Goal: Task Accomplishment & Management: Manage account settings

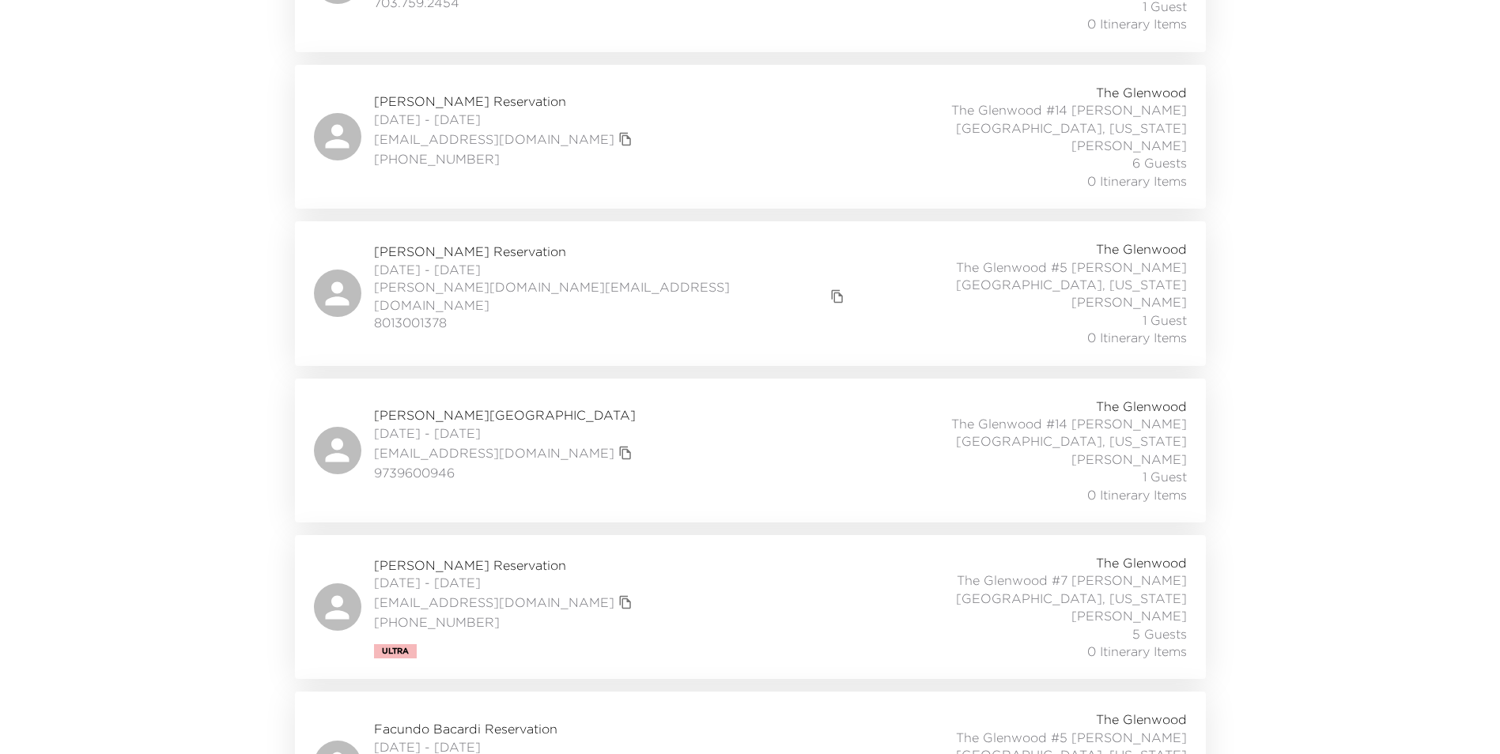
scroll to position [1739, 0]
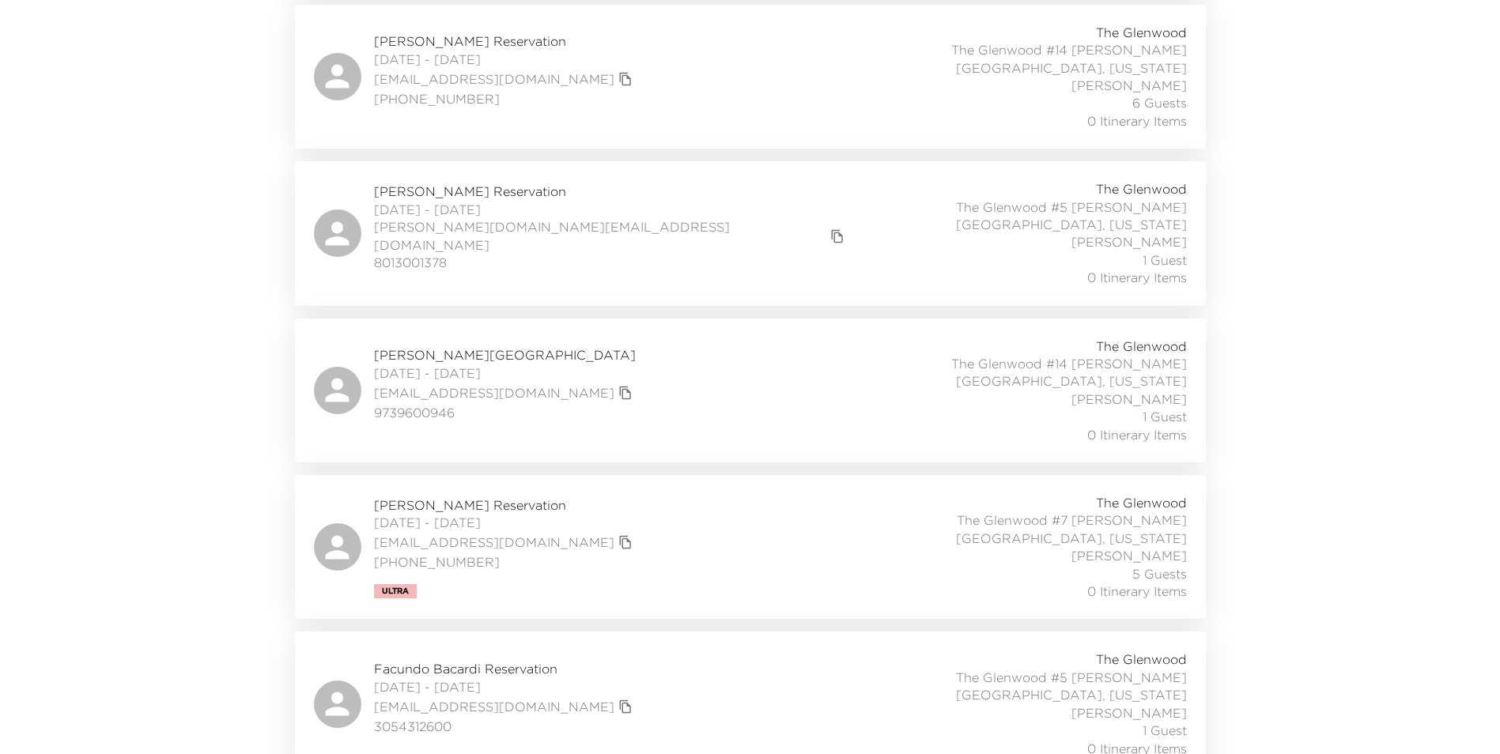
click at [501, 718] on span "3054312600" at bounding box center [505, 726] width 262 height 17
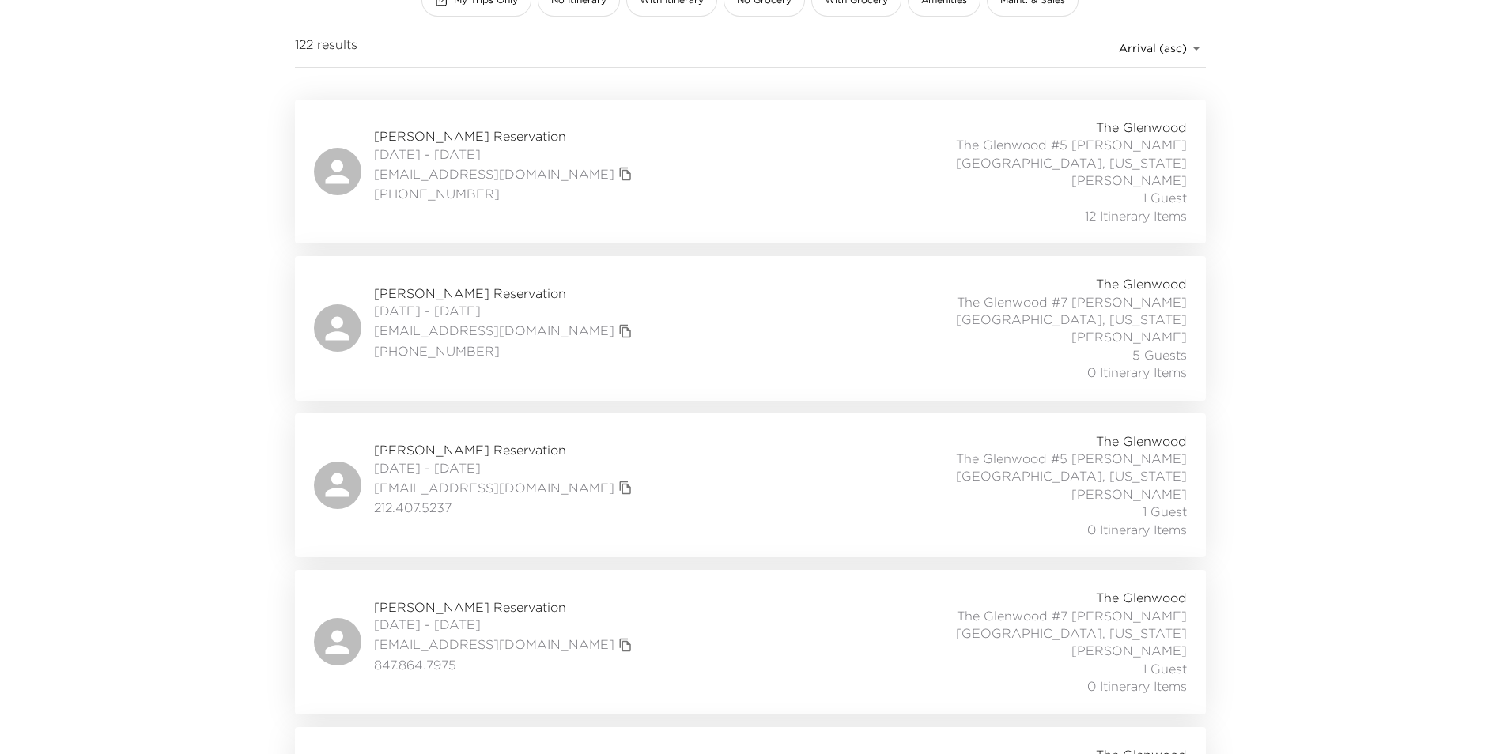
scroll to position [0, 0]
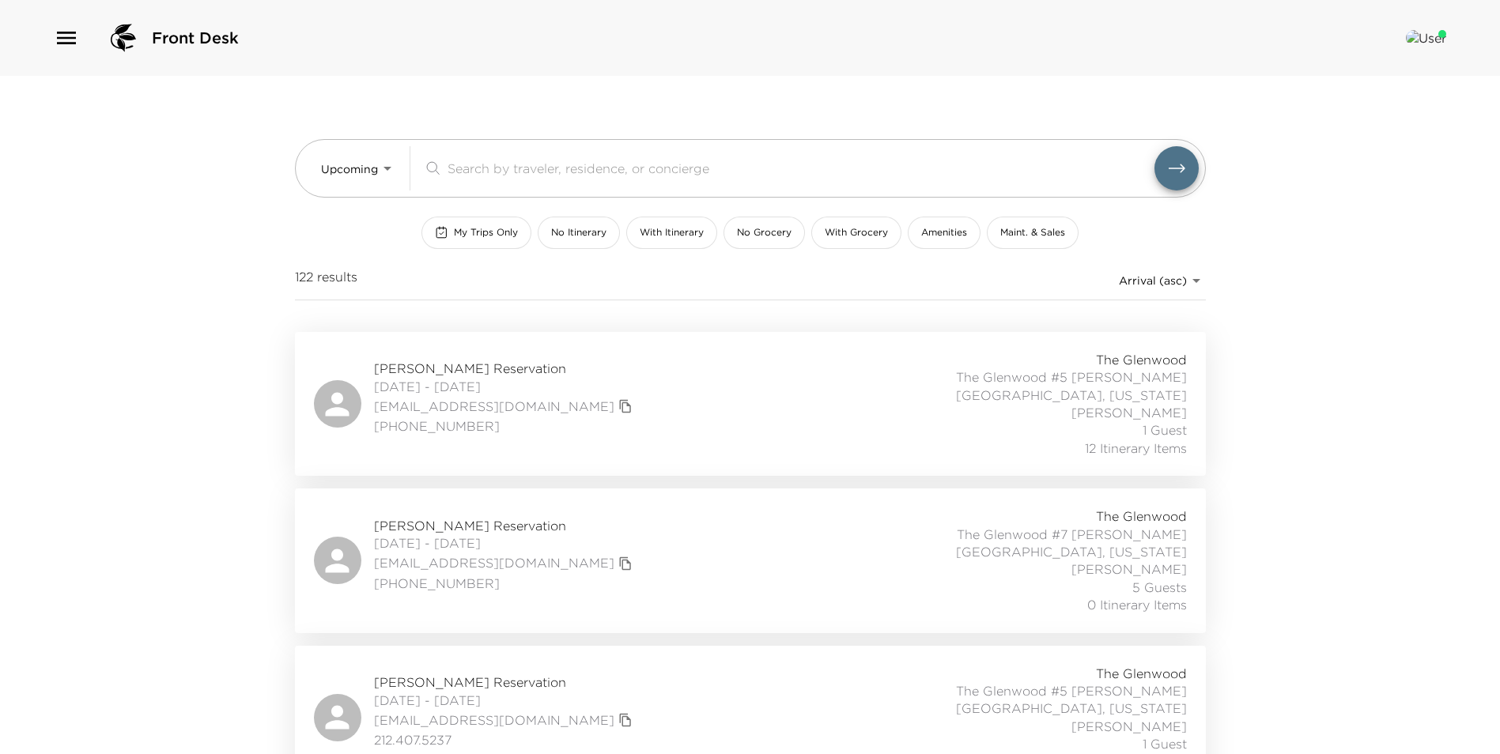
click at [481, 575] on span "[PHONE_NUMBER]" at bounding box center [505, 583] width 262 height 17
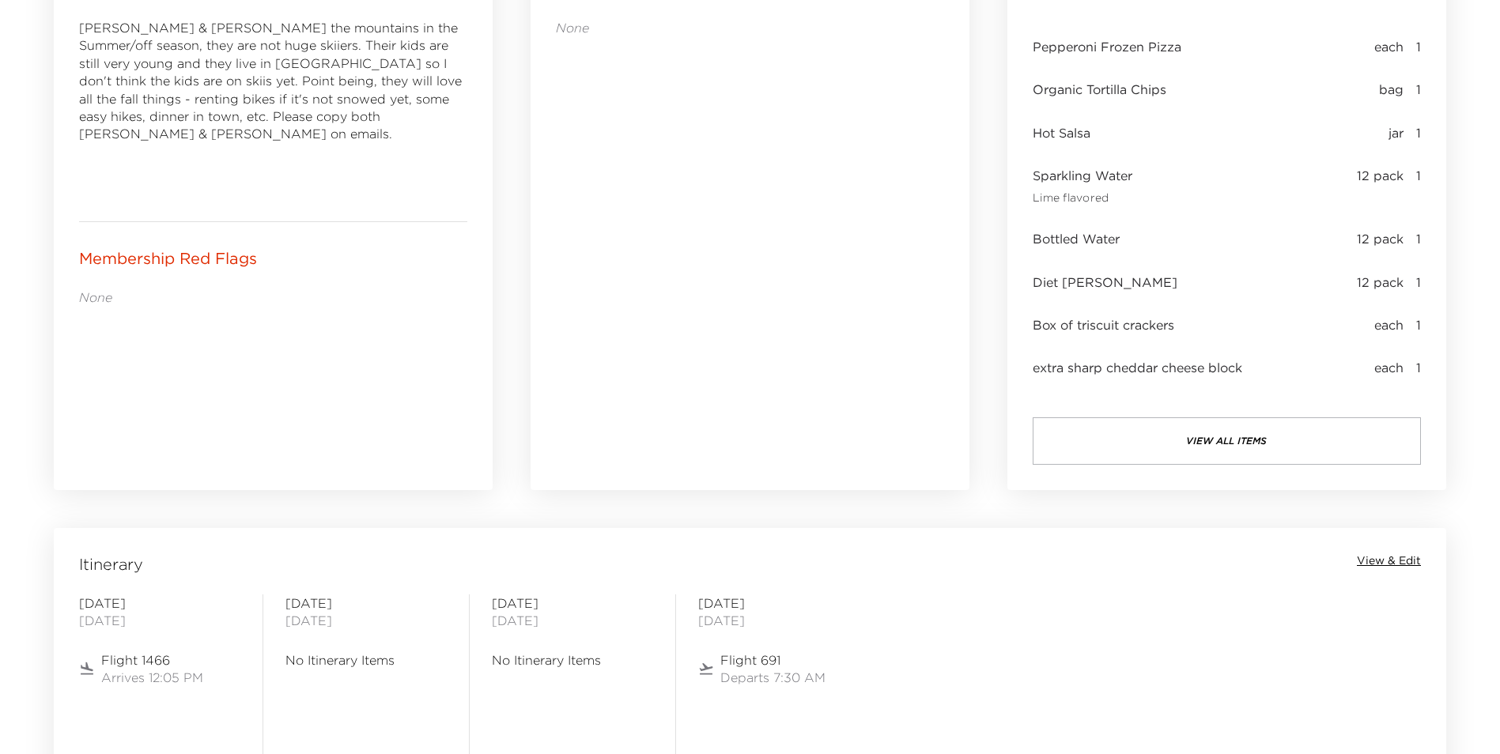
scroll to position [1028, 0]
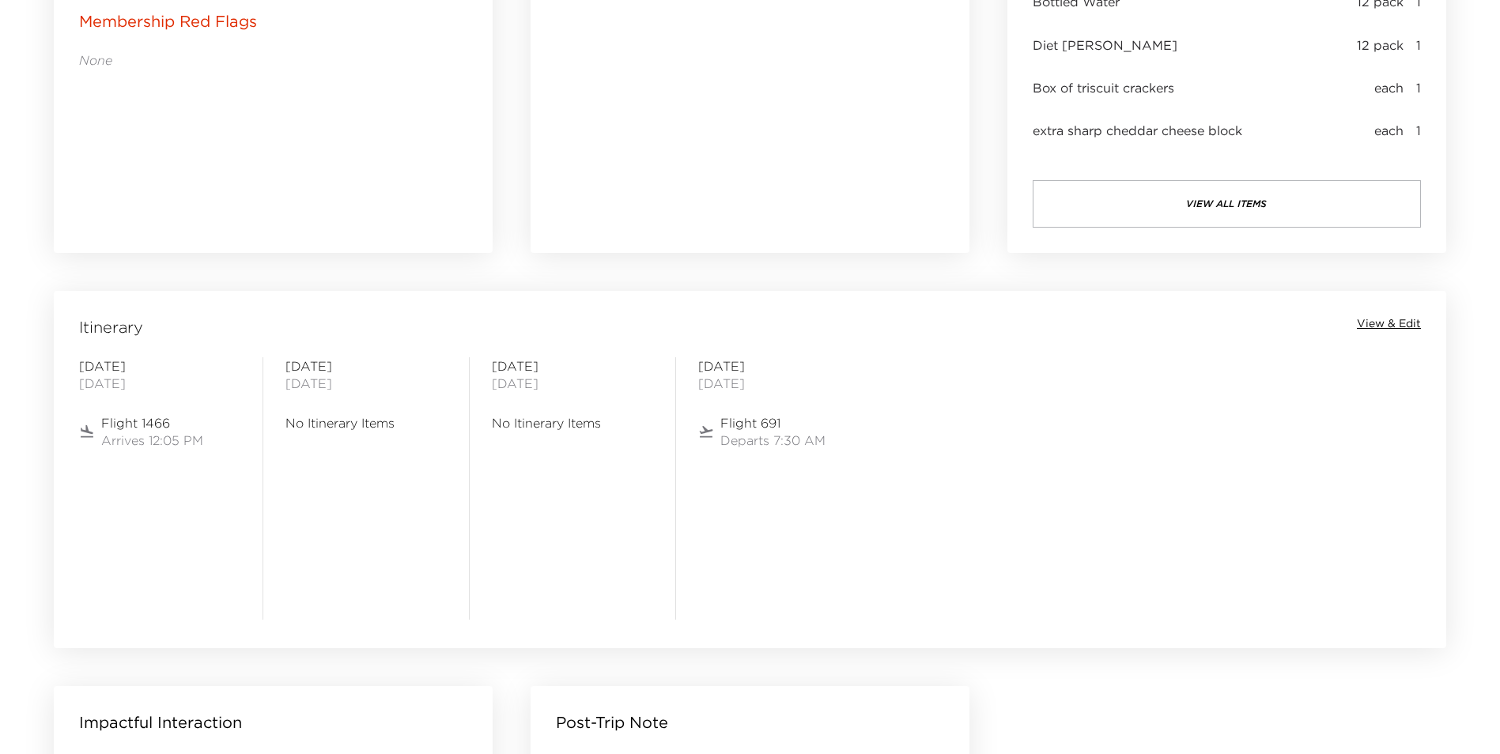
click at [1369, 323] on span "View & Edit" at bounding box center [1389, 324] width 64 height 16
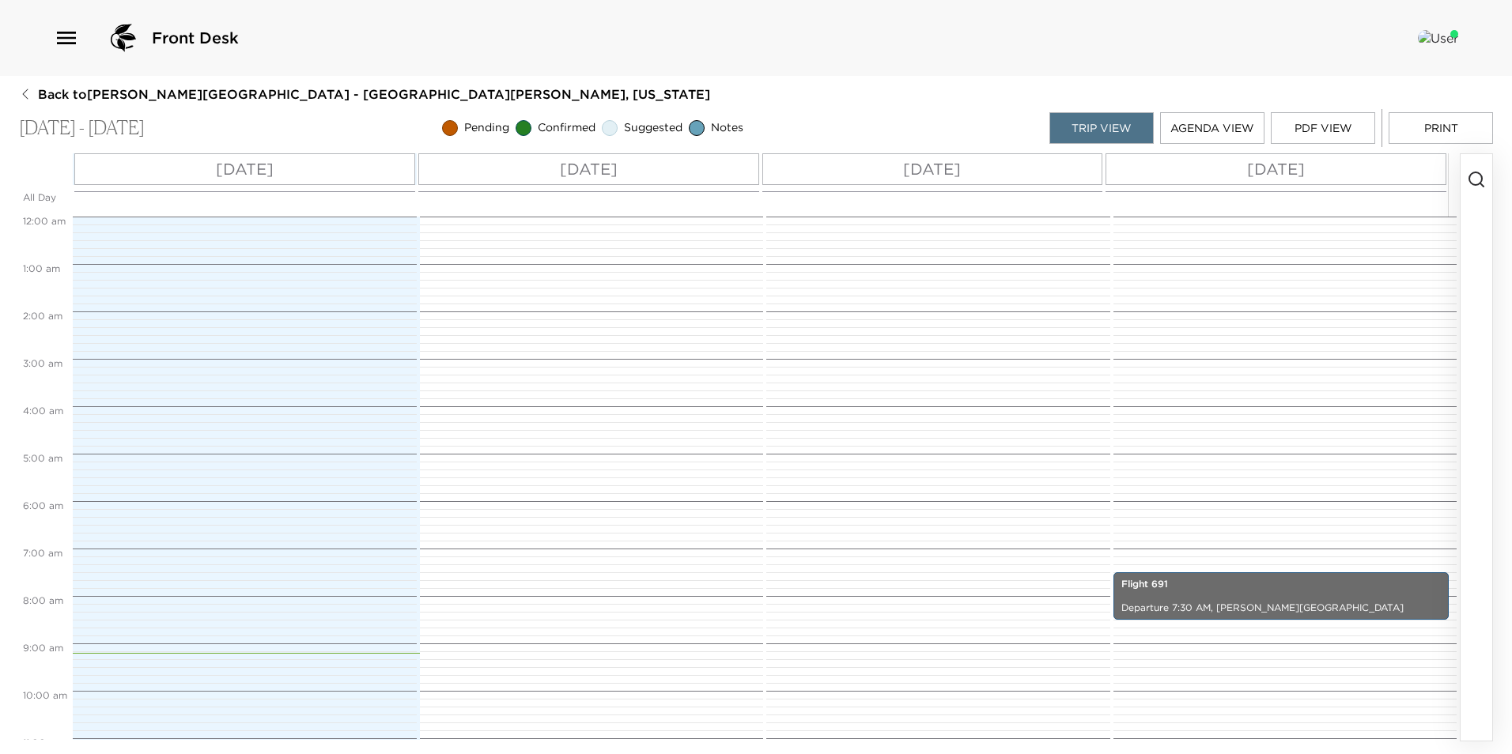
scroll to position [573, 0]
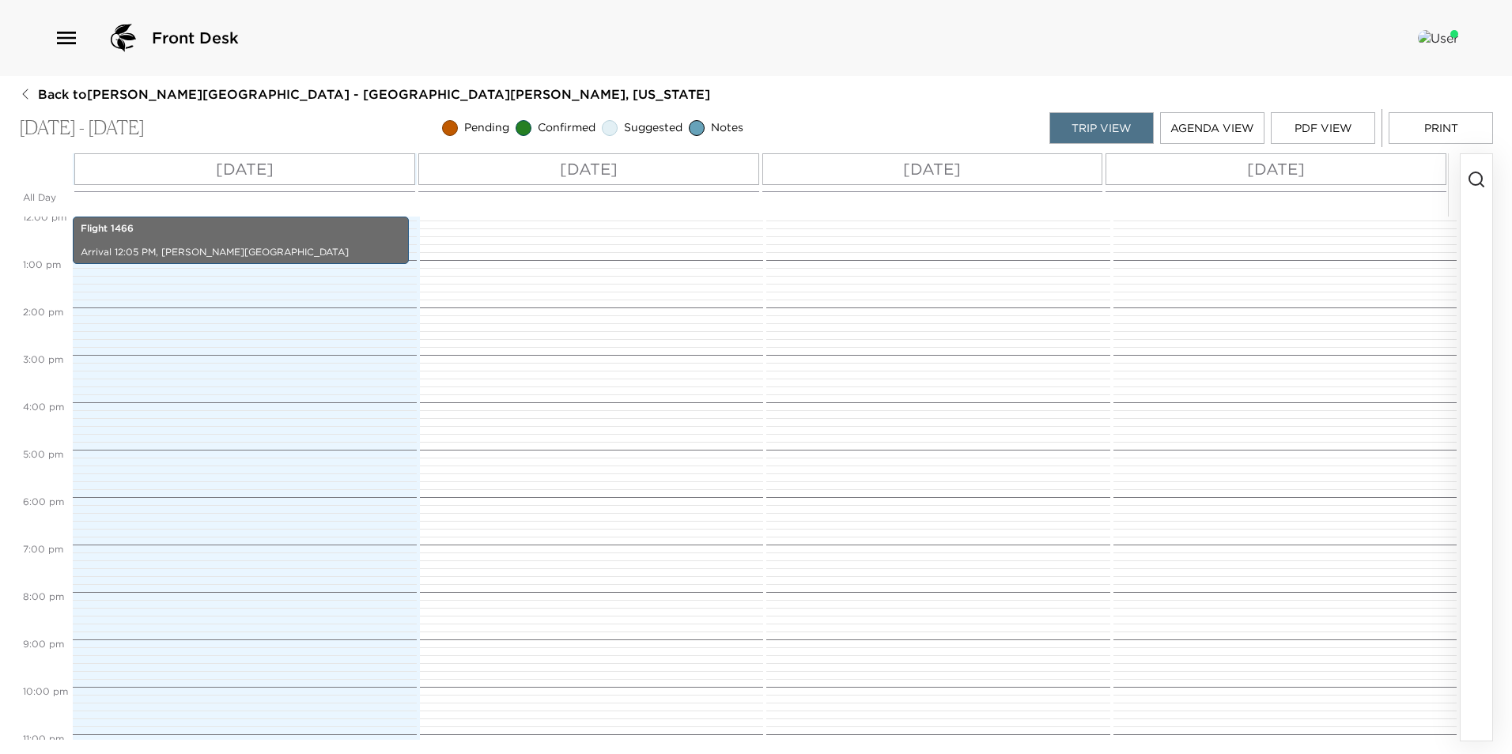
click at [596, 171] on p "[DATE]" at bounding box center [589, 169] width 58 height 24
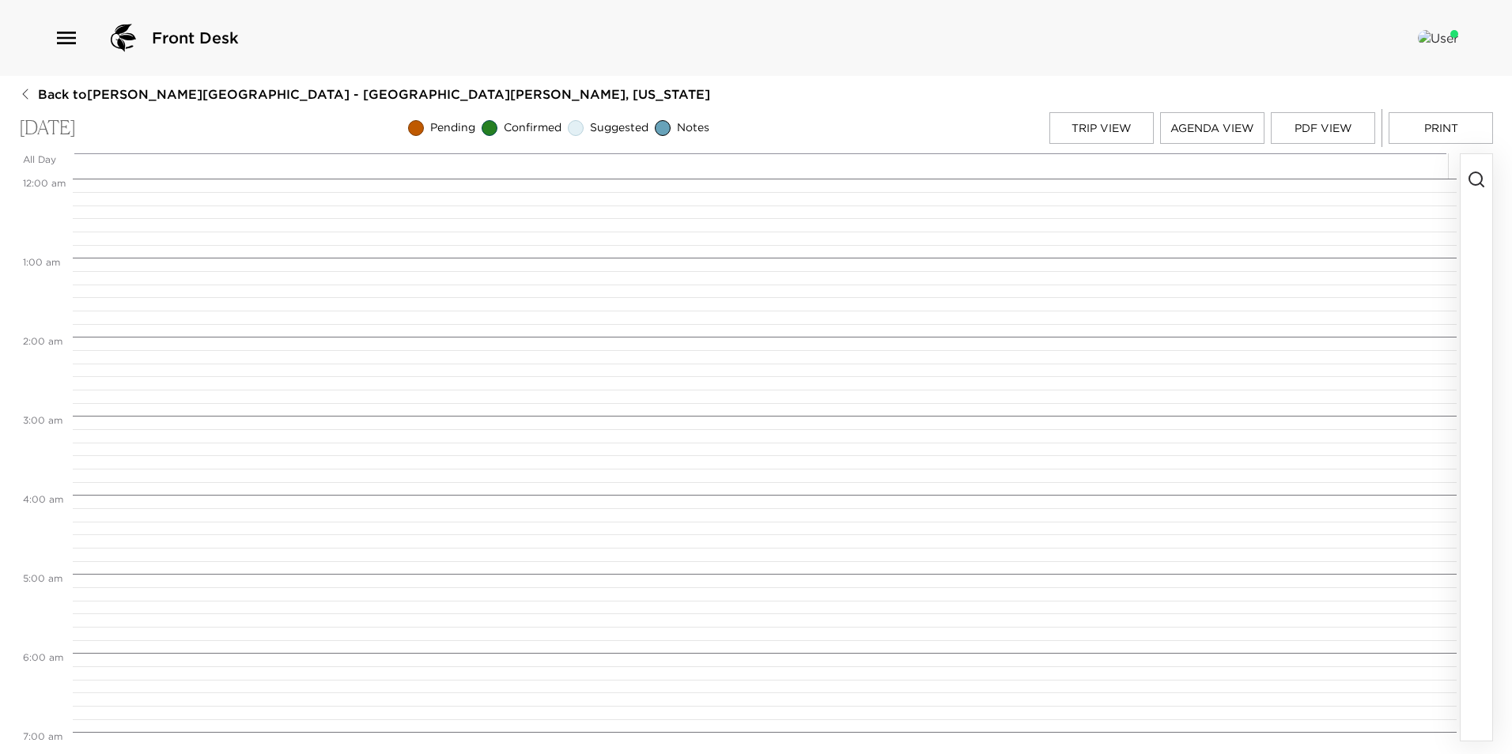
scroll to position [632, 0]
click at [1101, 130] on button "Trip View" at bounding box center [1101, 128] width 104 height 32
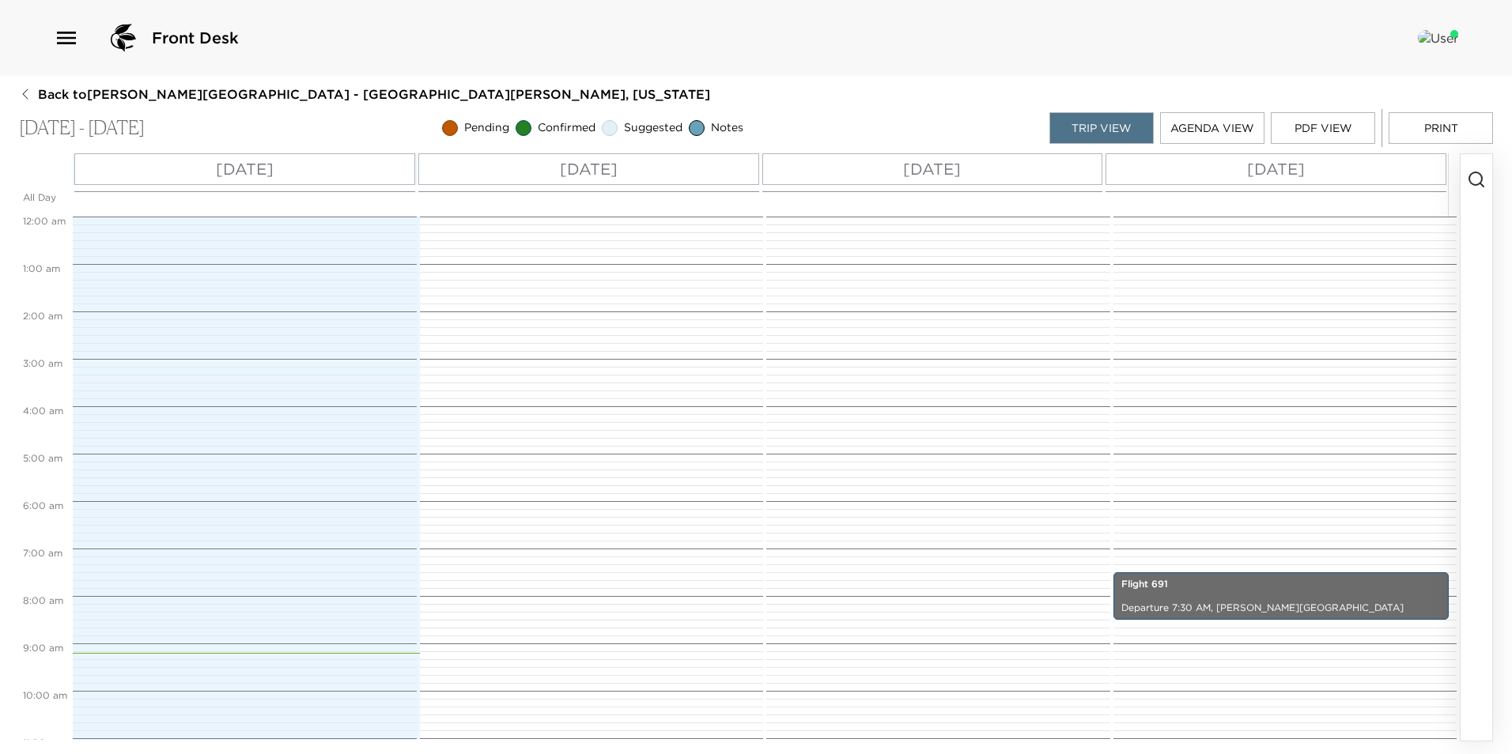
scroll to position [573, 0]
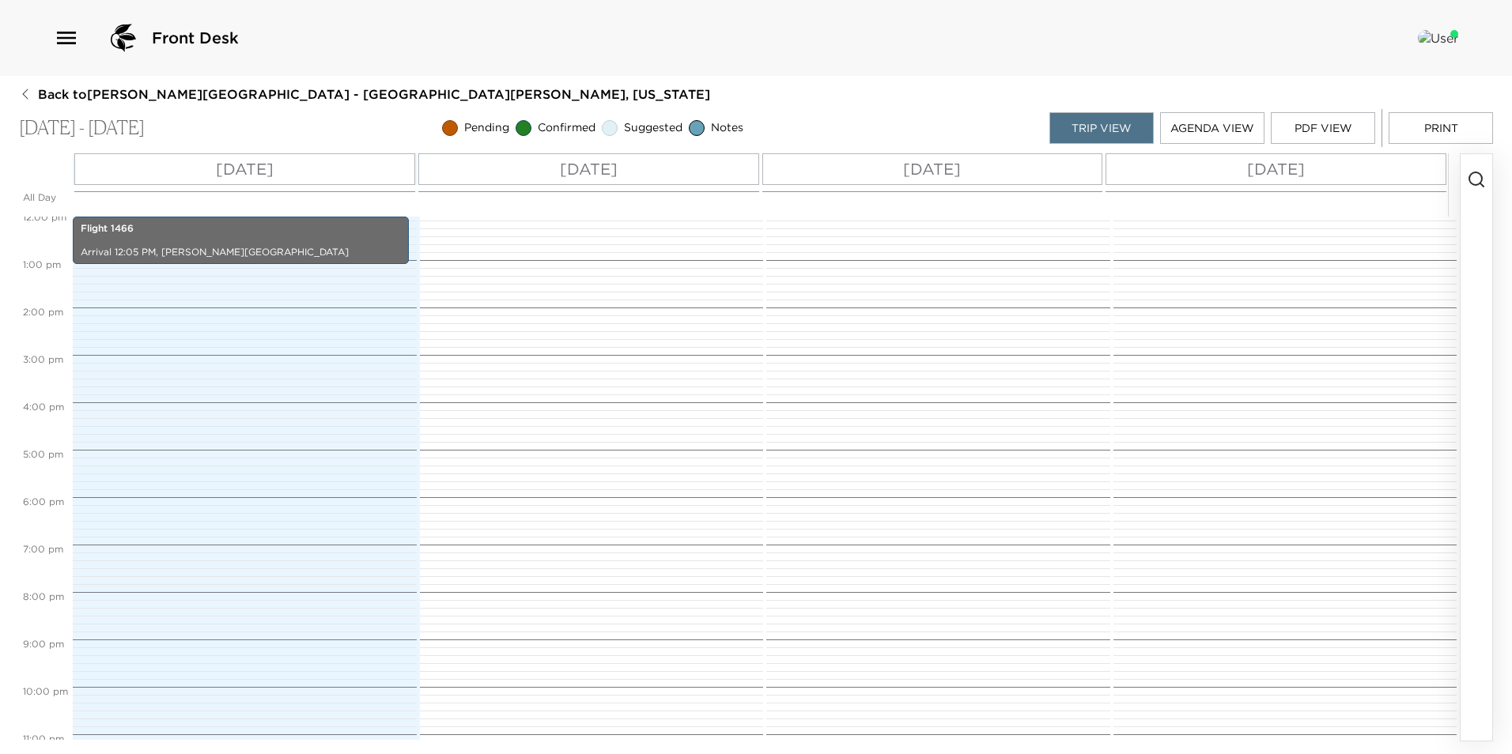
click at [573, 174] on p "[DATE]" at bounding box center [589, 169] width 58 height 24
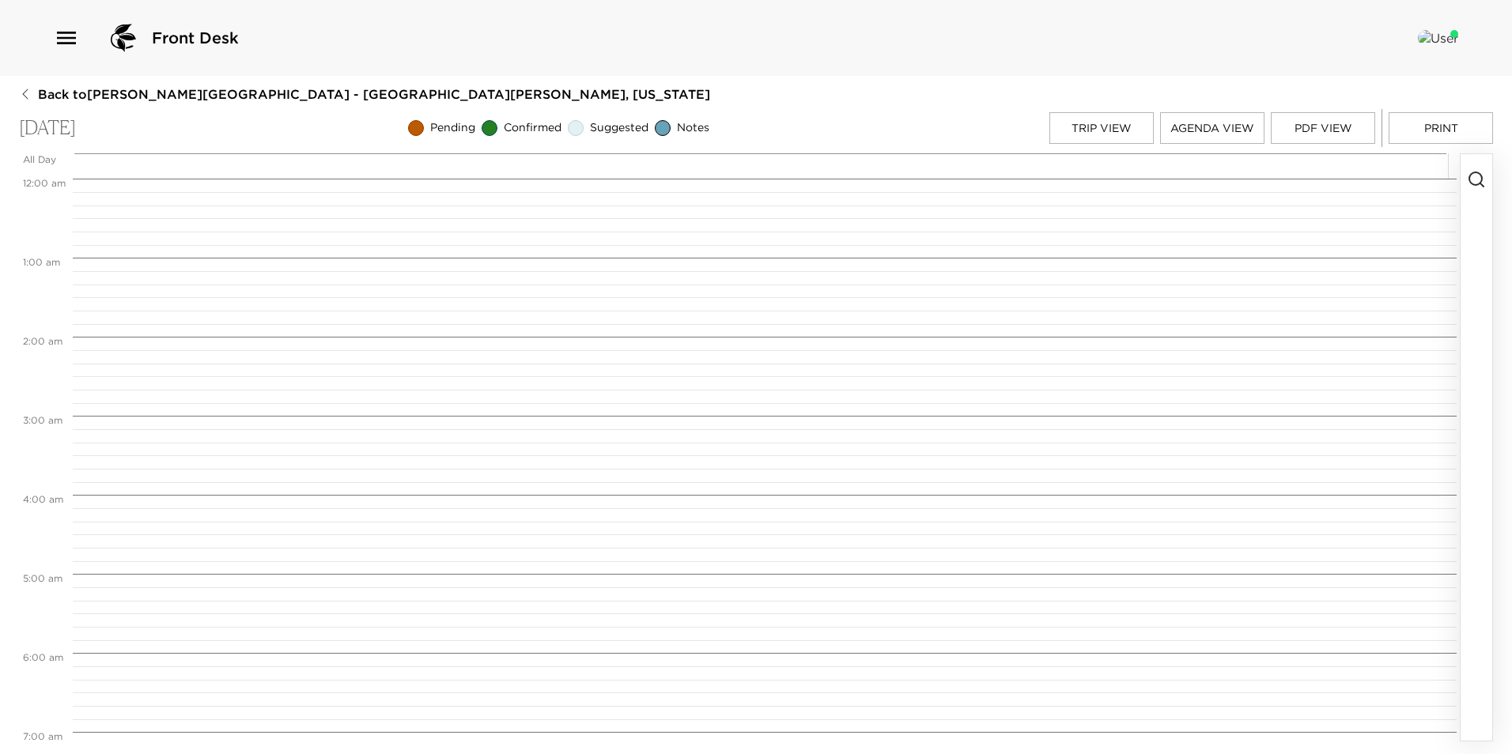
scroll to position [632, 0]
click at [1478, 180] on icon "button" at bounding box center [1475, 179] width 19 height 19
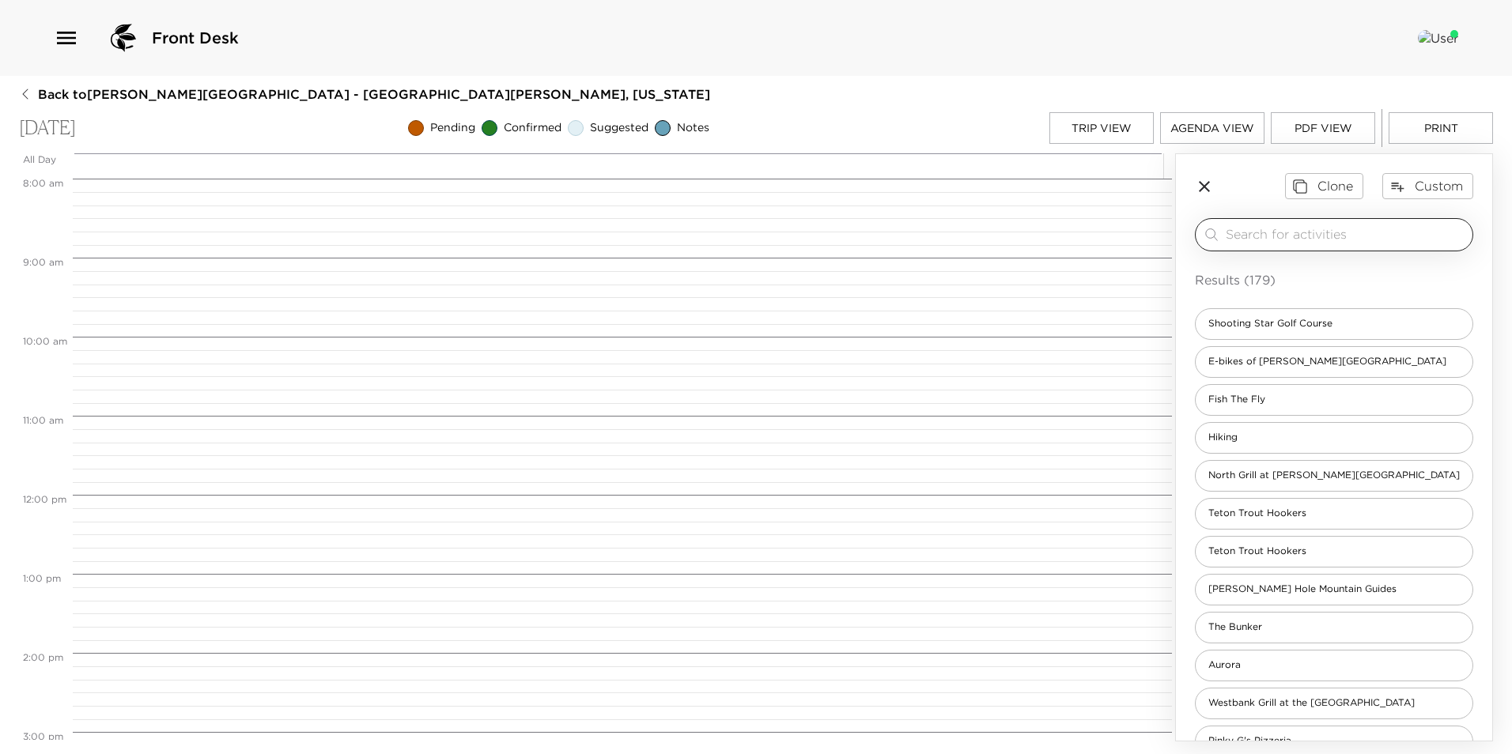
click at [1261, 228] on input "search" at bounding box center [1345, 234] width 240 height 18
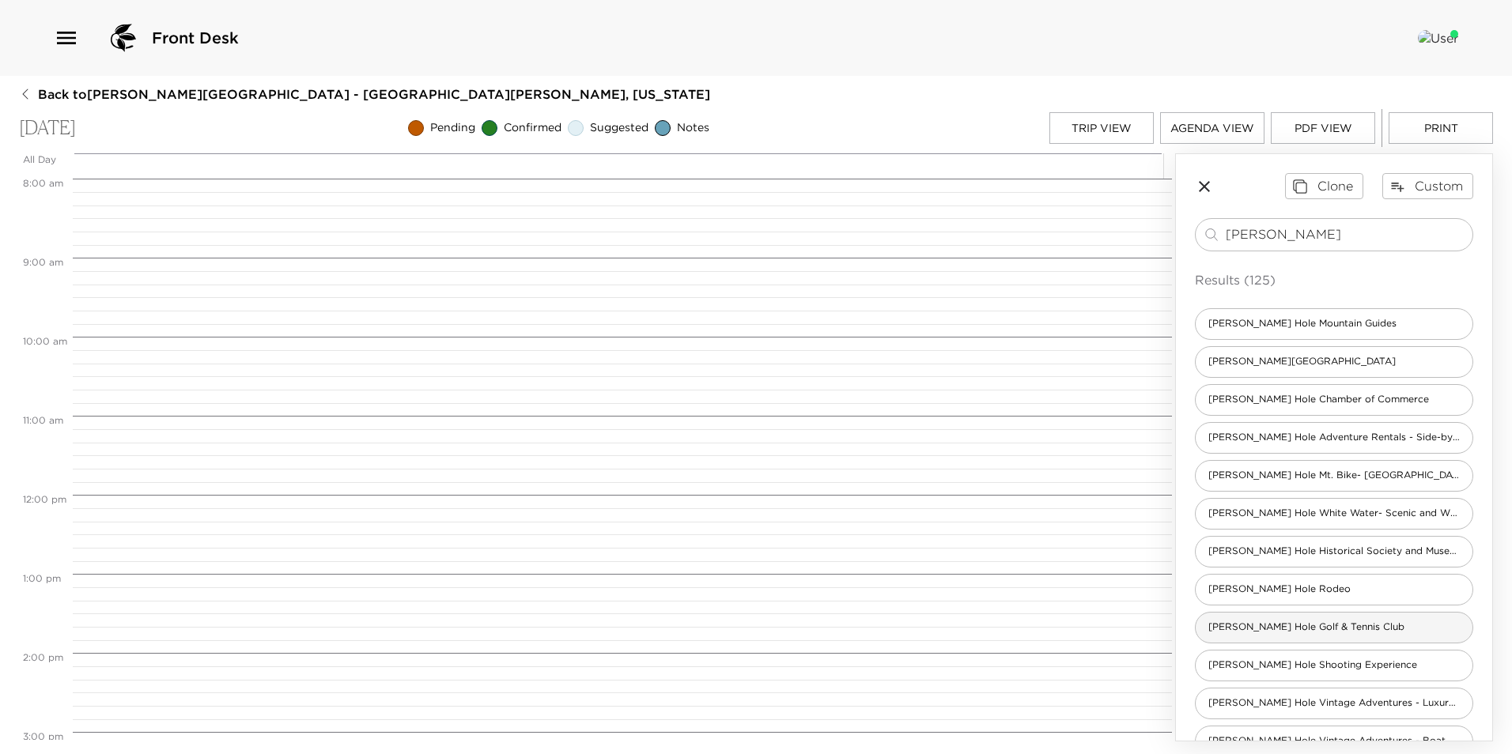
type input "[PERSON_NAME]"
click at [1300, 632] on span "[PERSON_NAME] Hole Golf & Tennis Club" at bounding box center [1305, 627] width 221 height 13
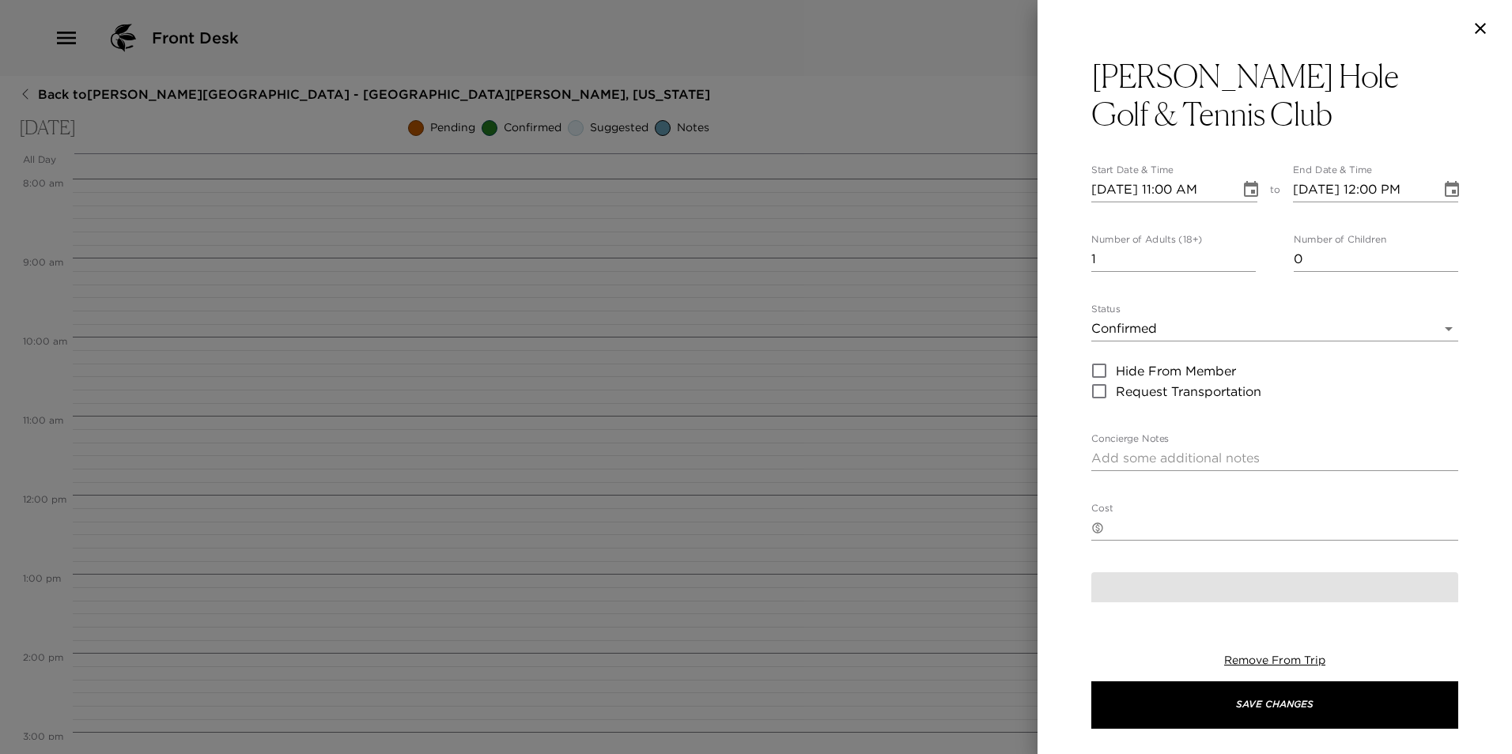
type textarea "Local wildlife, dramatic views of the Tetons, and a meticulously kept [PERSON_N…"
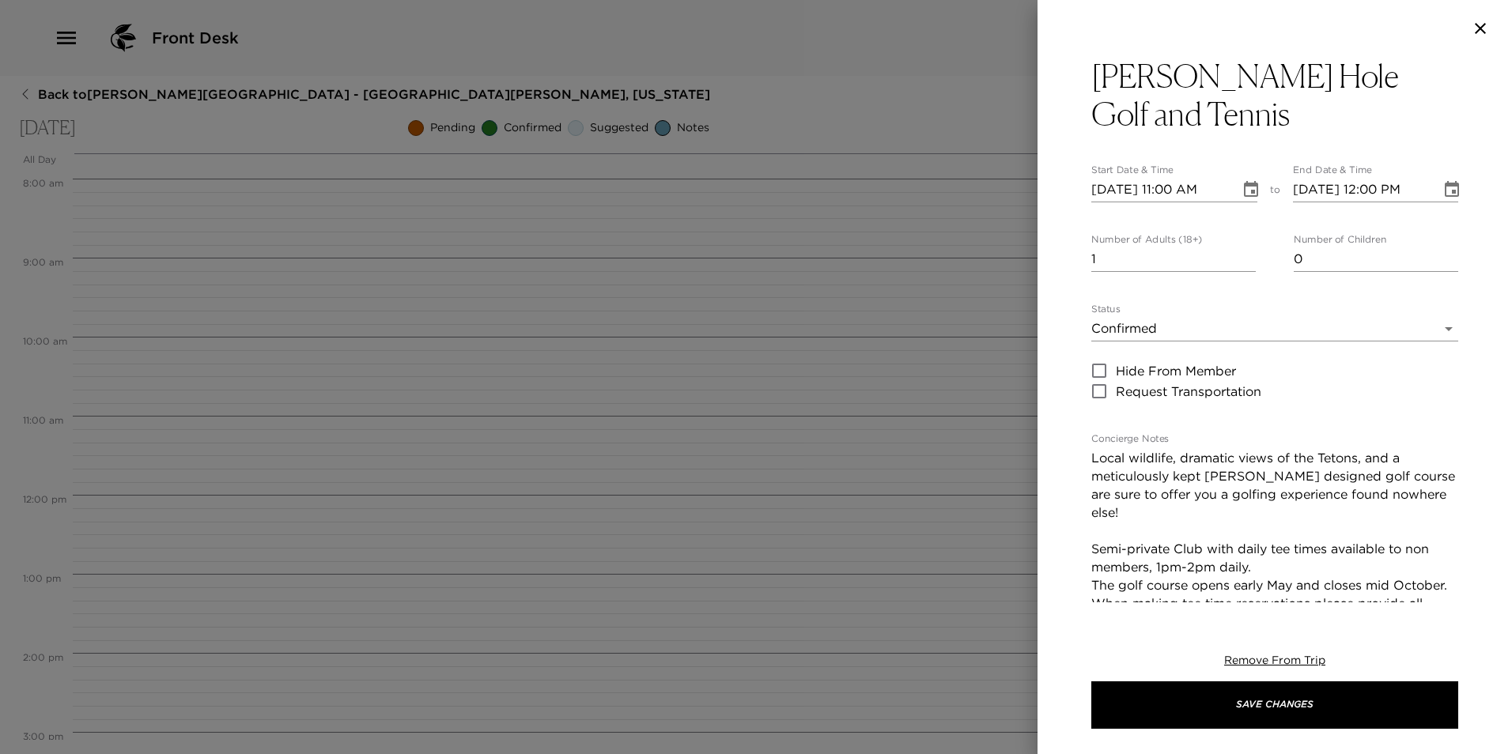
click at [1245, 190] on icon "Choose date, selected date is Oct 3, 2025" at bounding box center [1251, 189] width 14 height 16
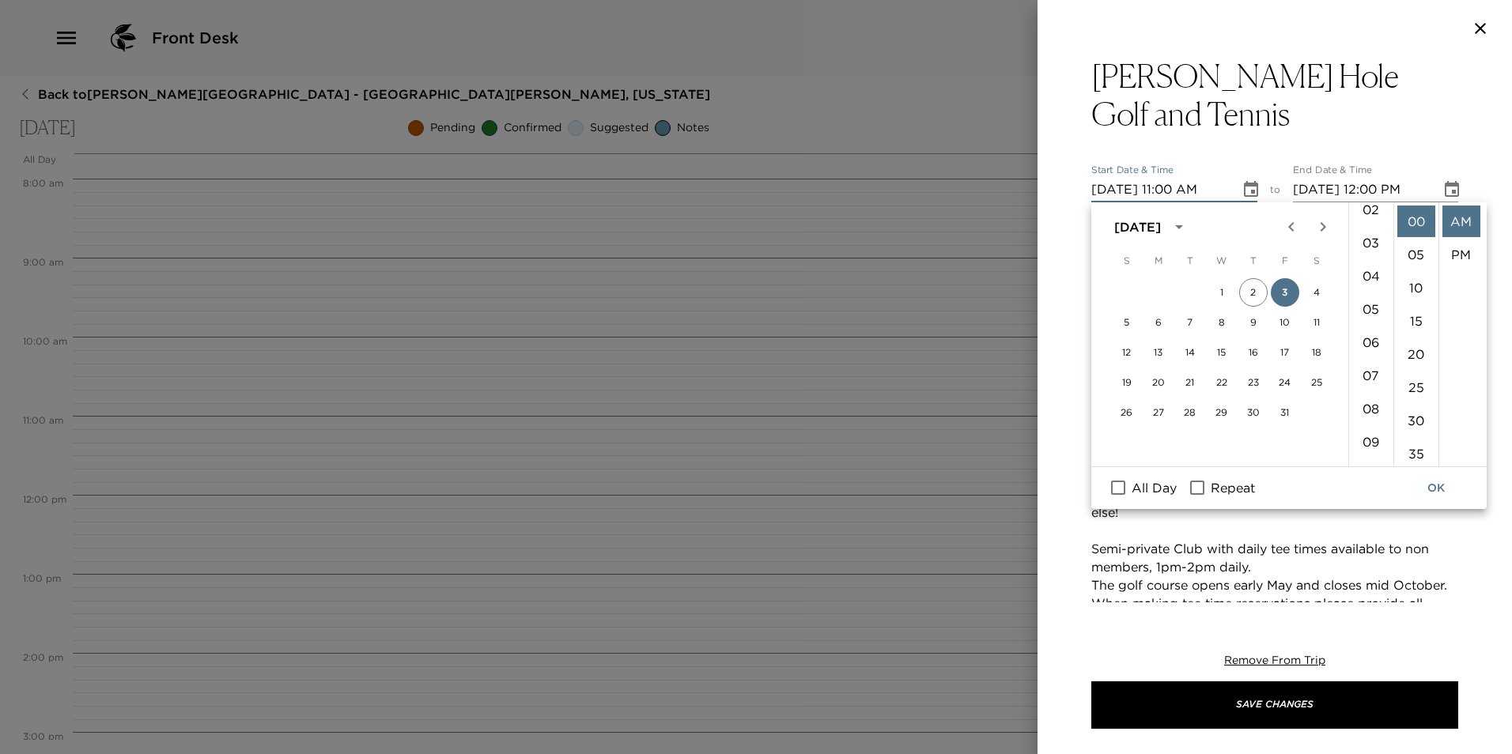
scroll to position [49, 0]
click at [1370, 202] on input "[DATE] 12:00 PM" at bounding box center [1362, 189] width 138 height 25
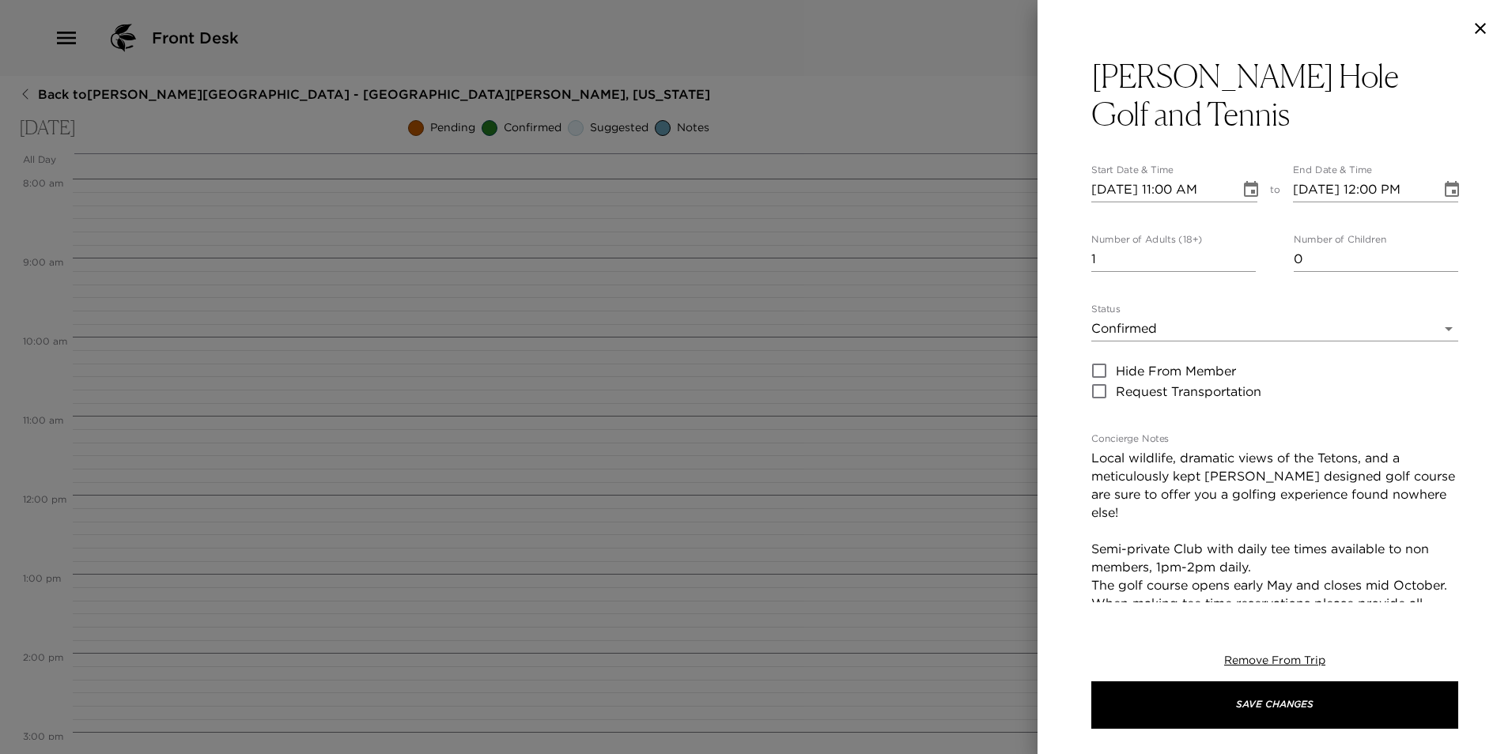
click at [1251, 189] on icon "Choose date, selected date is Oct 3, 2025" at bounding box center [1251, 189] width 14 height 16
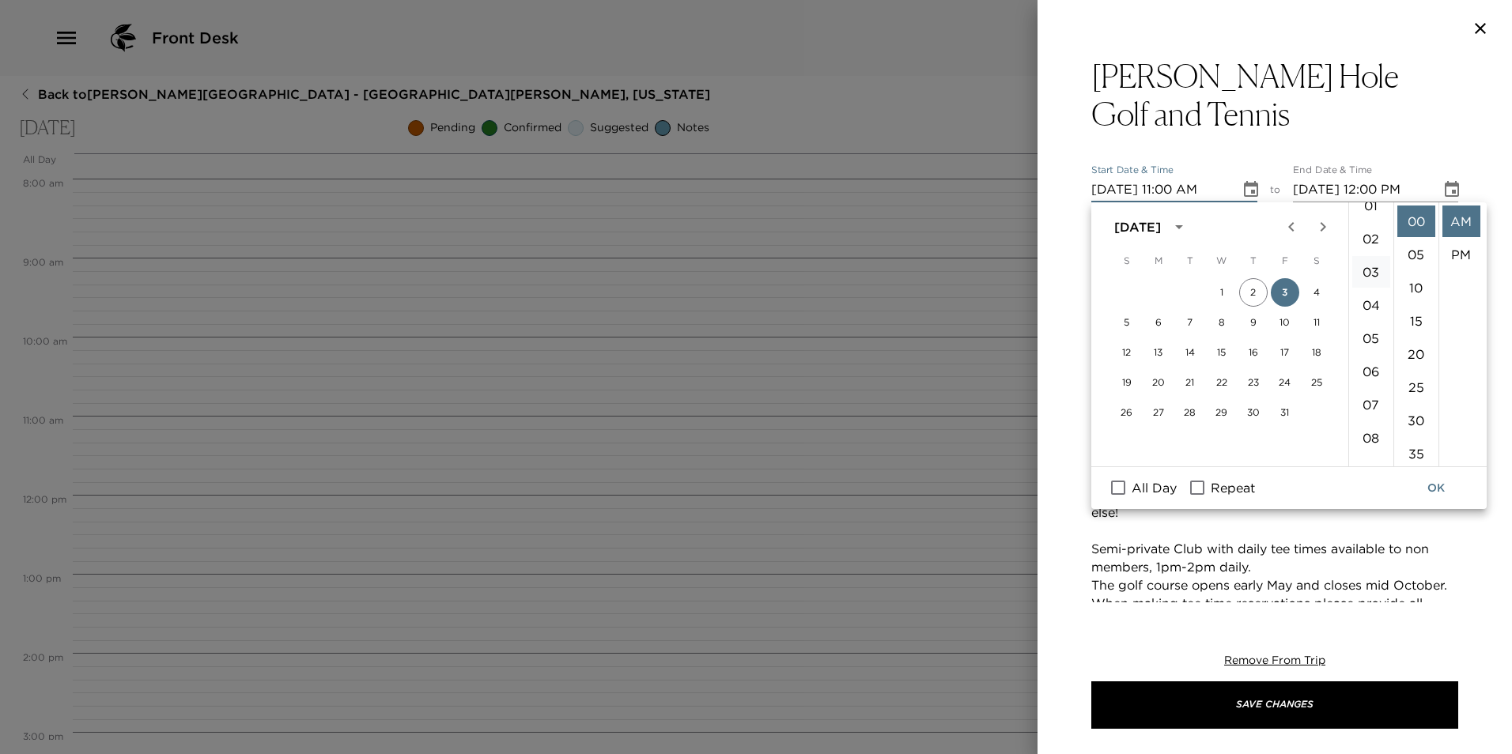
scroll to position [0, 0]
click at [1371, 257] on li "01" at bounding box center [1371, 255] width 38 height 32
click at [1458, 255] on li "PM" at bounding box center [1461, 255] width 38 height 32
type input "[DATE] 01:00 PM"
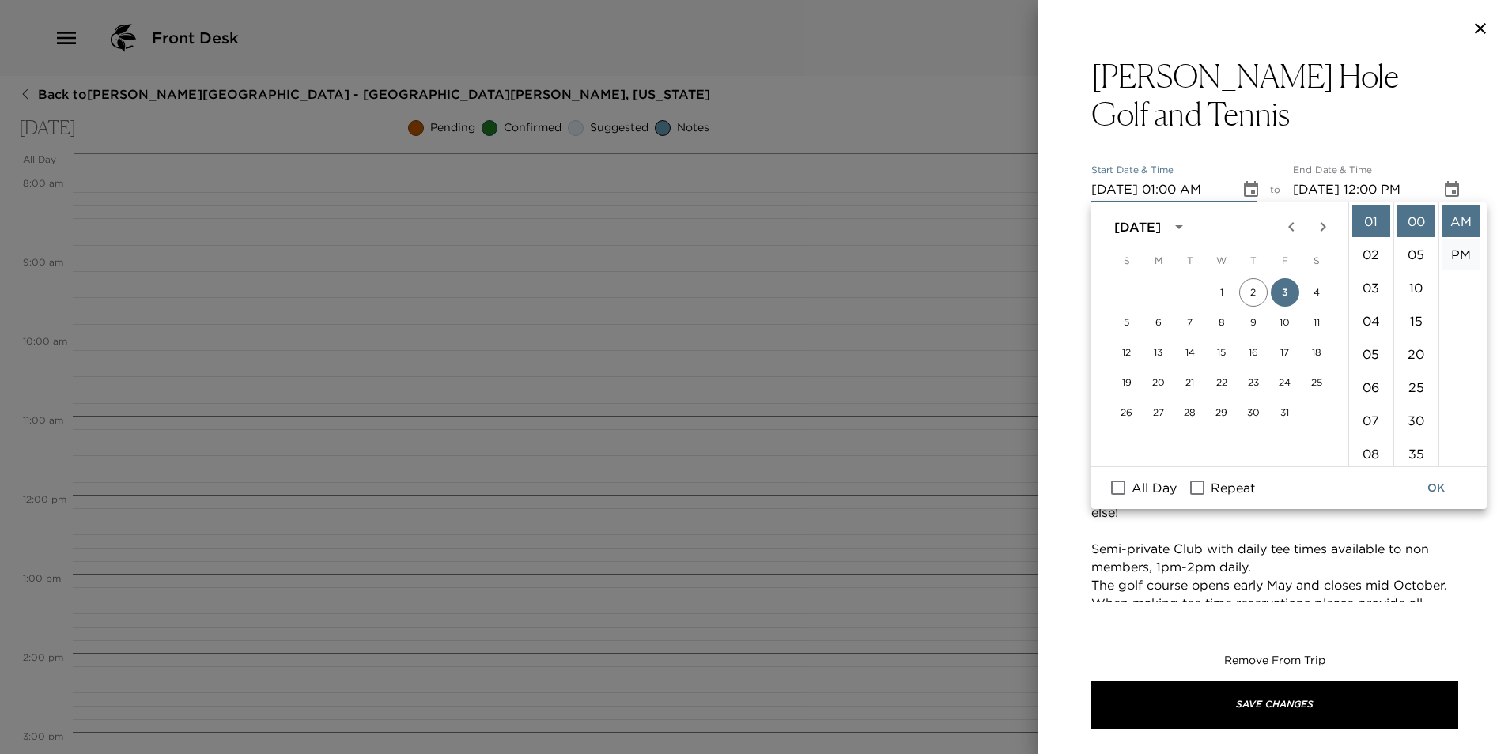
type input "[DATE] 02:00 PM"
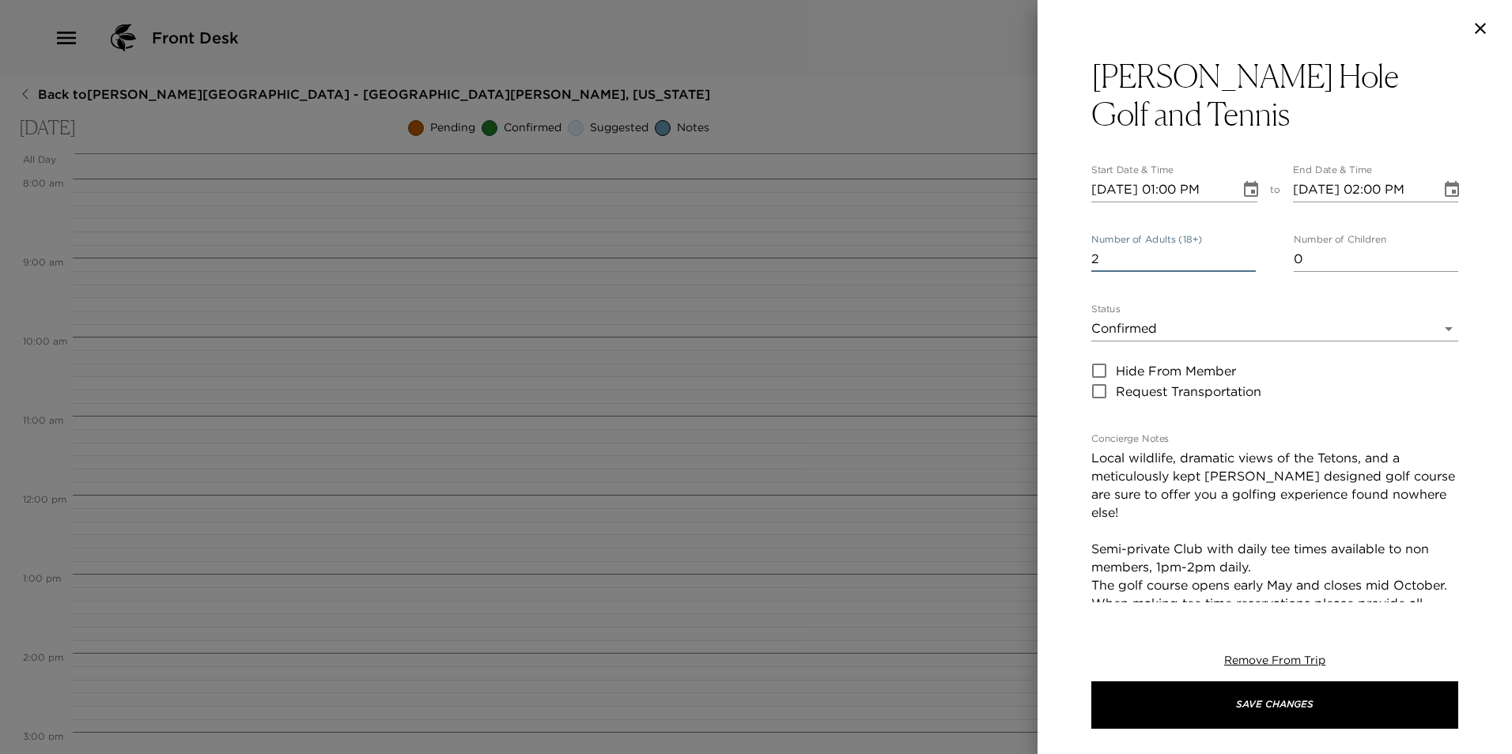
type input "2"
click at [1244, 254] on input "2" at bounding box center [1173, 259] width 164 height 25
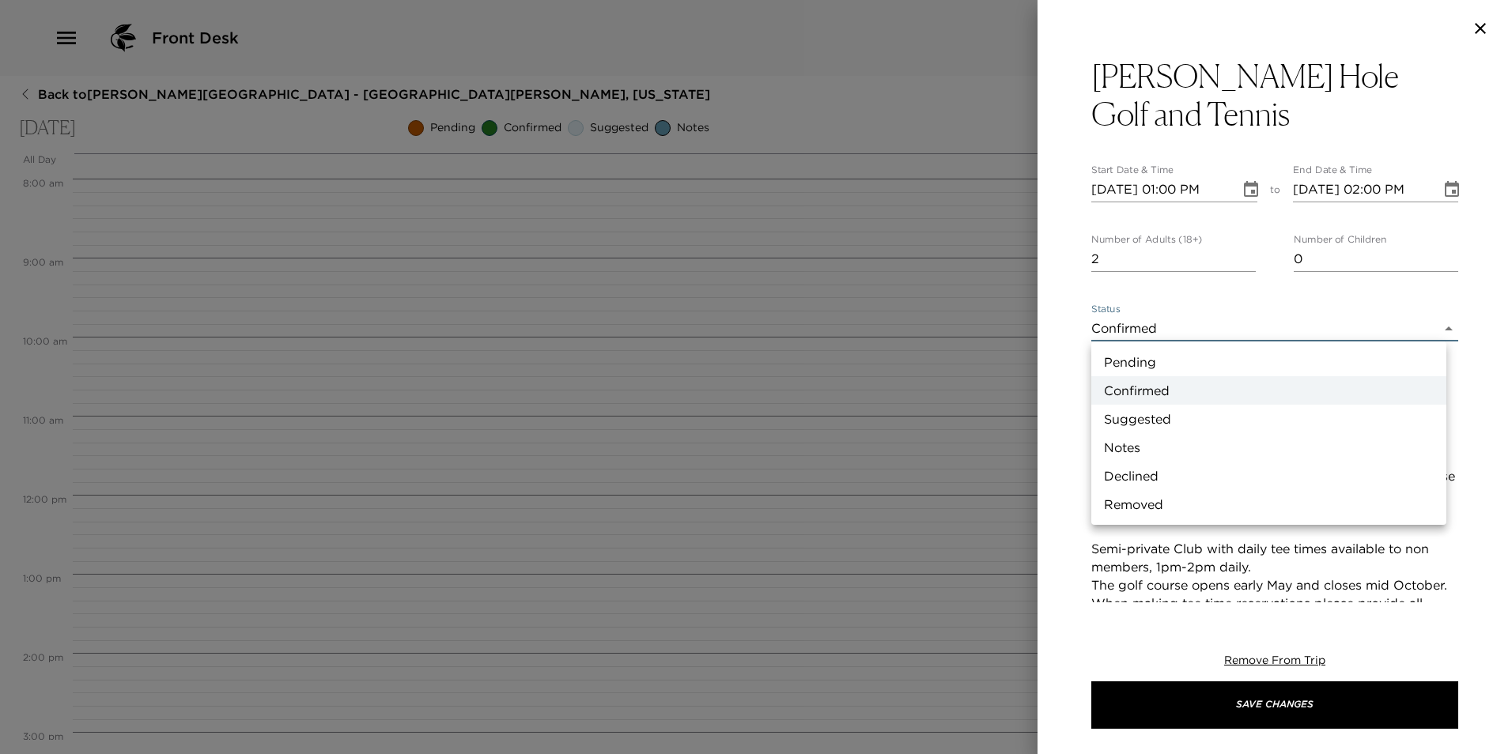
click at [1147, 329] on body "Front Desk Back to [PERSON_NAME][GEOGRAPHIC_DATA] - [GEOGRAPHIC_DATA][PERSON_NA…" at bounding box center [756, 377] width 1512 height 754
click at [1150, 416] on li "Suggested" at bounding box center [1268, 419] width 355 height 28
type input "Suggestion"
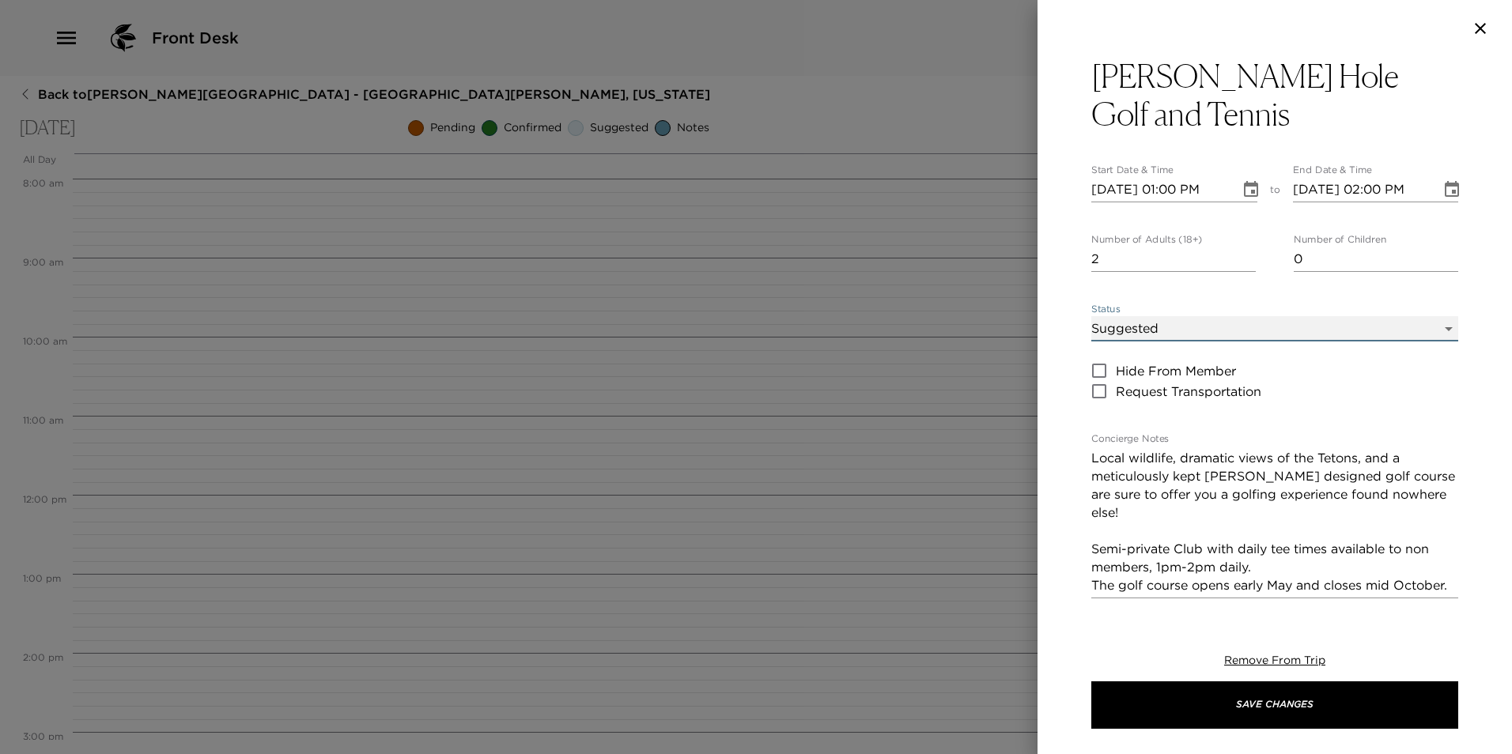
type textarea "Enjoy an unforgettable dinner at the [GEOGRAPHIC_DATA] at [PERSON_NAME][GEOGRAP…"
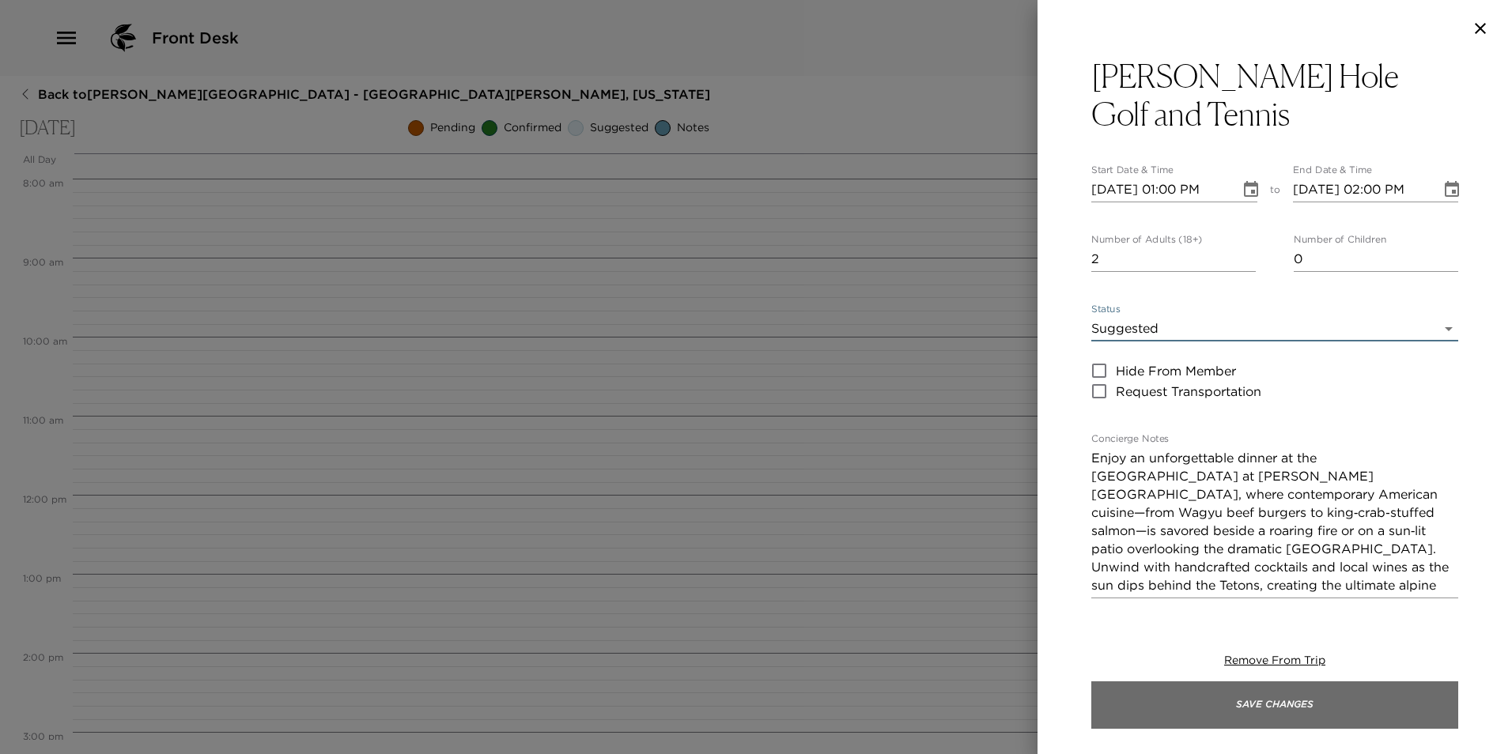
click at [1266, 717] on button "Save Changes" at bounding box center [1274, 704] width 367 height 47
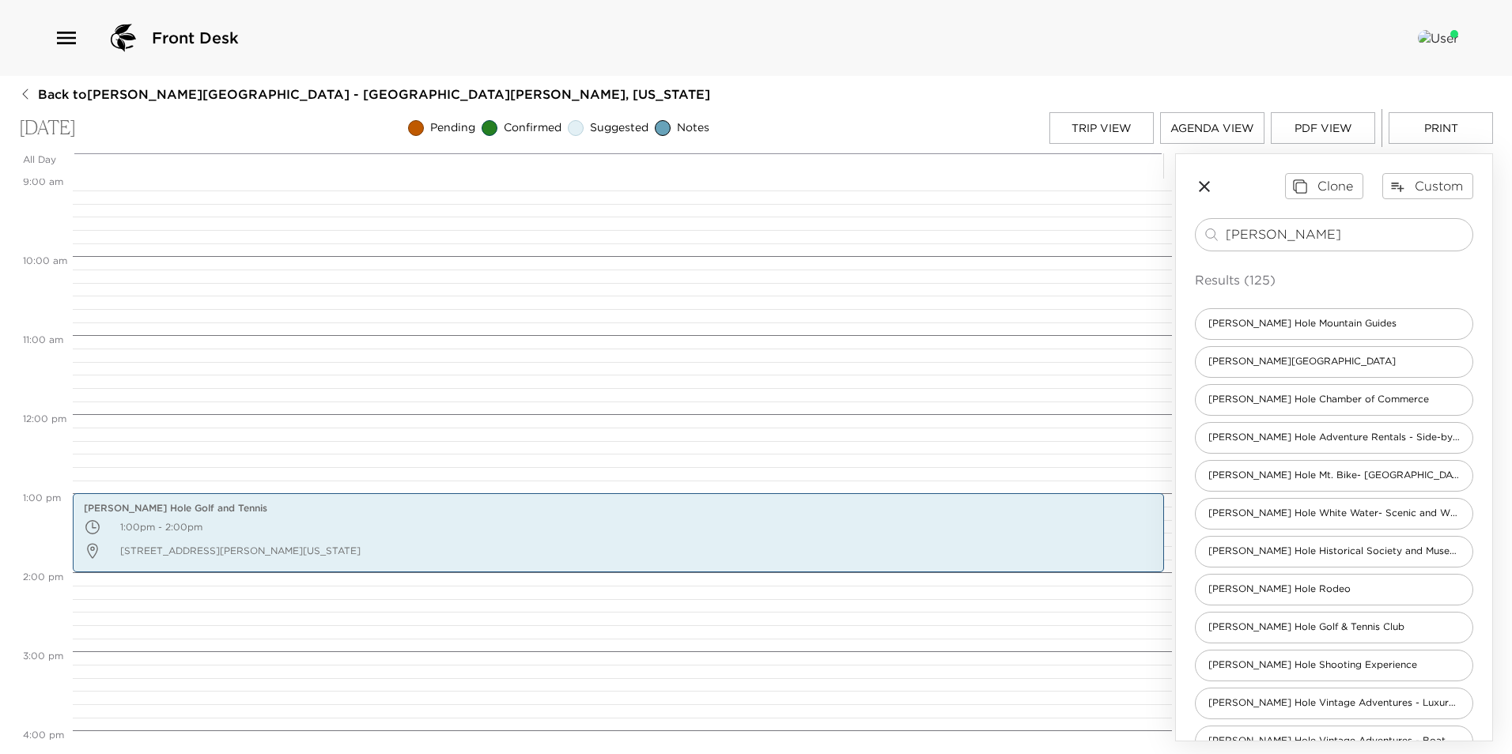
scroll to position [711, 0]
click at [1307, 234] on input "[PERSON_NAME]" at bounding box center [1345, 234] width 240 height 18
type input "j"
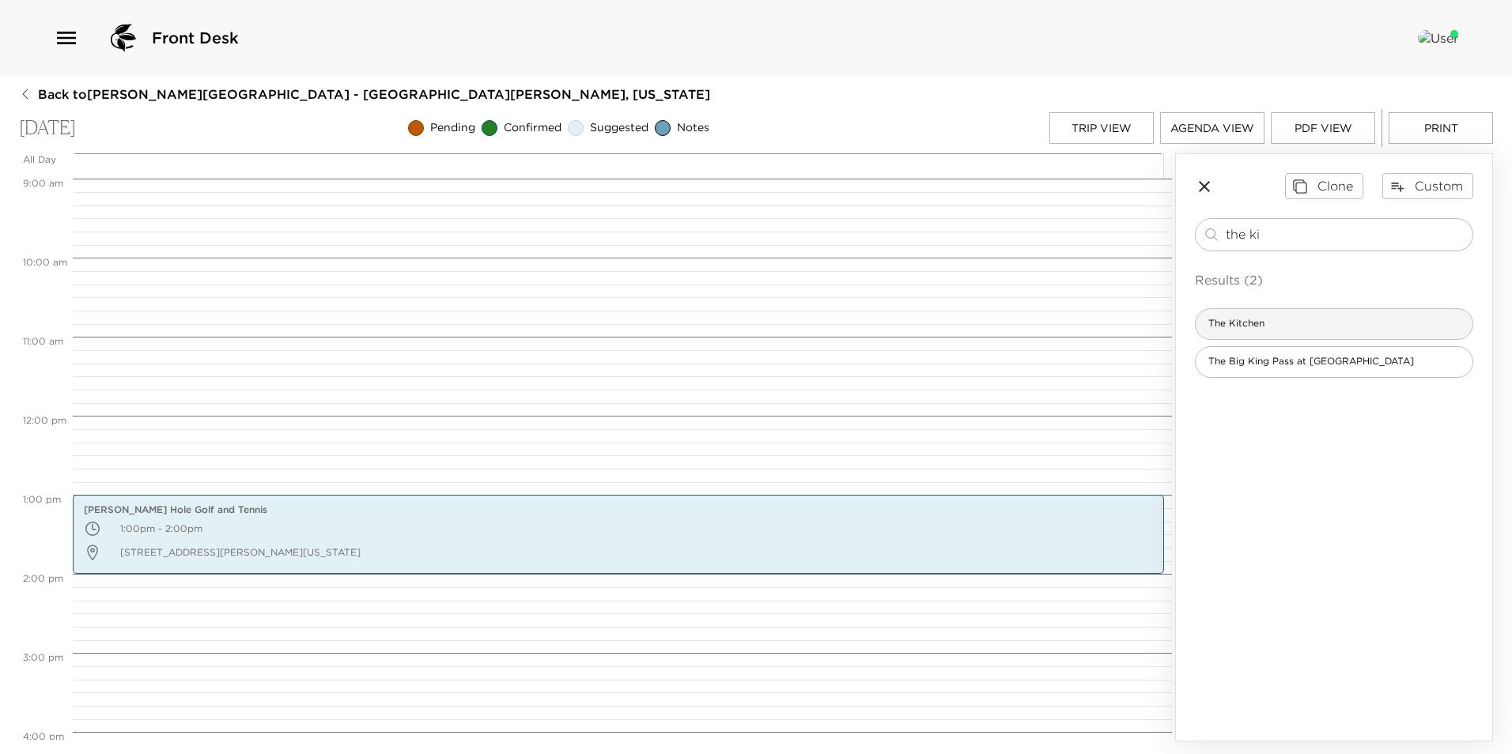
type input "the ki"
click at [1244, 328] on span "The Kitchen" at bounding box center [1235, 323] width 81 height 13
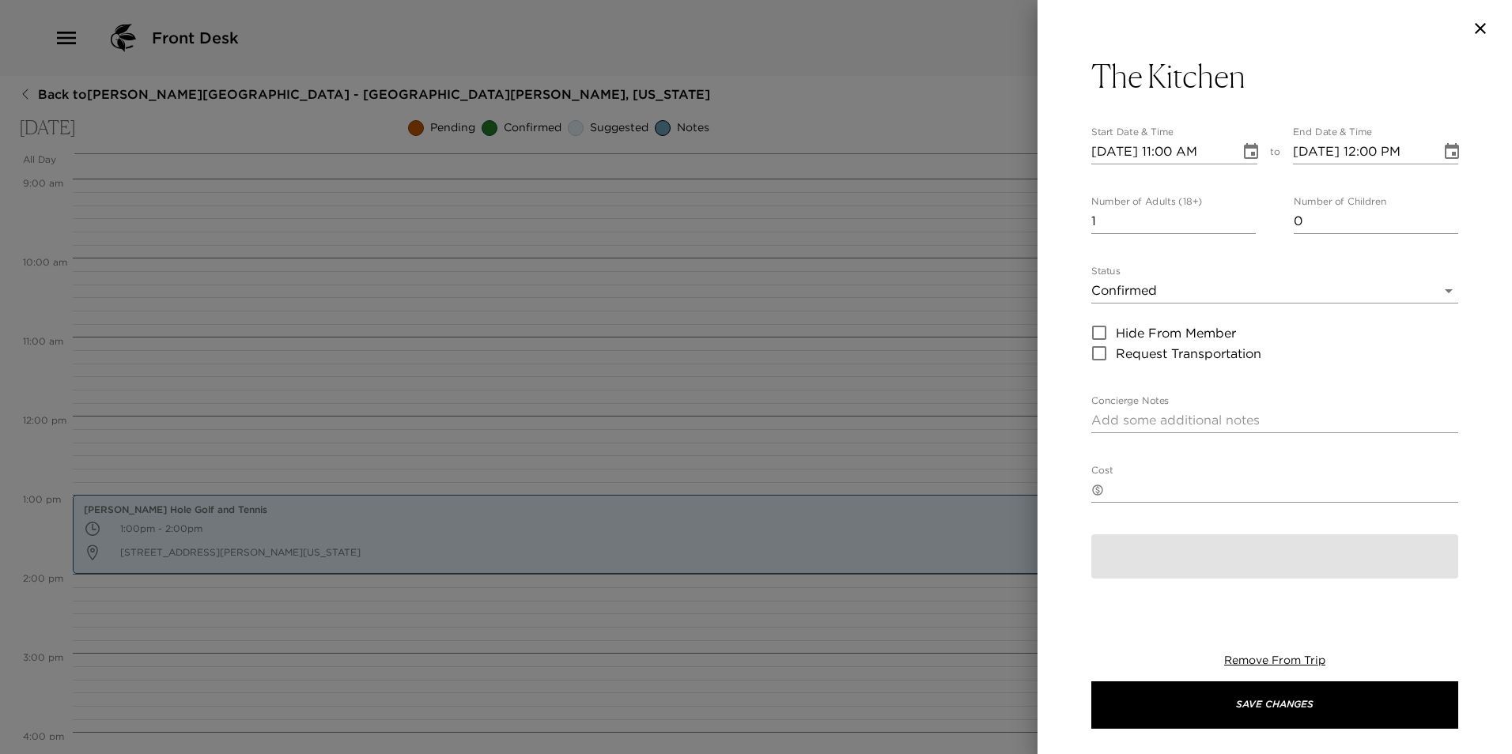
type textarea "The Kitchen in [PERSON_NAME][GEOGRAPHIC_DATA] offers a refined yet relaxed dinn…"
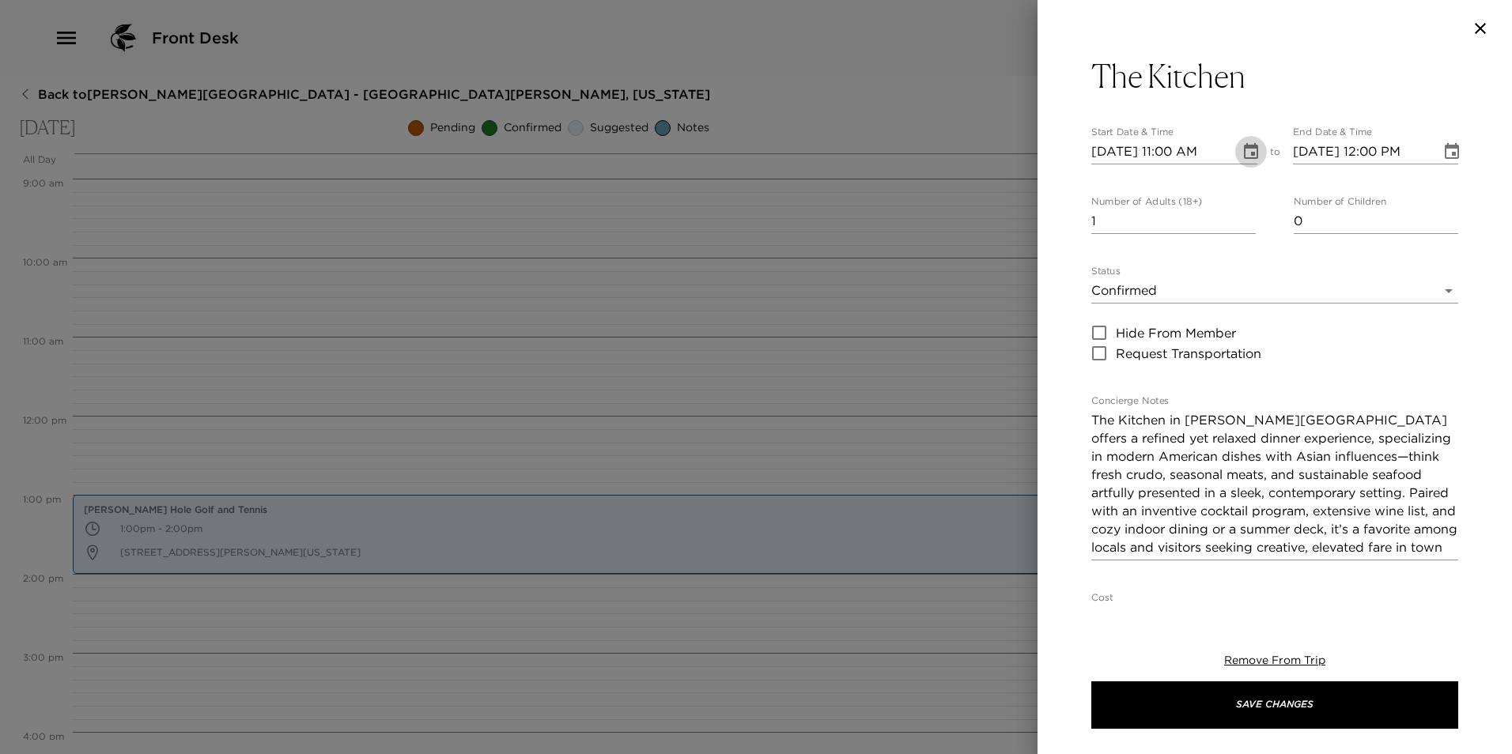
click at [1241, 154] on icon "Choose date, selected date is Oct 3, 2025" at bounding box center [1250, 151] width 19 height 19
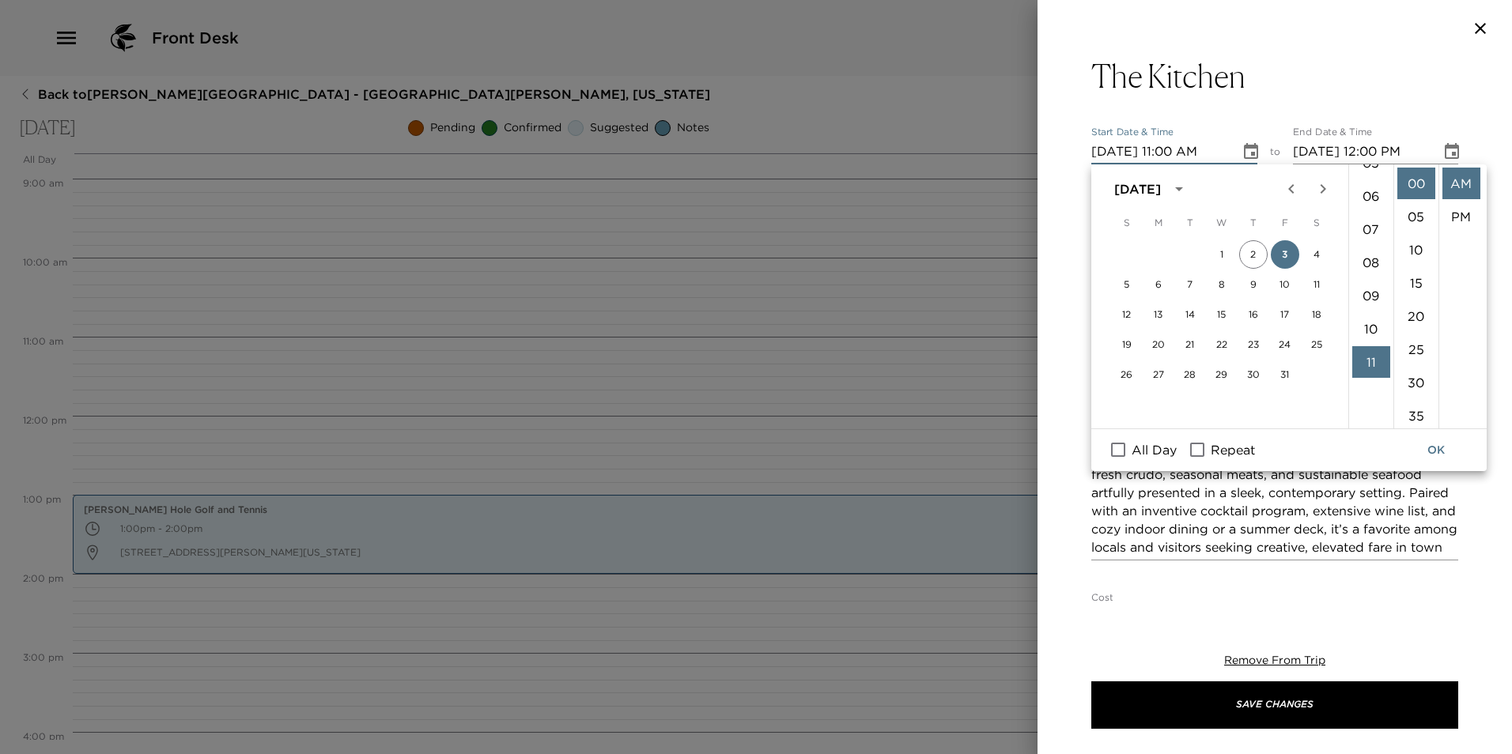
scroll to position [128, 0]
click at [1365, 257] on li "06" at bounding box center [1371, 255] width 38 height 32
click at [1459, 219] on li "PM" at bounding box center [1461, 217] width 38 height 32
type input "[DATE] 06:00 PM"
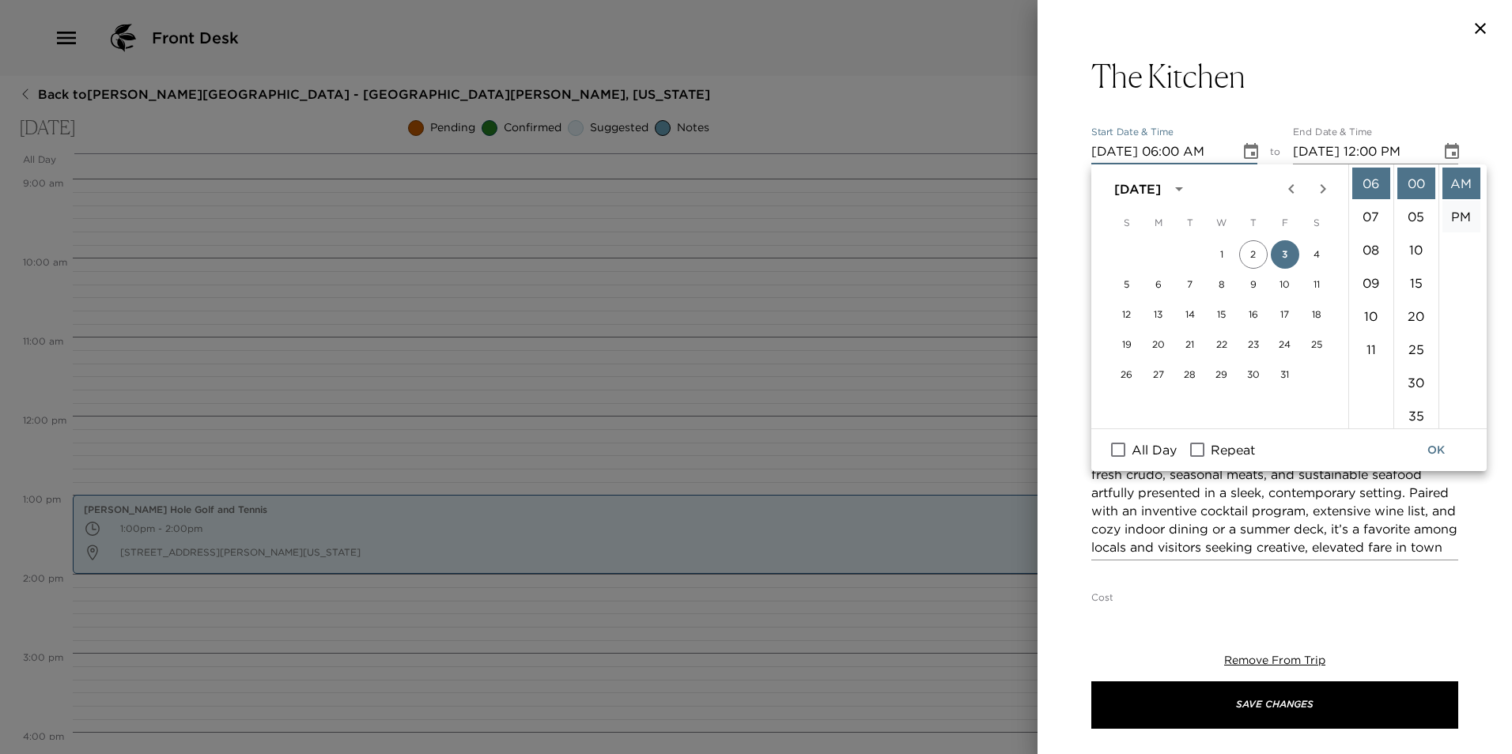
type input "[DATE] 07:00 PM"
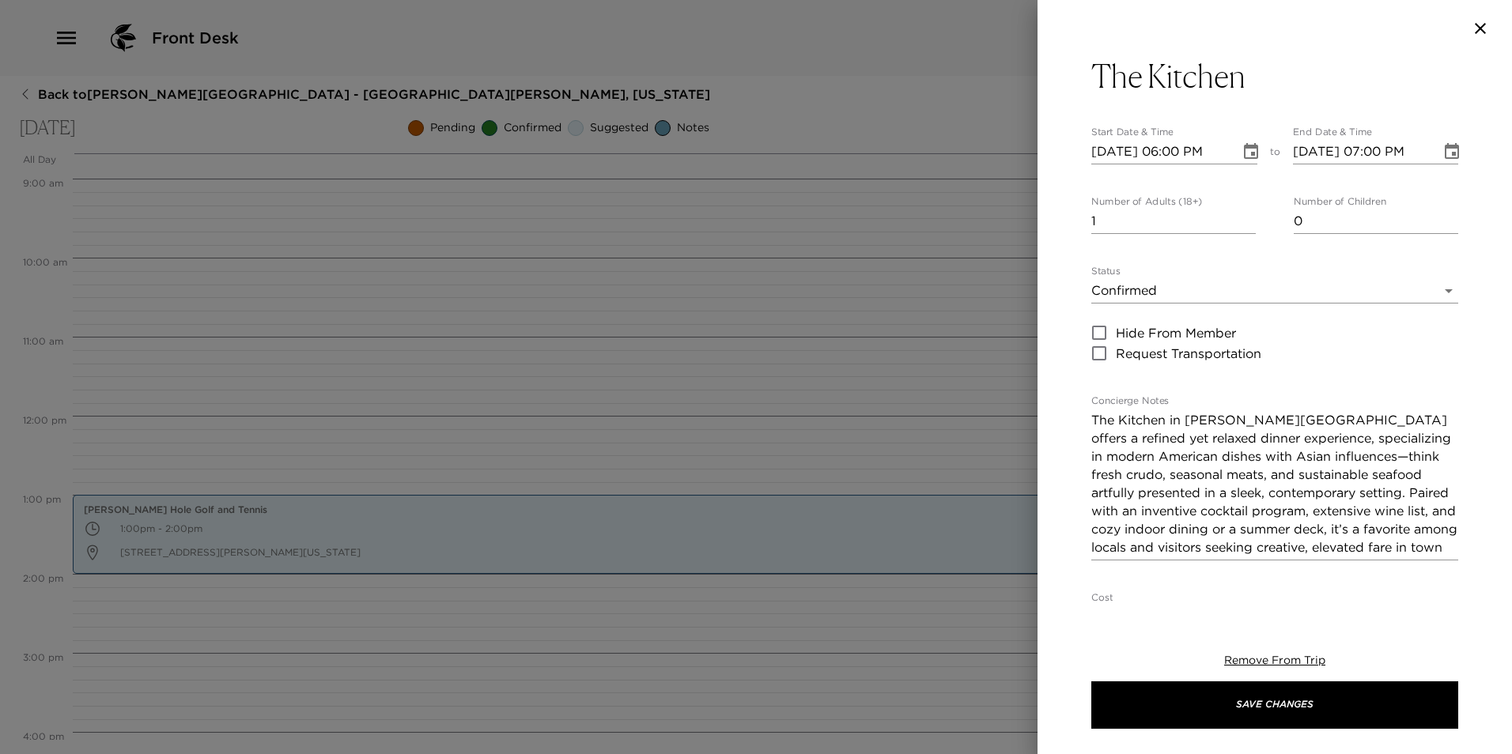
scroll to position [33, 0]
type input "2"
click at [1244, 215] on input "2" at bounding box center [1173, 221] width 164 height 25
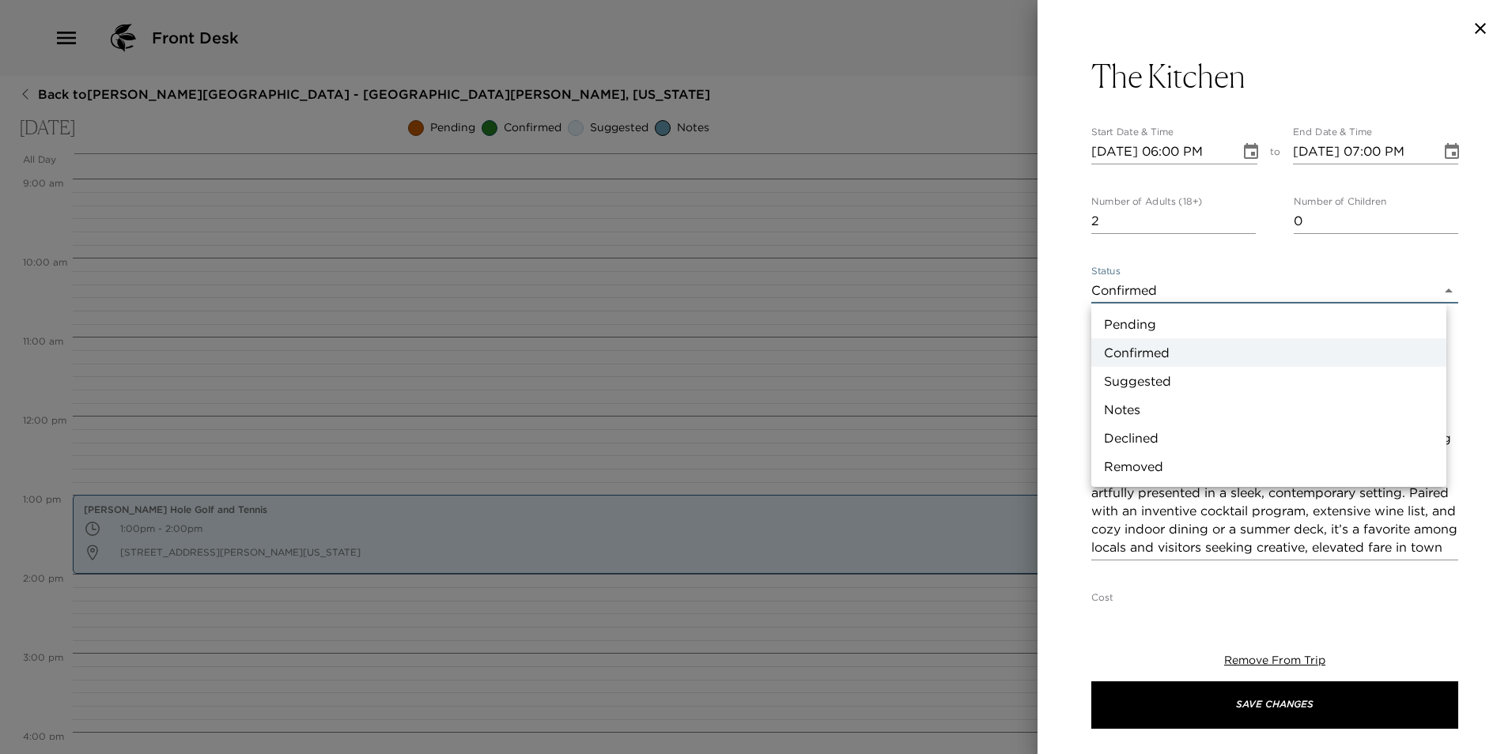
click at [1148, 289] on body "Front Desk Back to [PERSON_NAME][GEOGRAPHIC_DATA] - [GEOGRAPHIC_DATA][PERSON_NA…" at bounding box center [756, 377] width 1512 height 754
click at [1166, 378] on li "Suggested" at bounding box center [1268, 381] width 355 height 28
type input "Suggestion"
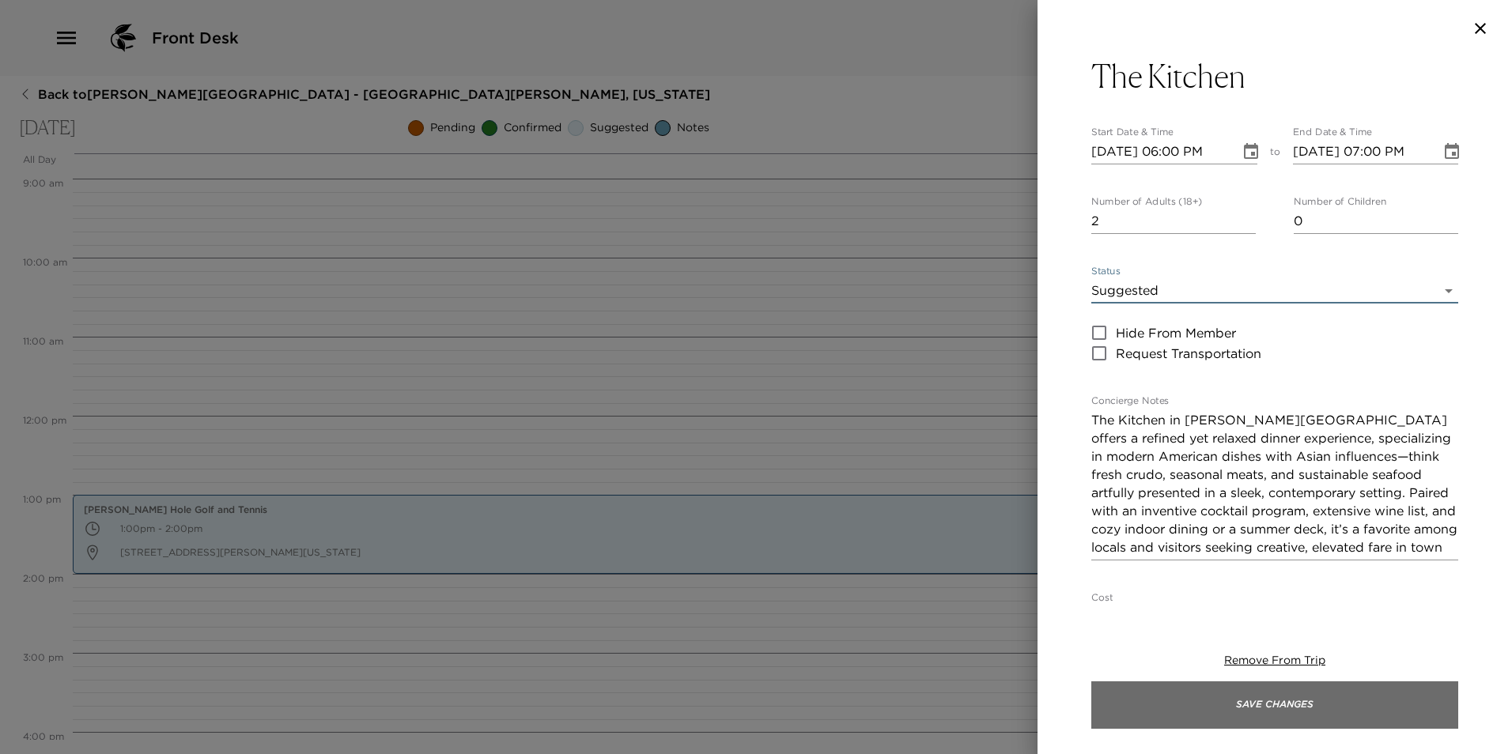
click at [1270, 705] on button "Save Changes" at bounding box center [1274, 704] width 367 height 47
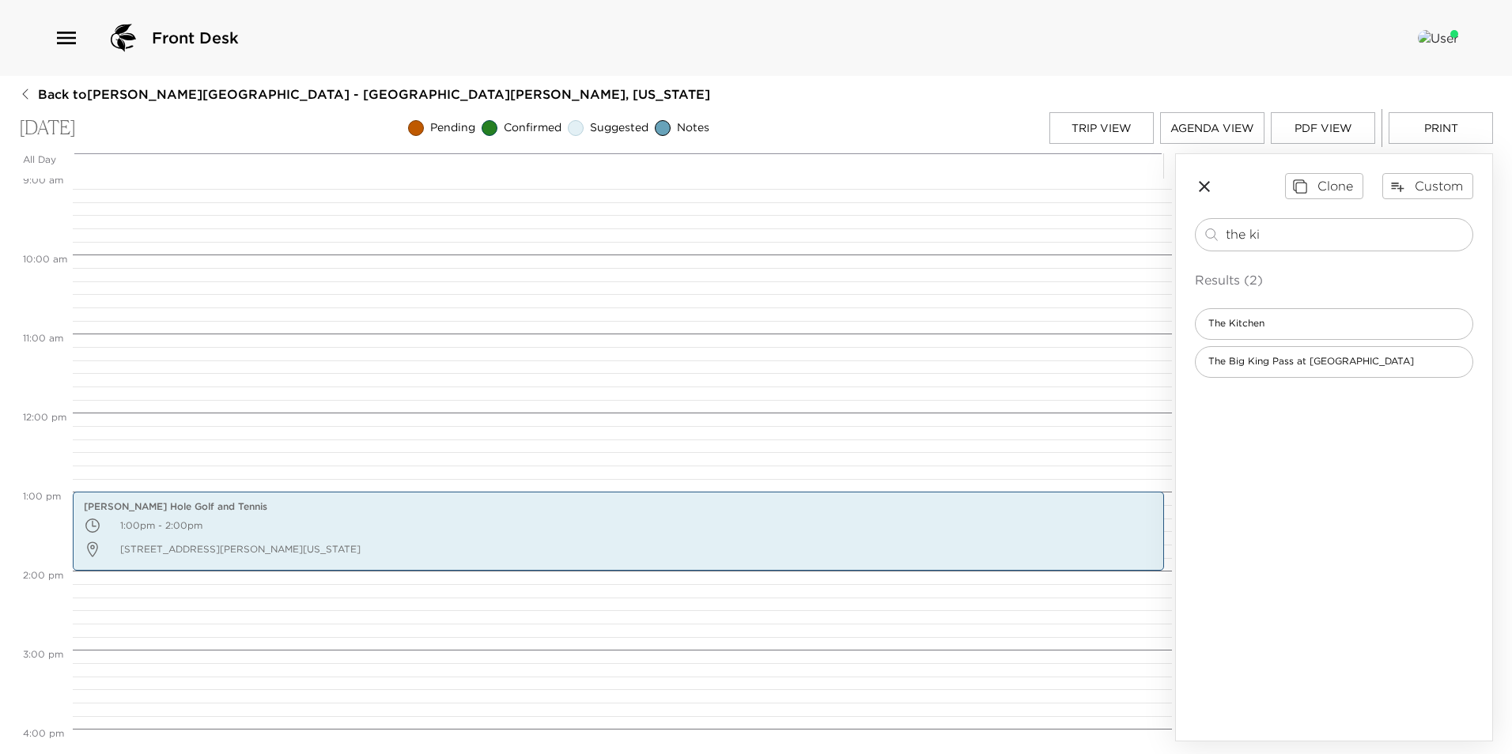
scroll to position [711, 0]
click at [1087, 133] on button "Trip View" at bounding box center [1101, 128] width 104 height 32
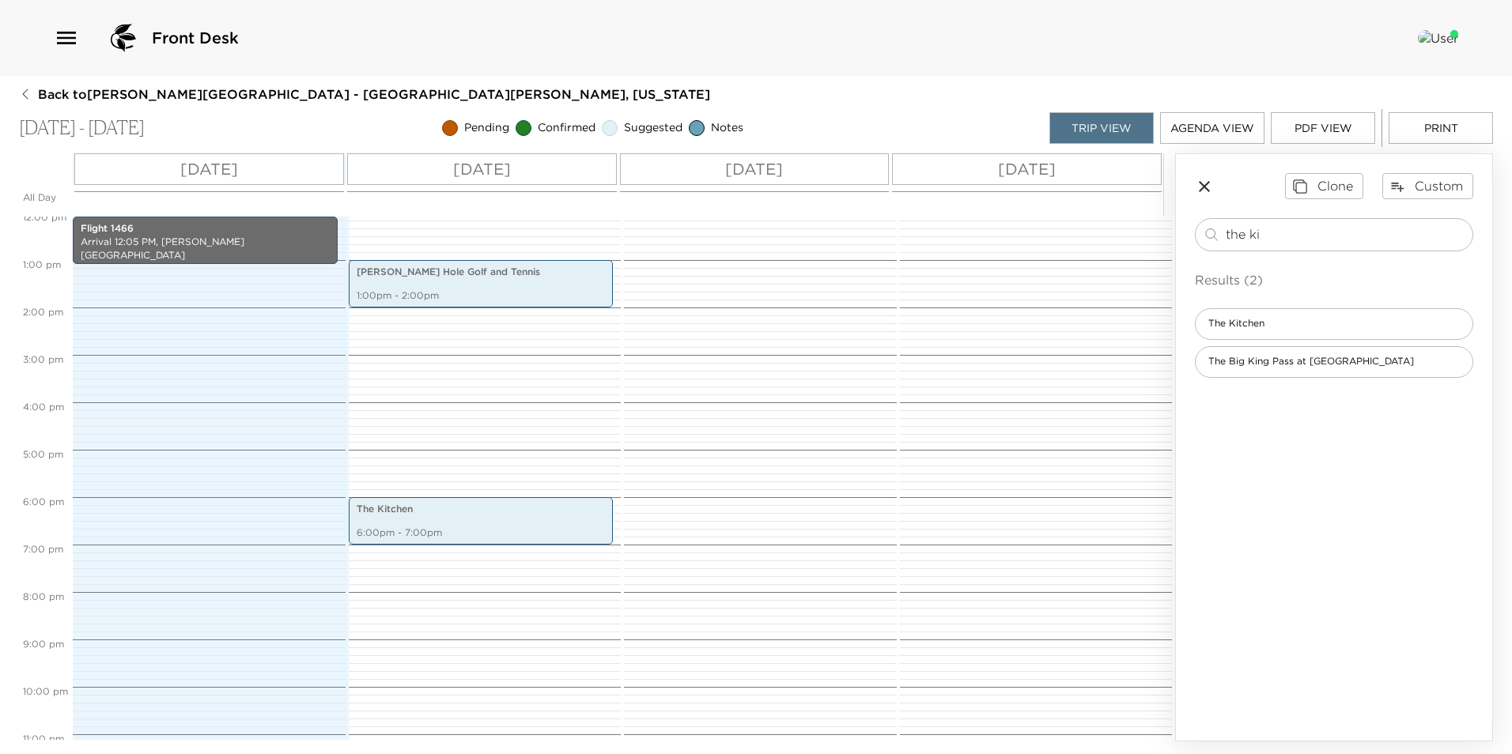
scroll to position [494, 0]
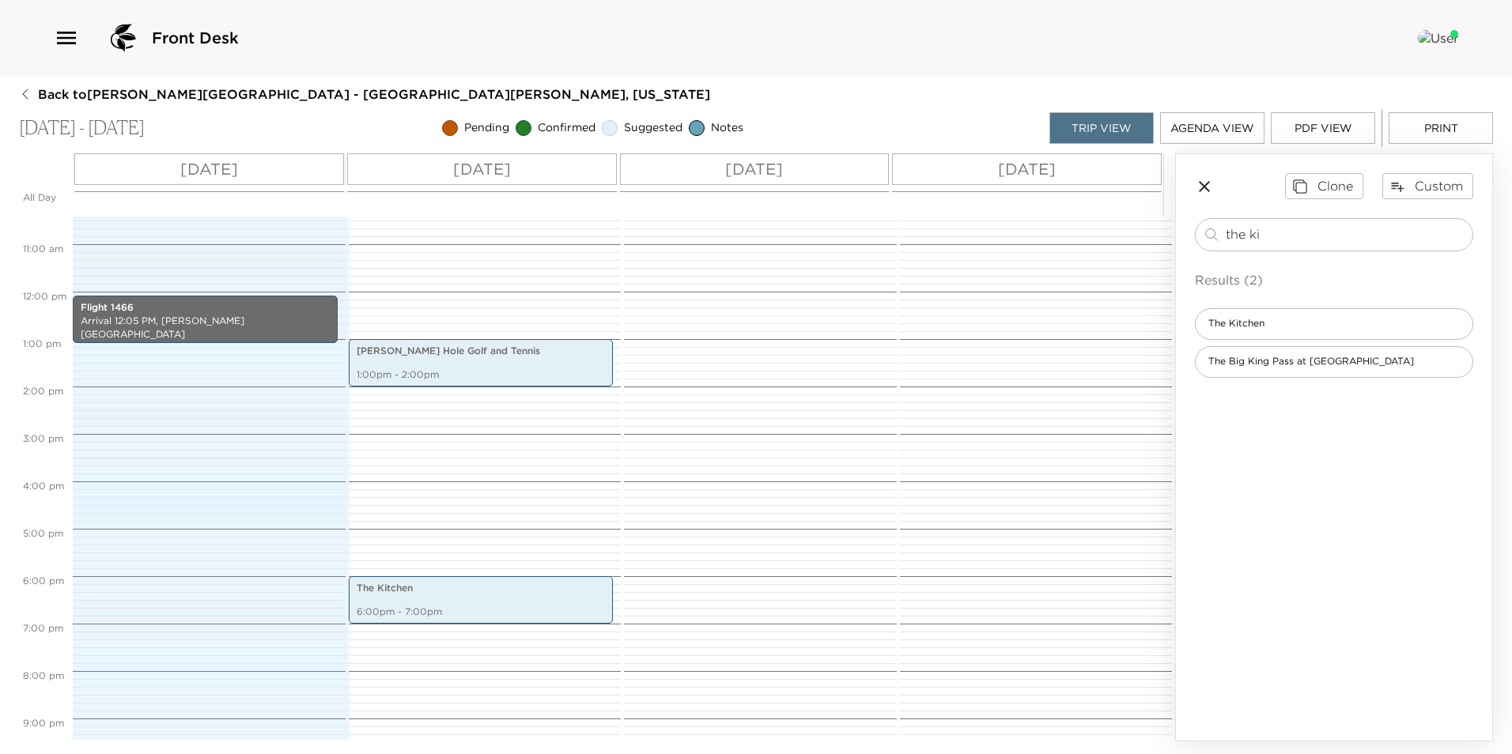
click at [1031, 175] on p "[DATE]" at bounding box center [1027, 169] width 58 height 24
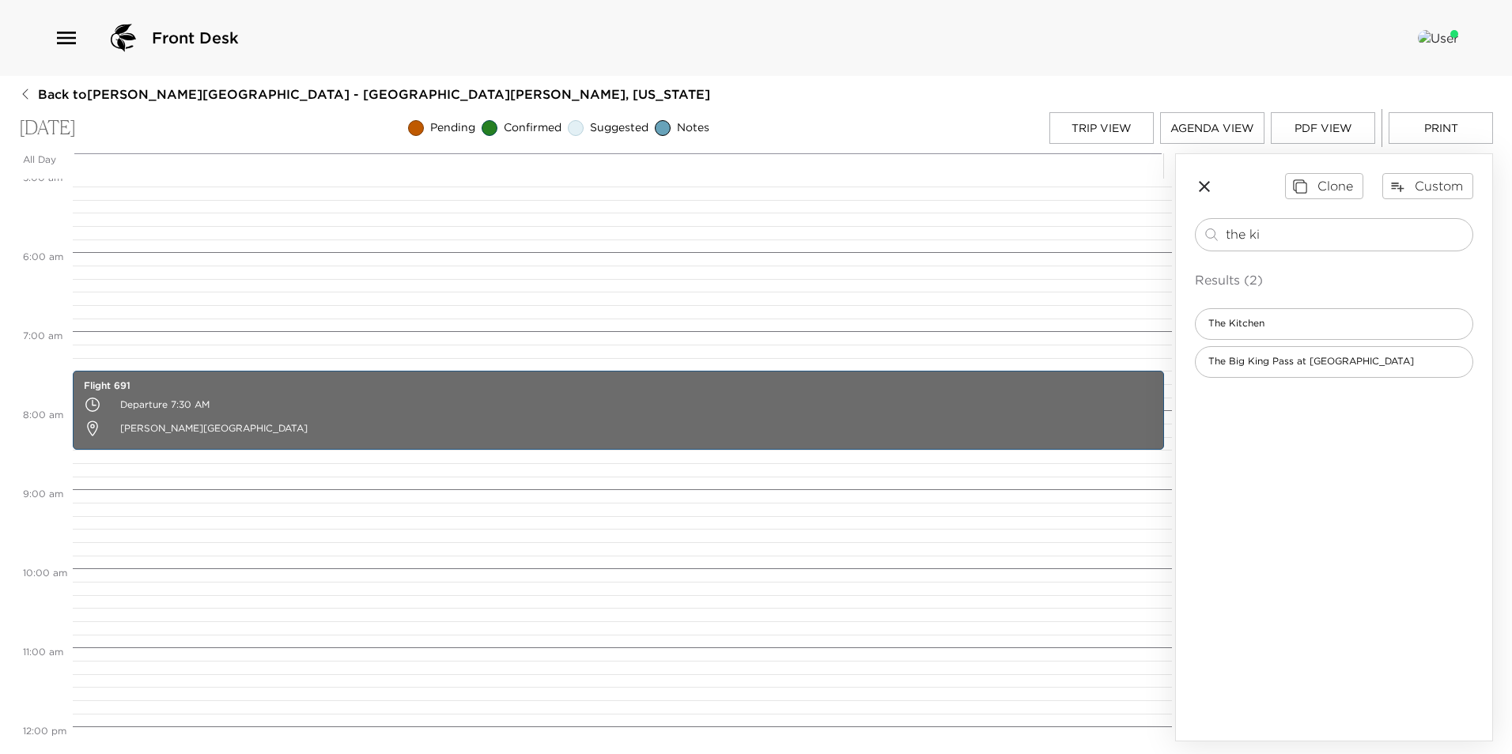
scroll to position [395, 0]
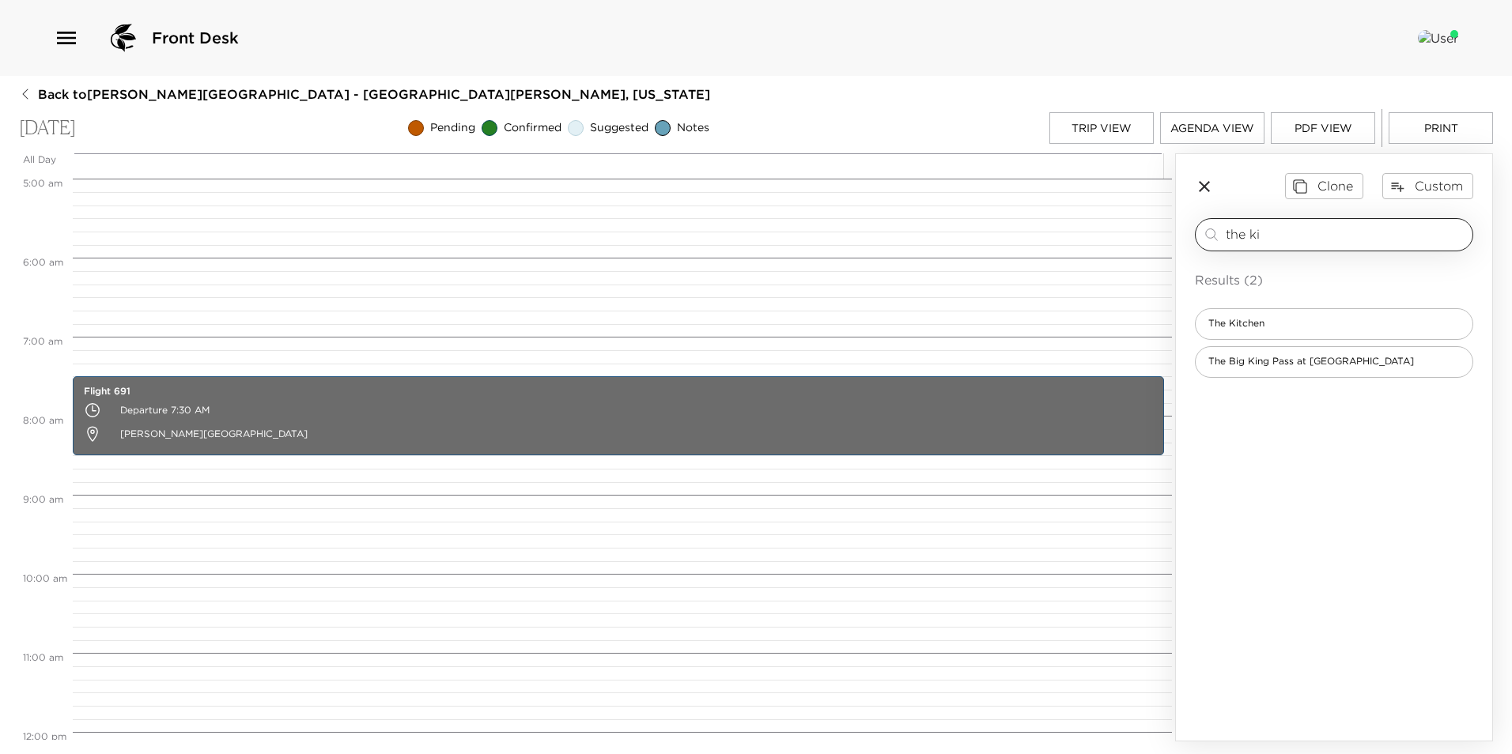
click at [1281, 238] on input "the ki" at bounding box center [1345, 234] width 240 height 18
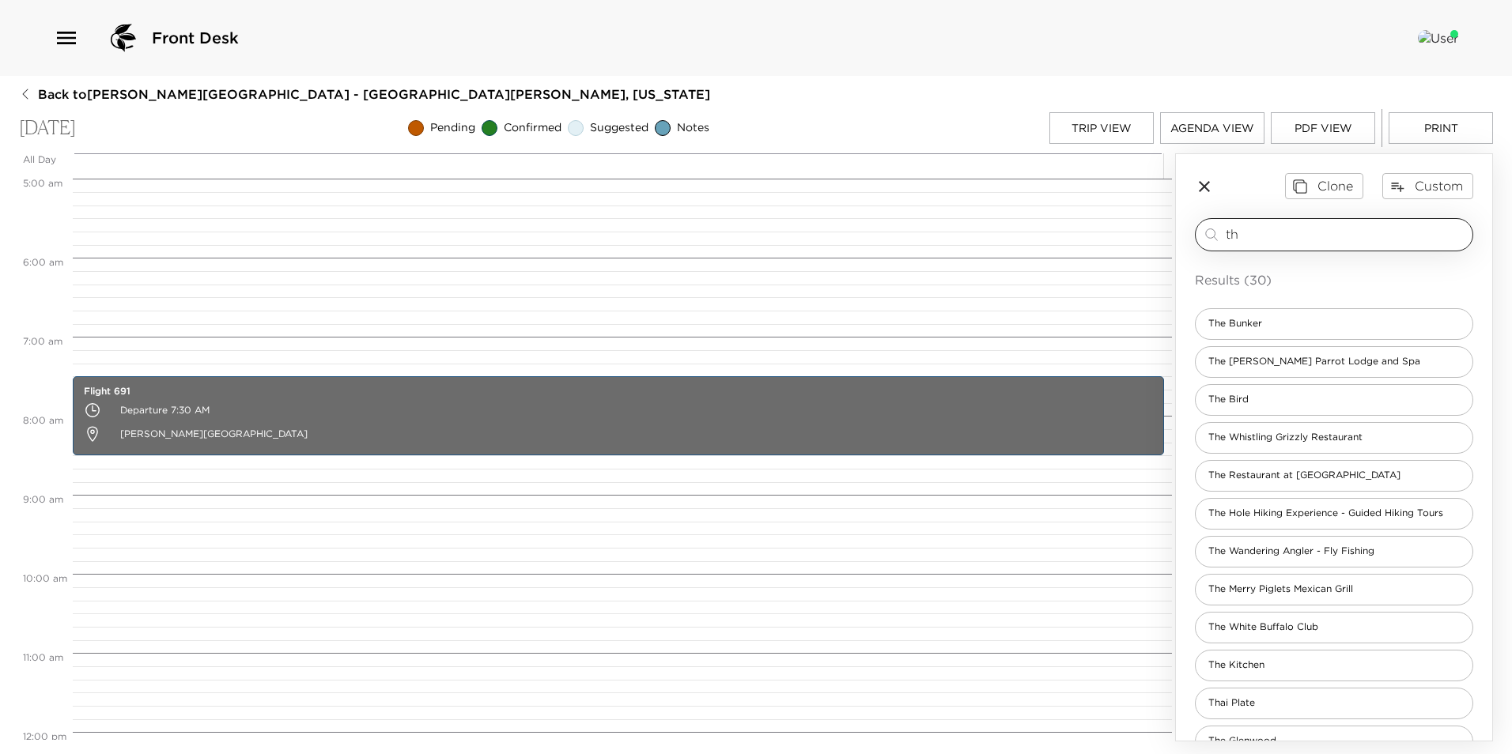
type input "t"
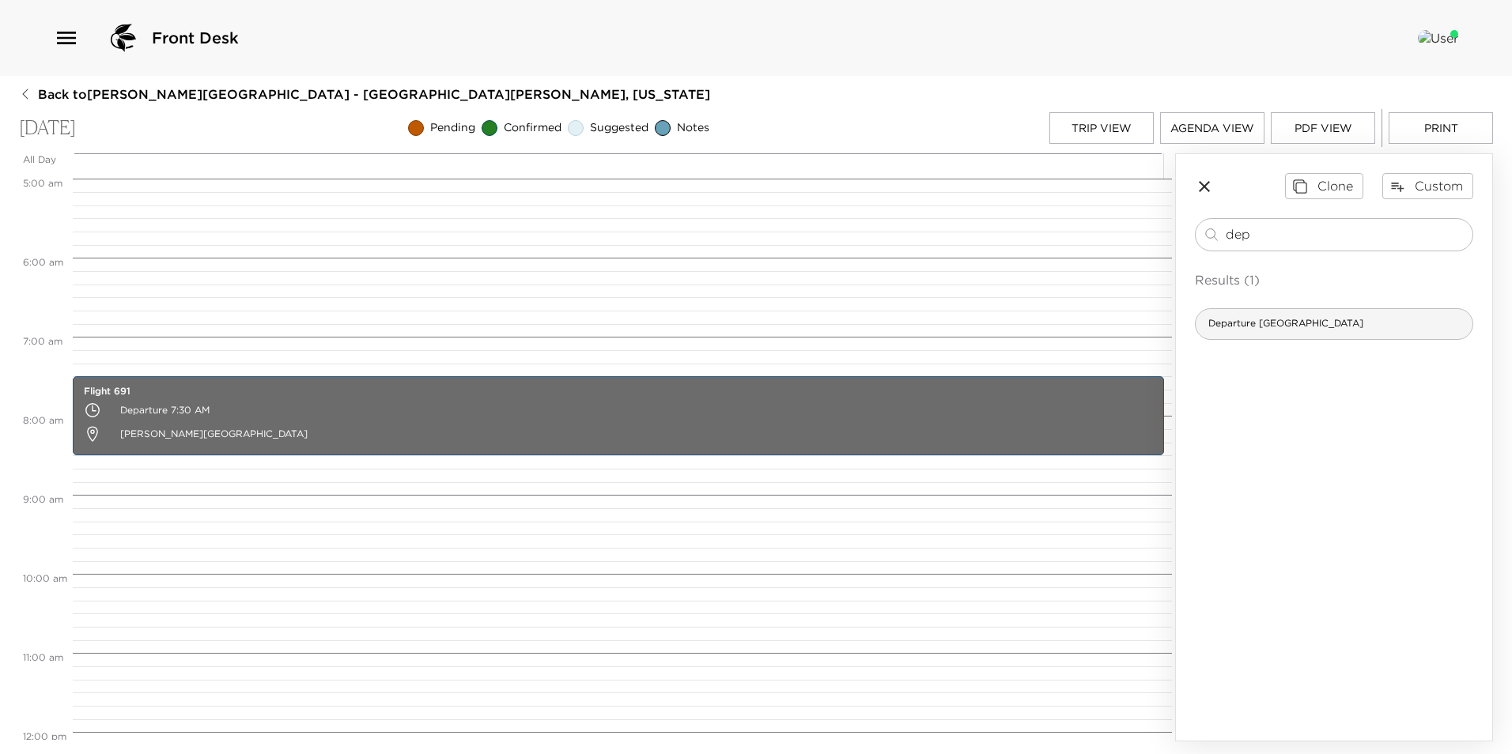
type input "dep"
click at [1269, 319] on span "Departure [GEOGRAPHIC_DATA]" at bounding box center [1285, 323] width 180 height 13
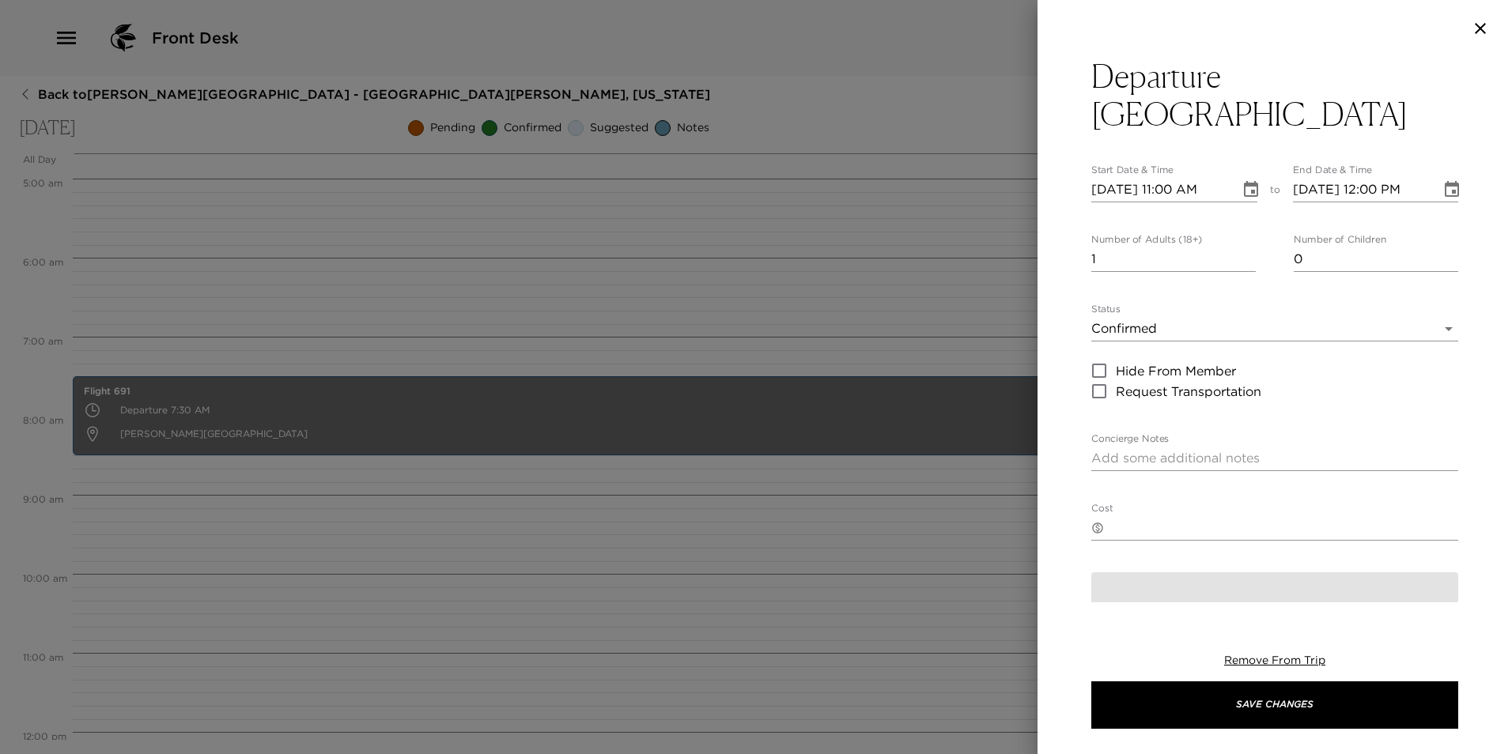
type textarea "Thank you so much for choosing The Glenwood in [GEOGRAPHIC_DATA]. Check out tim…"
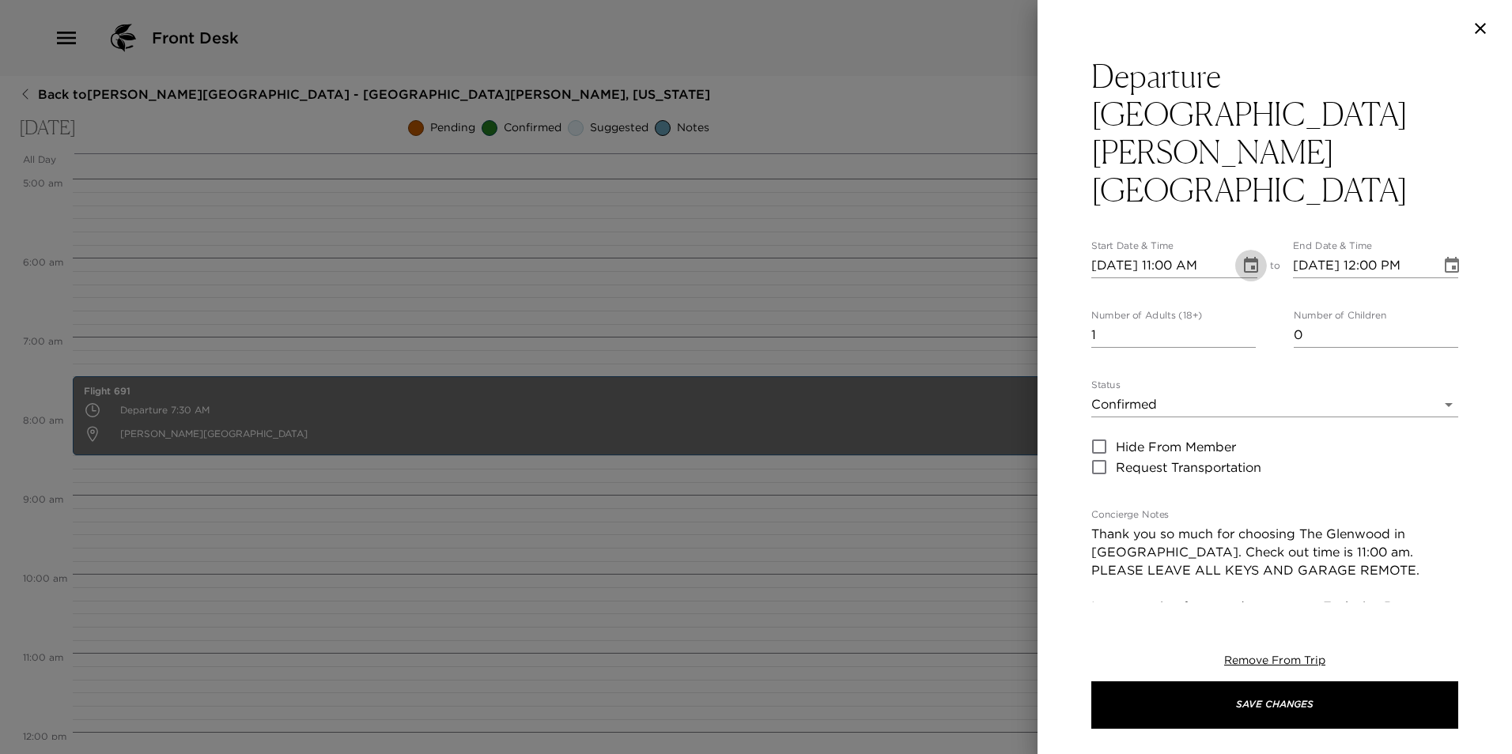
click at [1245, 257] on icon "Choose date, selected date is Oct 5, 2025" at bounding box center [1251, 265] width 14 height 16
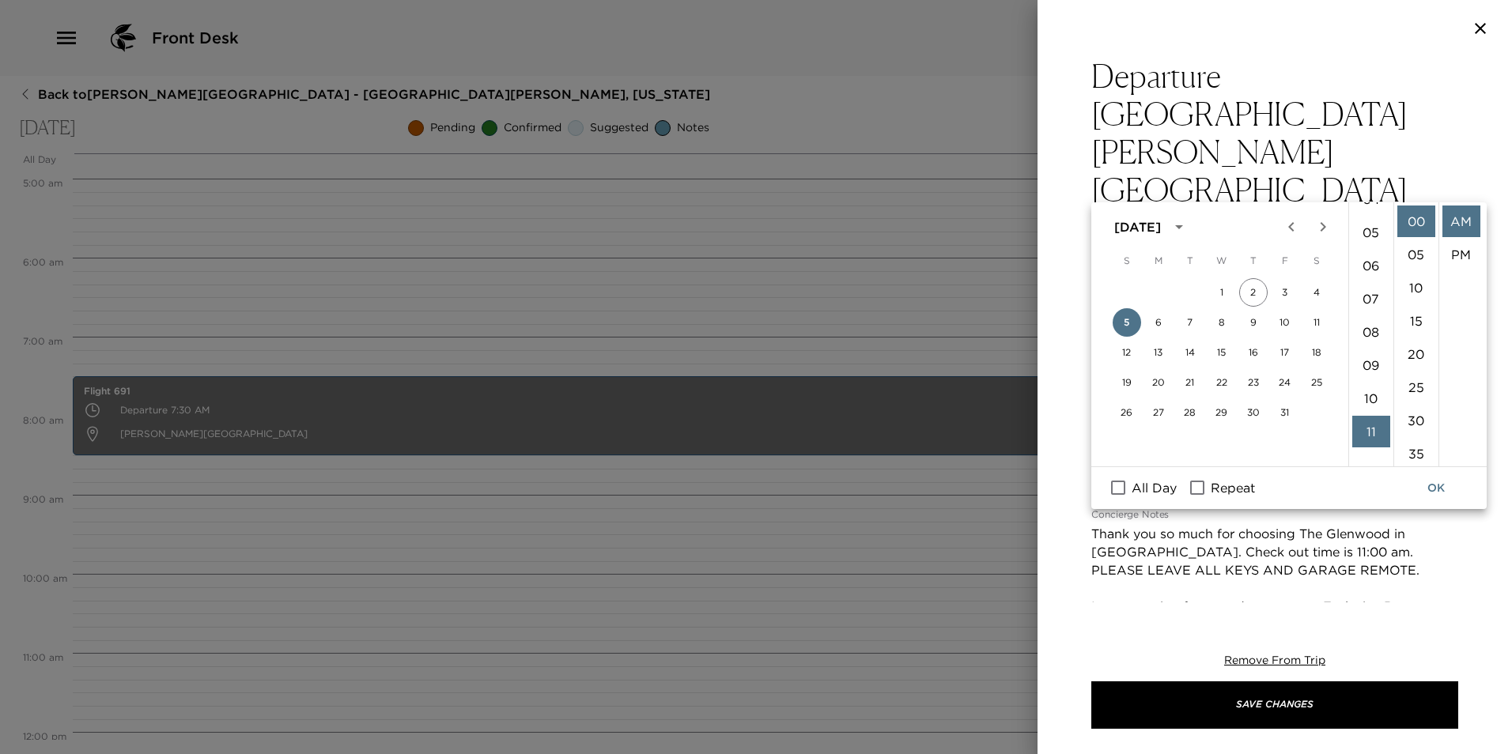
scroll to position [128, 0]
click at [1373, 262] on li "05" at bounding box center [1371, 259] width 38 height 32
click at [1418, 419] on li "30" at bounding box center [1416, 421] width 38 height 32
type input "[DATE] 05:30 AM"
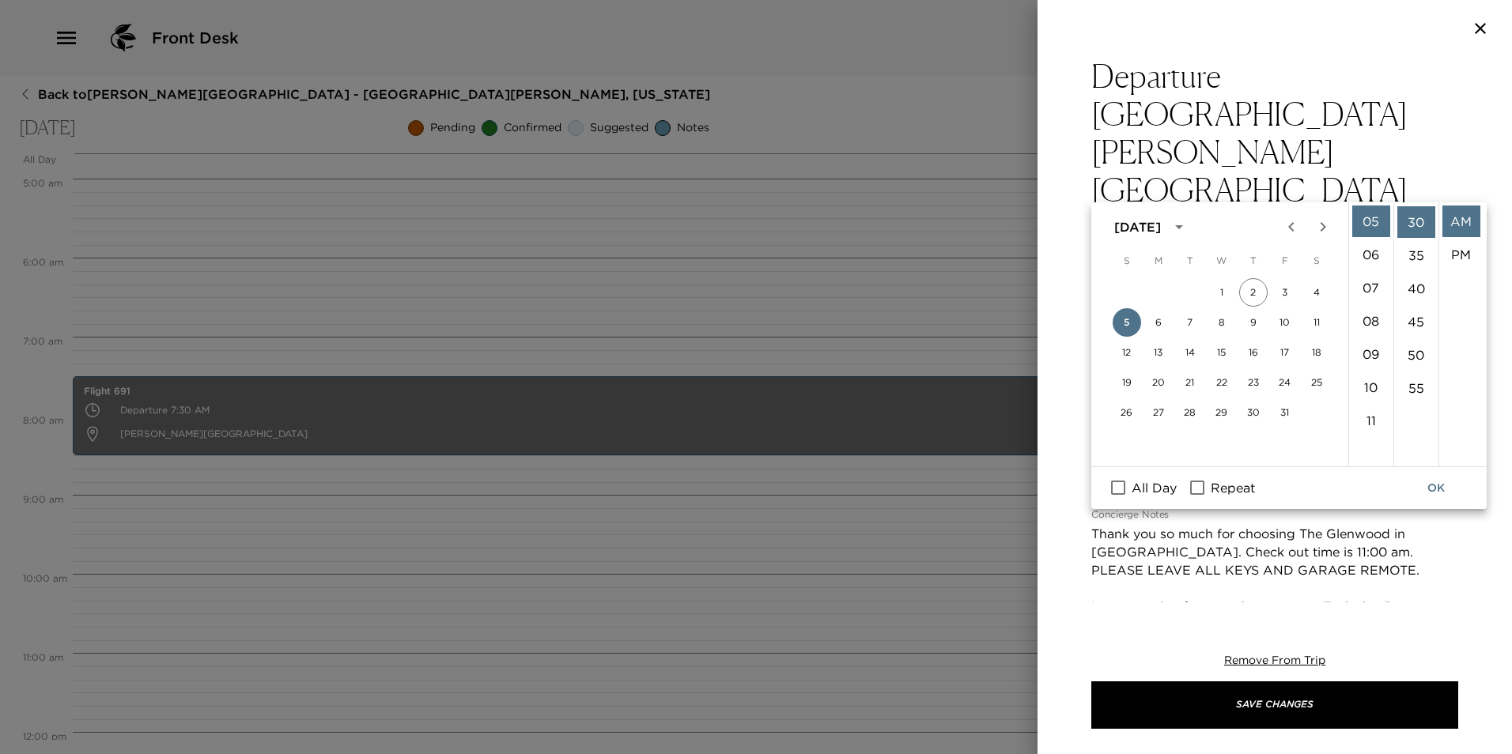
scroll to position [199, 0]
click at [1438, 493] on button "OK" at bounding box center [1435, 488] width 51 height 29
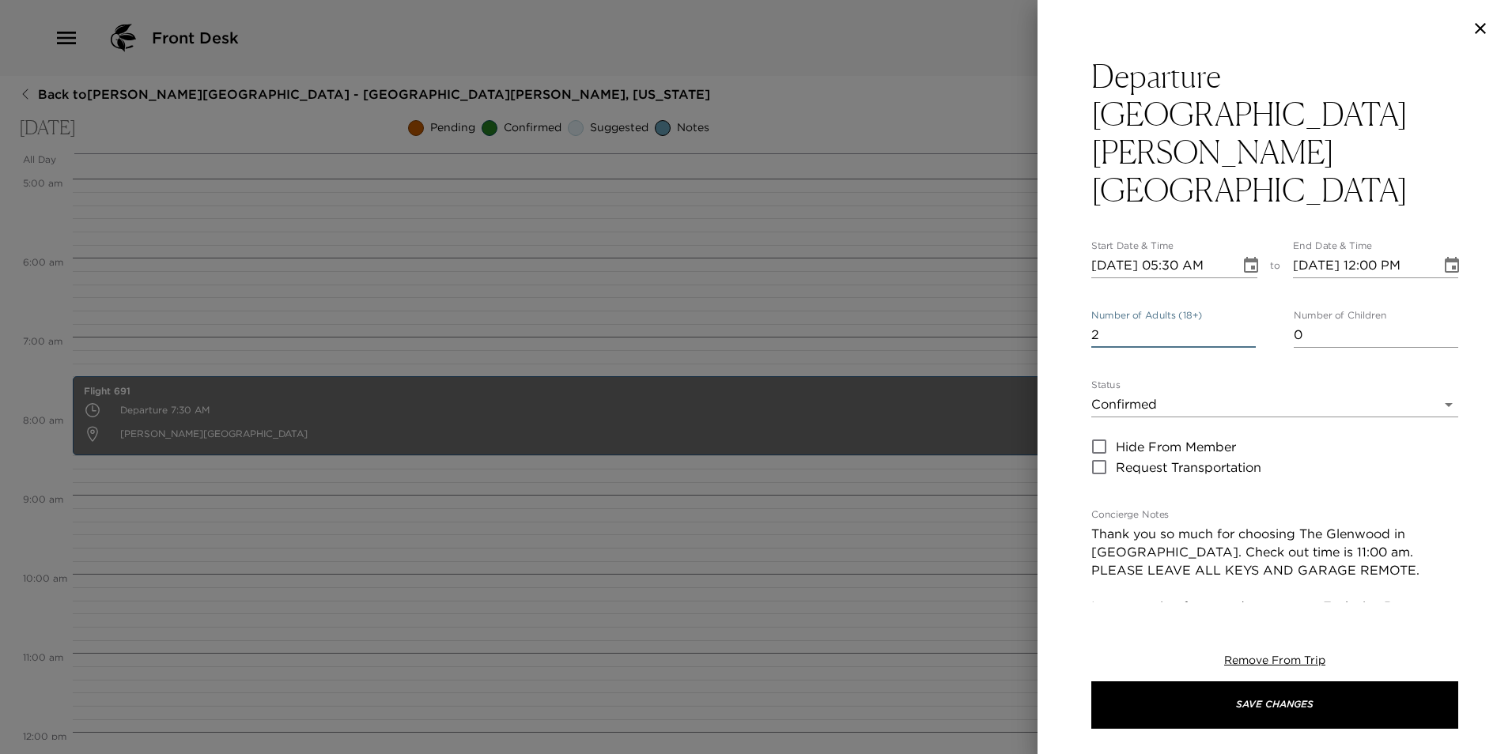
type input "2"
click at [1243, 323] on input "2" at bounding box center [1173, 335] width 164 height 25
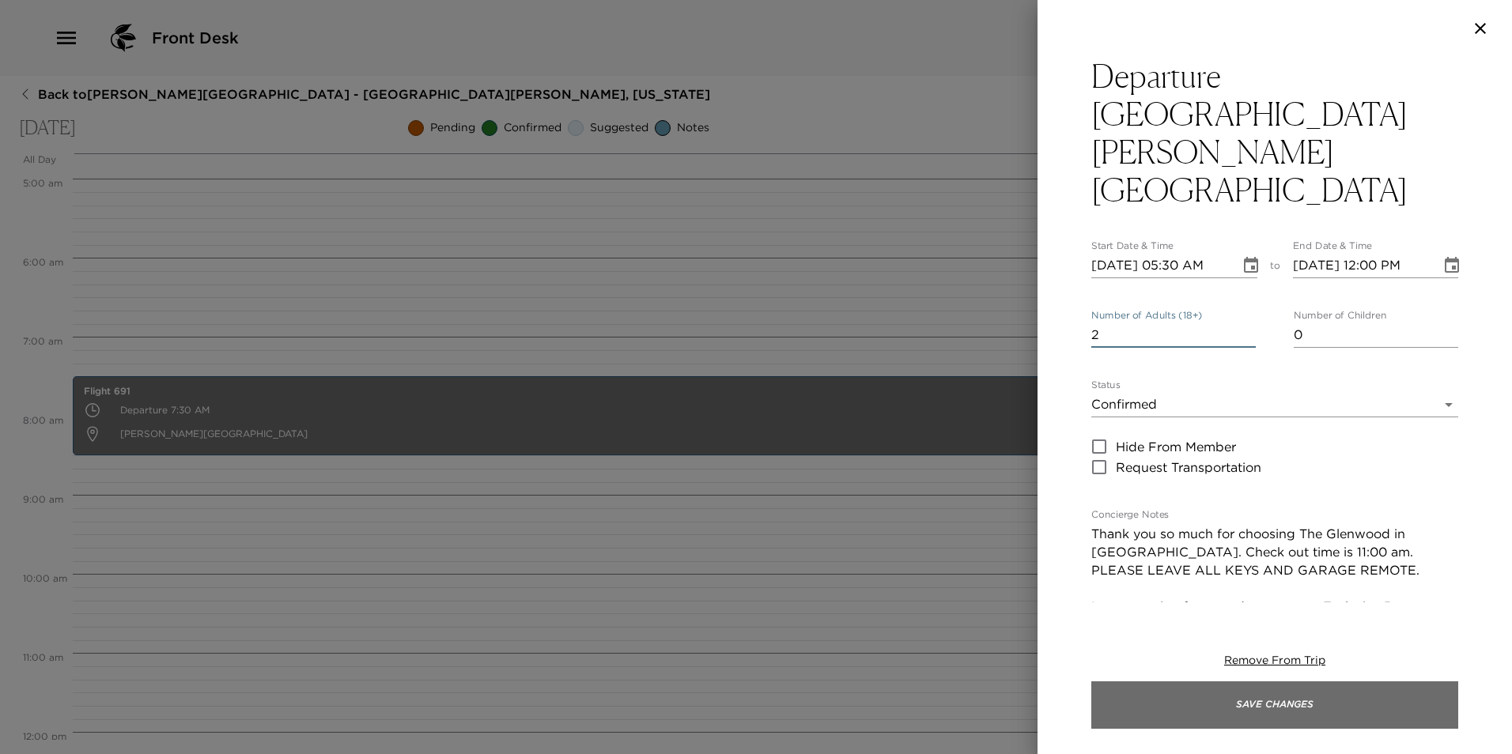
click at [1281, 706] on button "Save Changes" at bounding box center [1274, 704] width 367 height 47
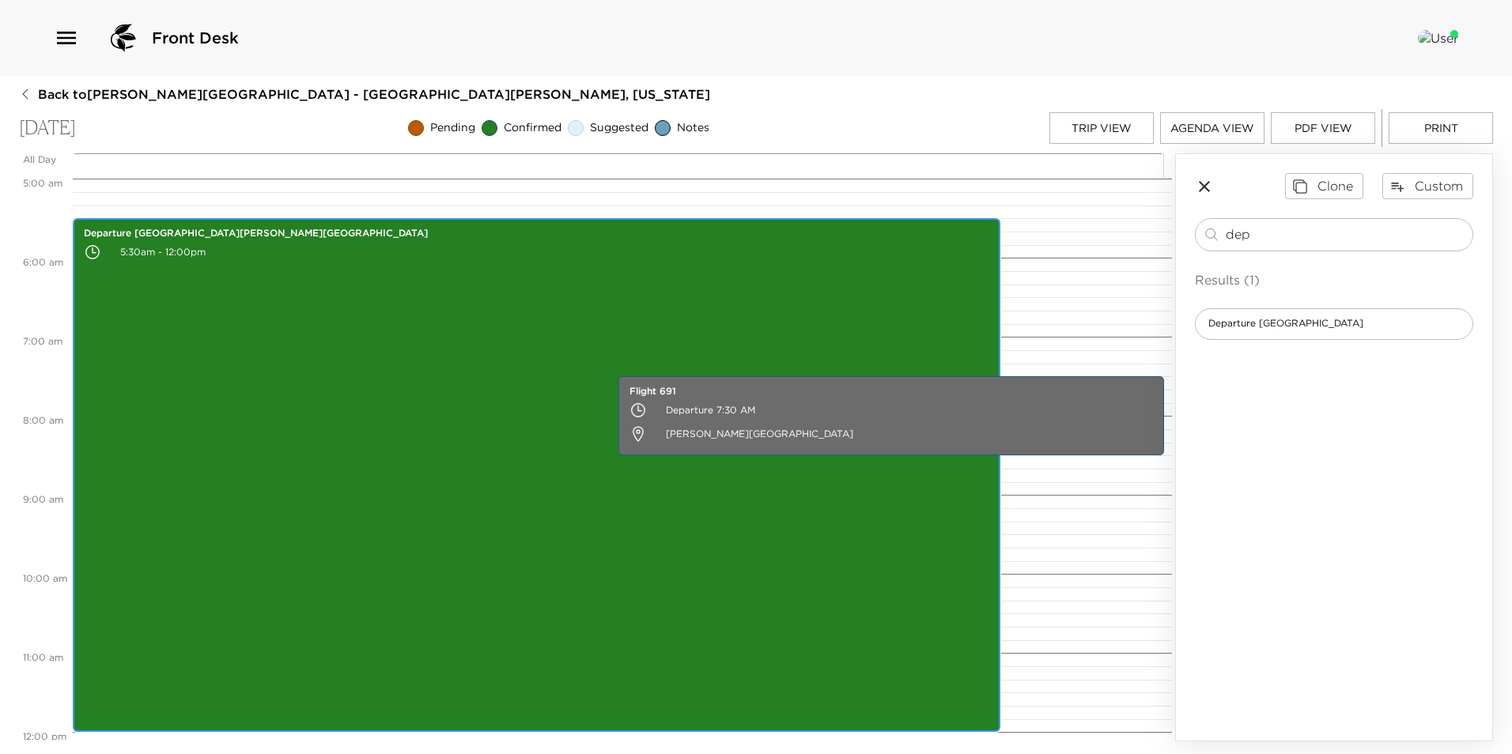
click at [355, 428] on div "Departure [GEOGRAPHIC_DATA][PERSON_NAME][GEOGRAPHIC_DATA] 5:30am - 12:00pm" at bounding box center [536, 475] width 918 height 509
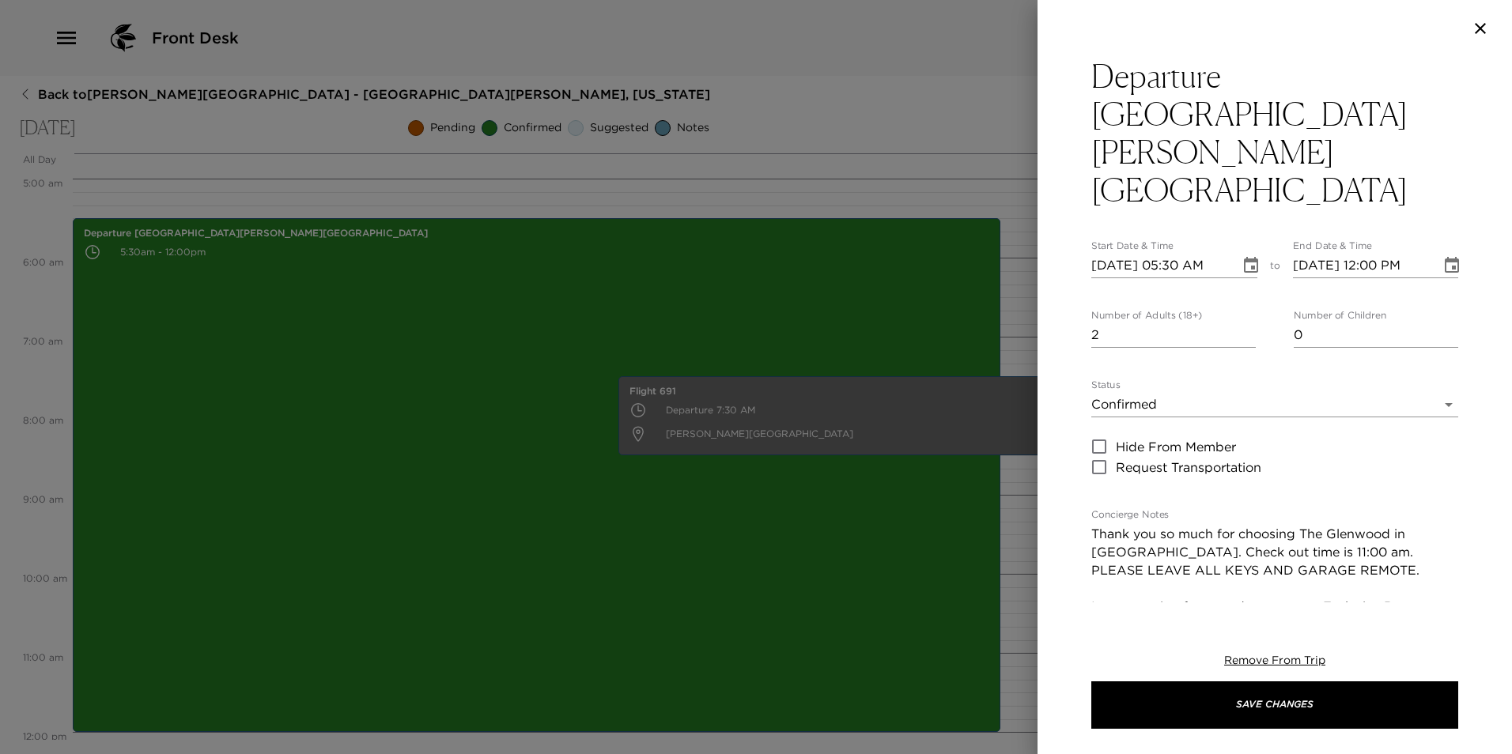
click at [1442, 256] on icon "Choose date, selected date is Oct 5, 2025" at bounding box center [1451, 265] width 19 height 19
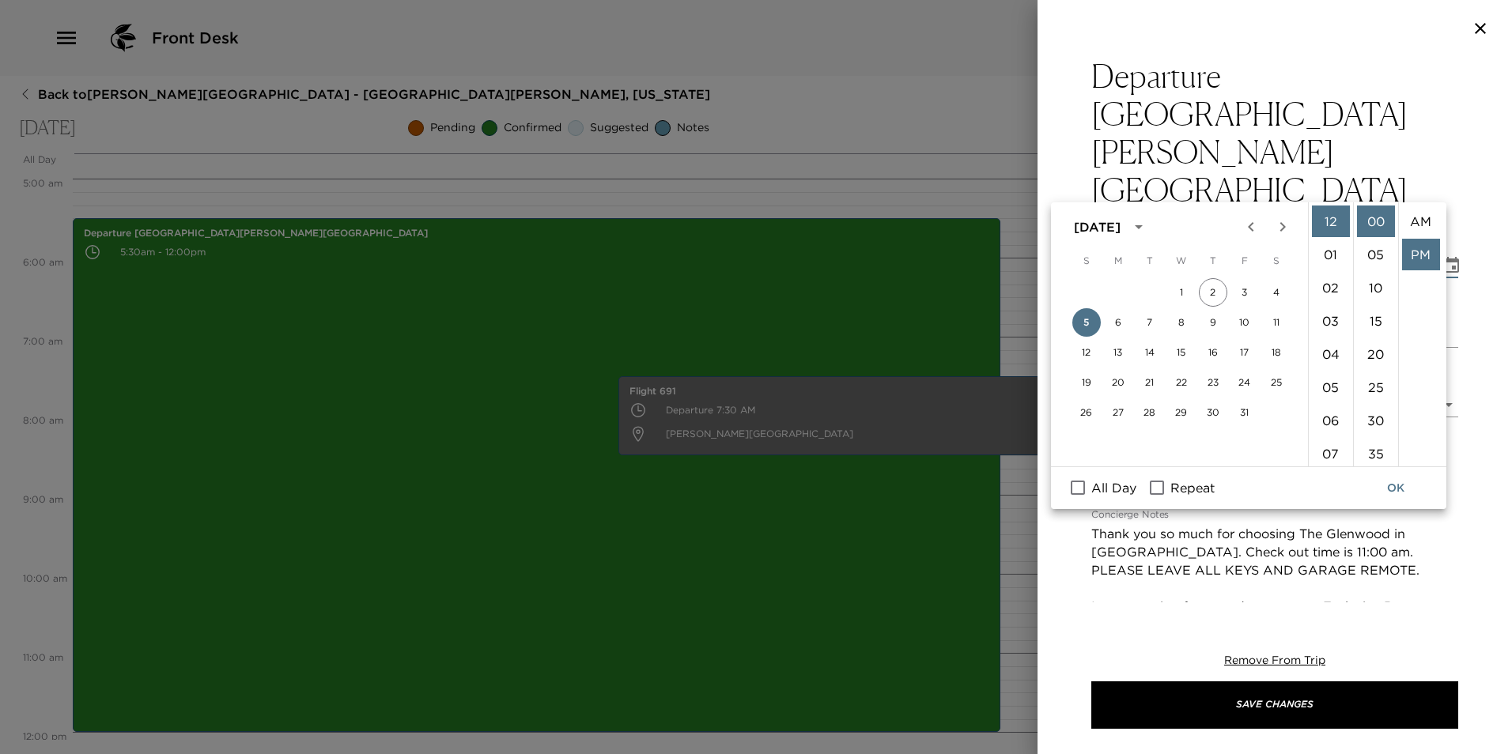
scroll to position [33, 0]
click at [1333, 423] on li "06" at bounding box center [1331, 421] width 38 height 32
click at [1417, 221] on li "AM" at bounding box center [1421, 222] width 38 height 32
type input "[DATE] 06:00 AM"
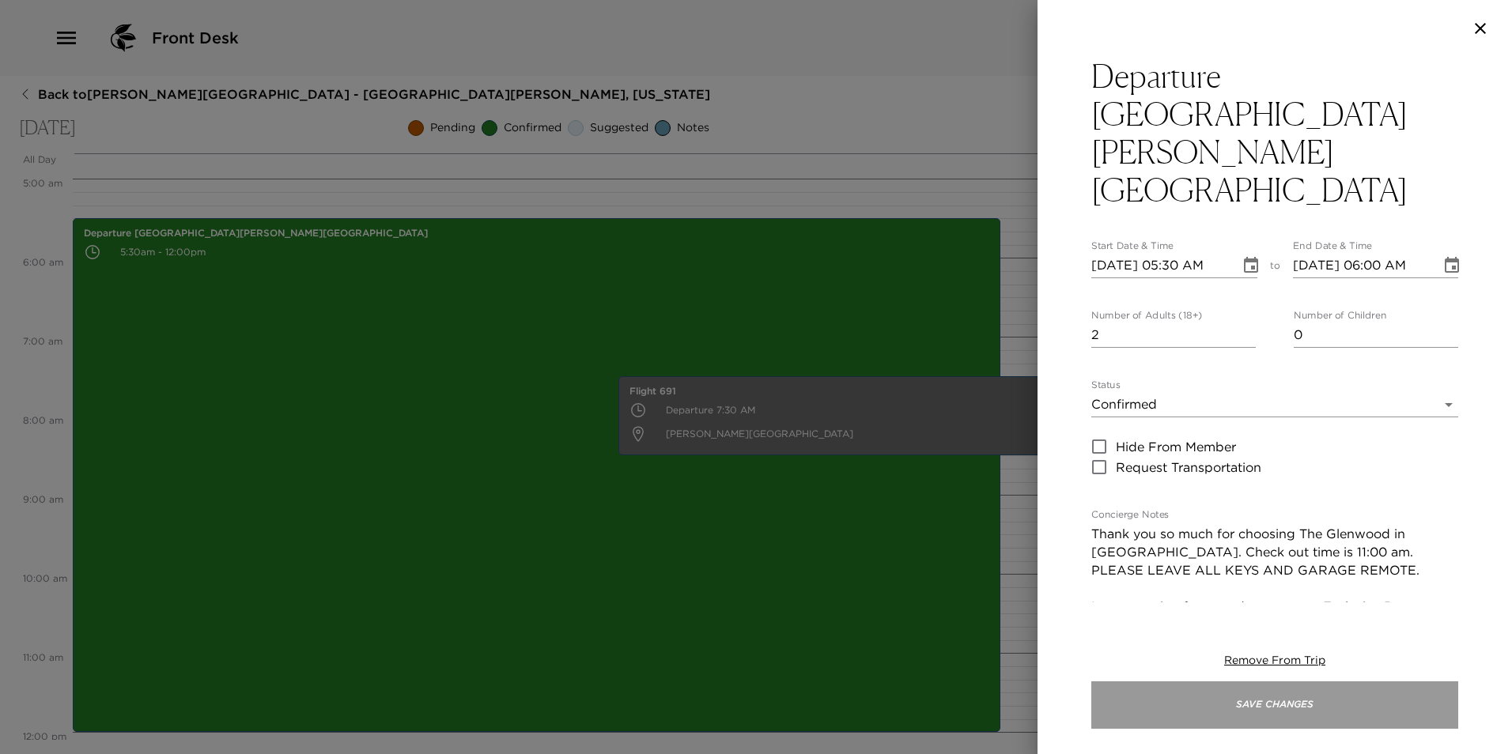
click at [1282, 710] on button "Save Changes" at bounding box center [1274, 704] width 367 height 47
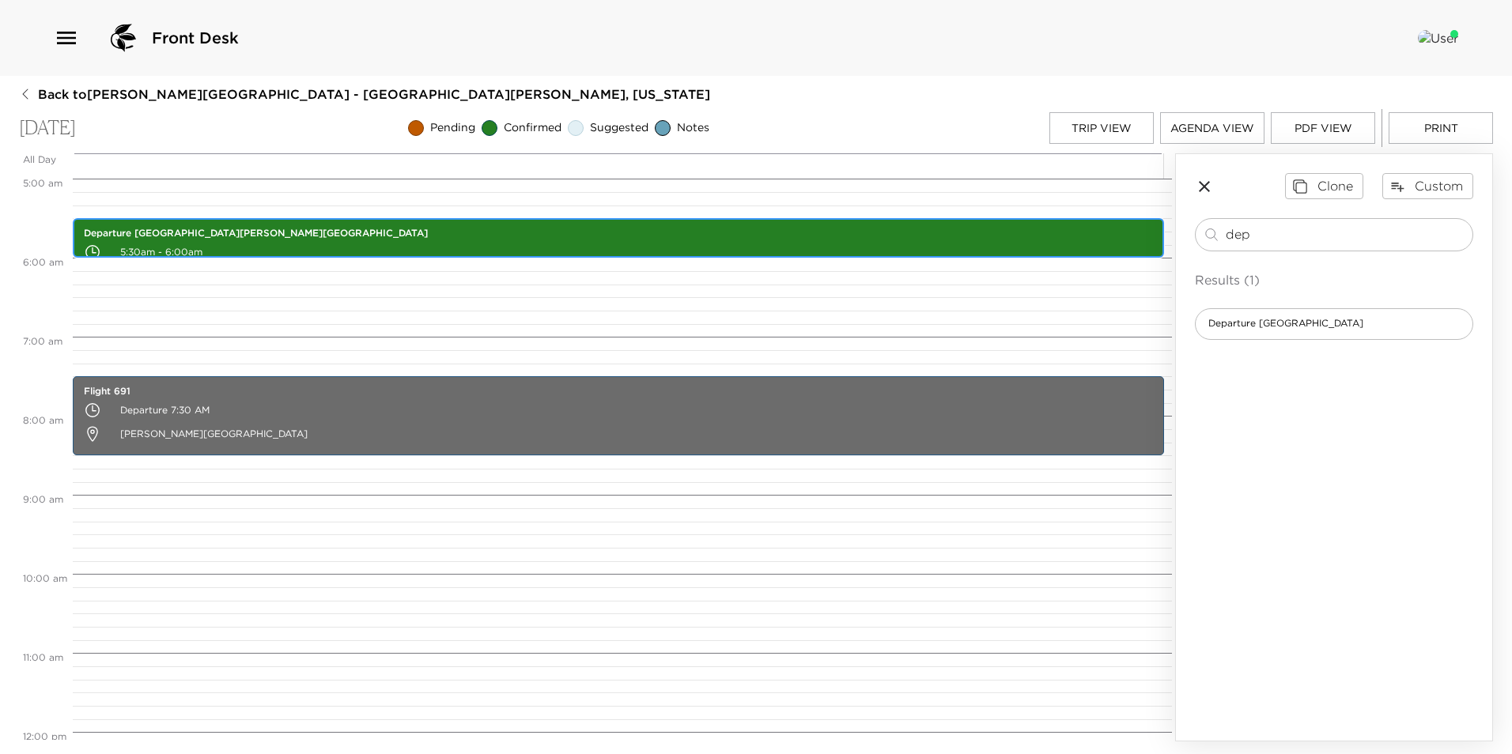
scroll to position [316, 0]
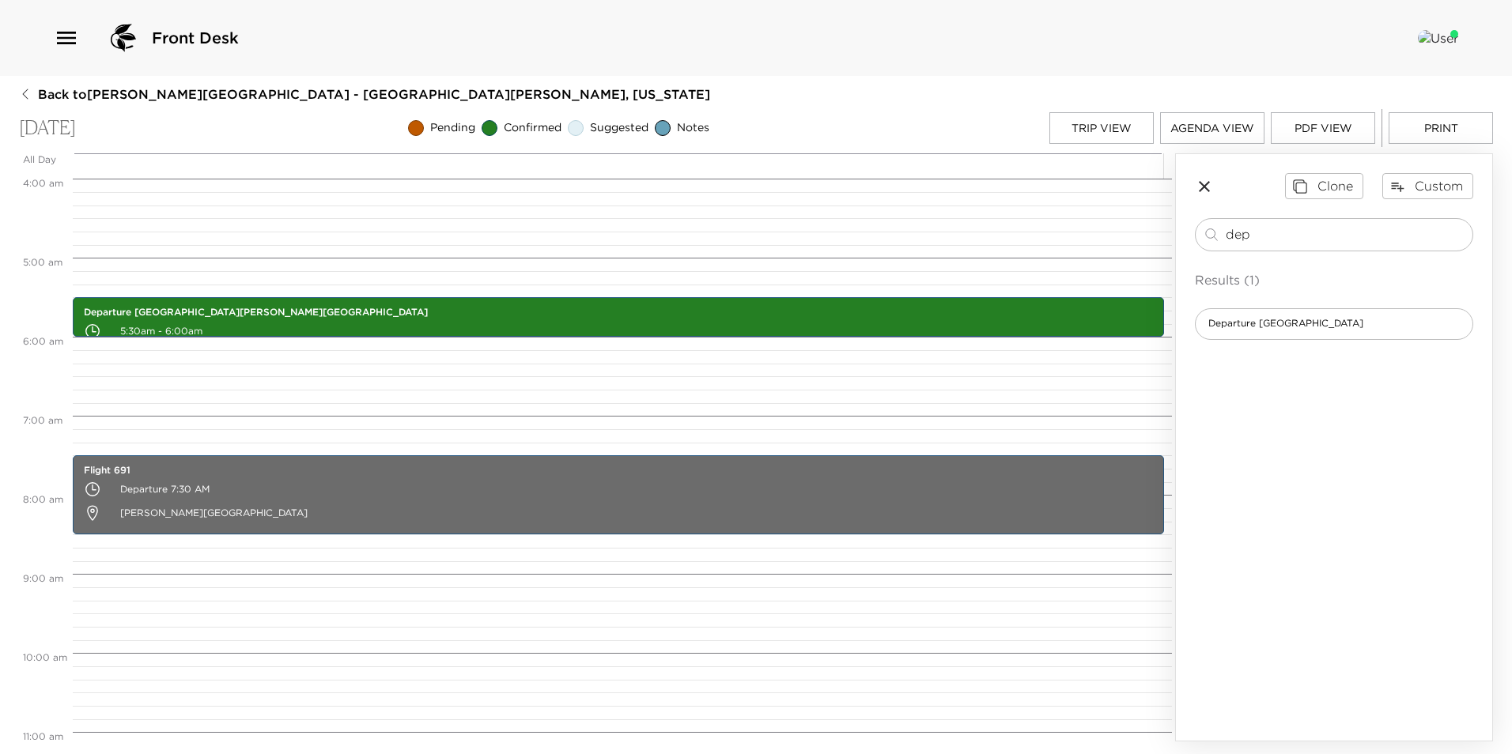
click at [1079, 127] on button "Trip View" at bounding box center [1101, 128] width 104 height 32
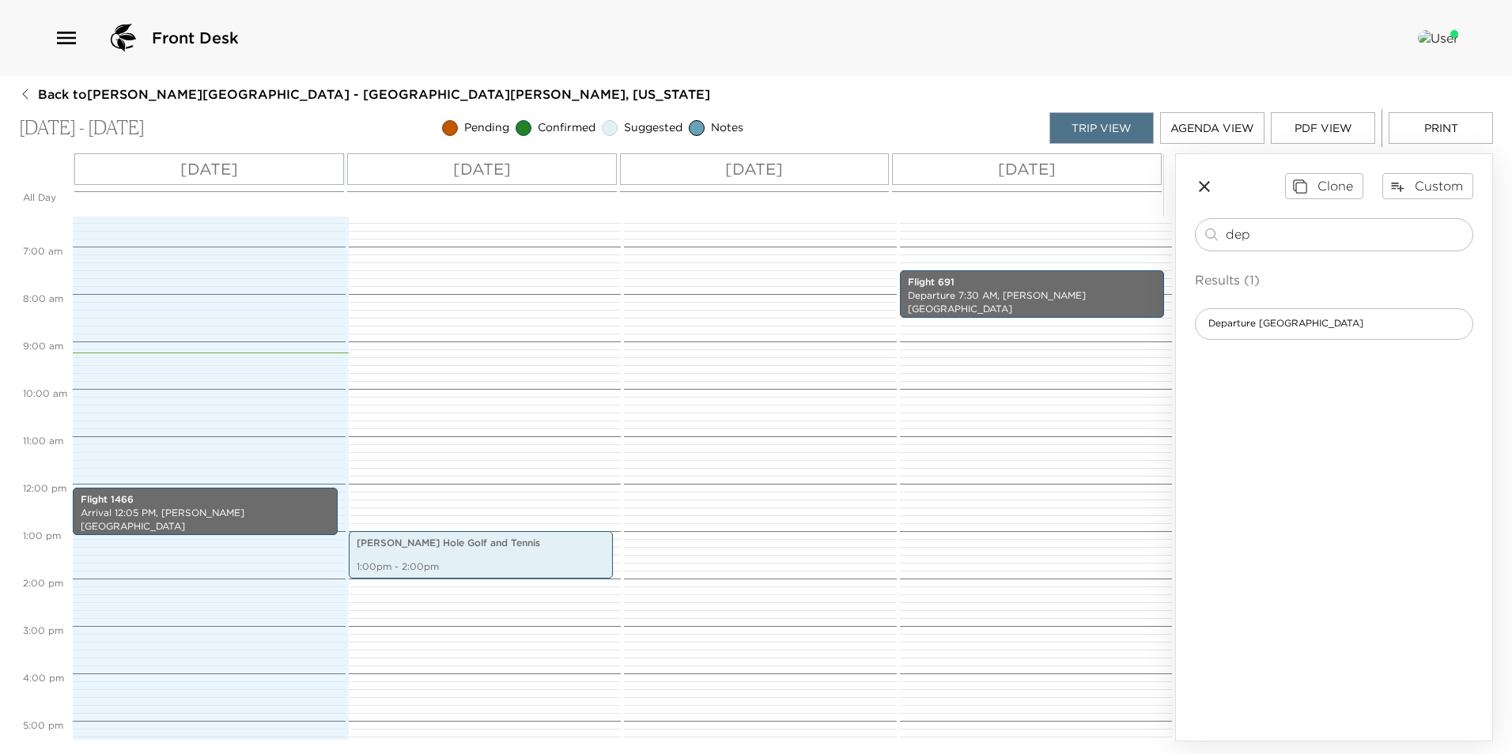
scroll to position [336, 0]
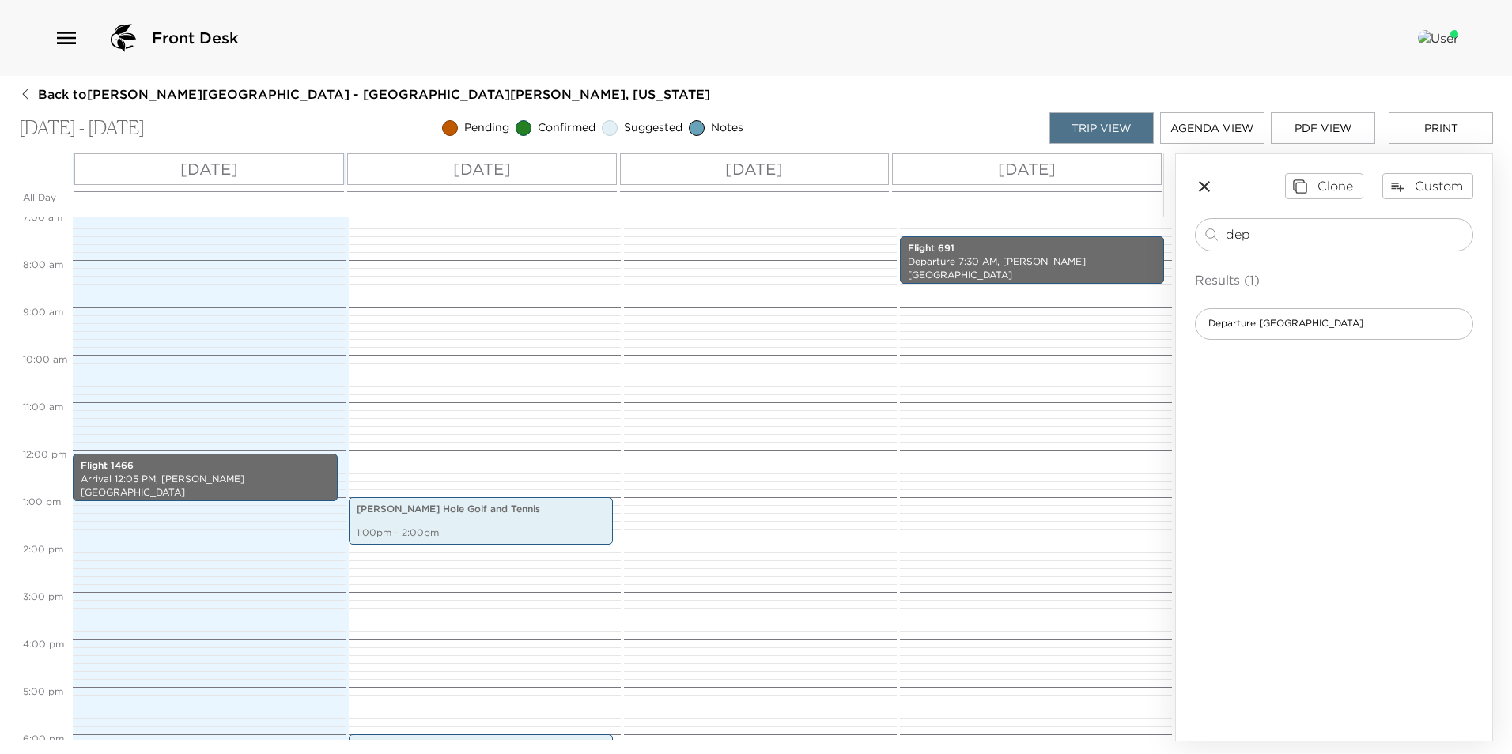
click at [170, 421] on div "Flight 1466 Arrival 12:05 PM, [PERSON_NAME][GEOGRAPHIC_DATA]" at bounding box center [207, 450] width 268 height 1138
click at [1290, 236] on input "dep" at bounding box center [1345, 234] width 240 height 18
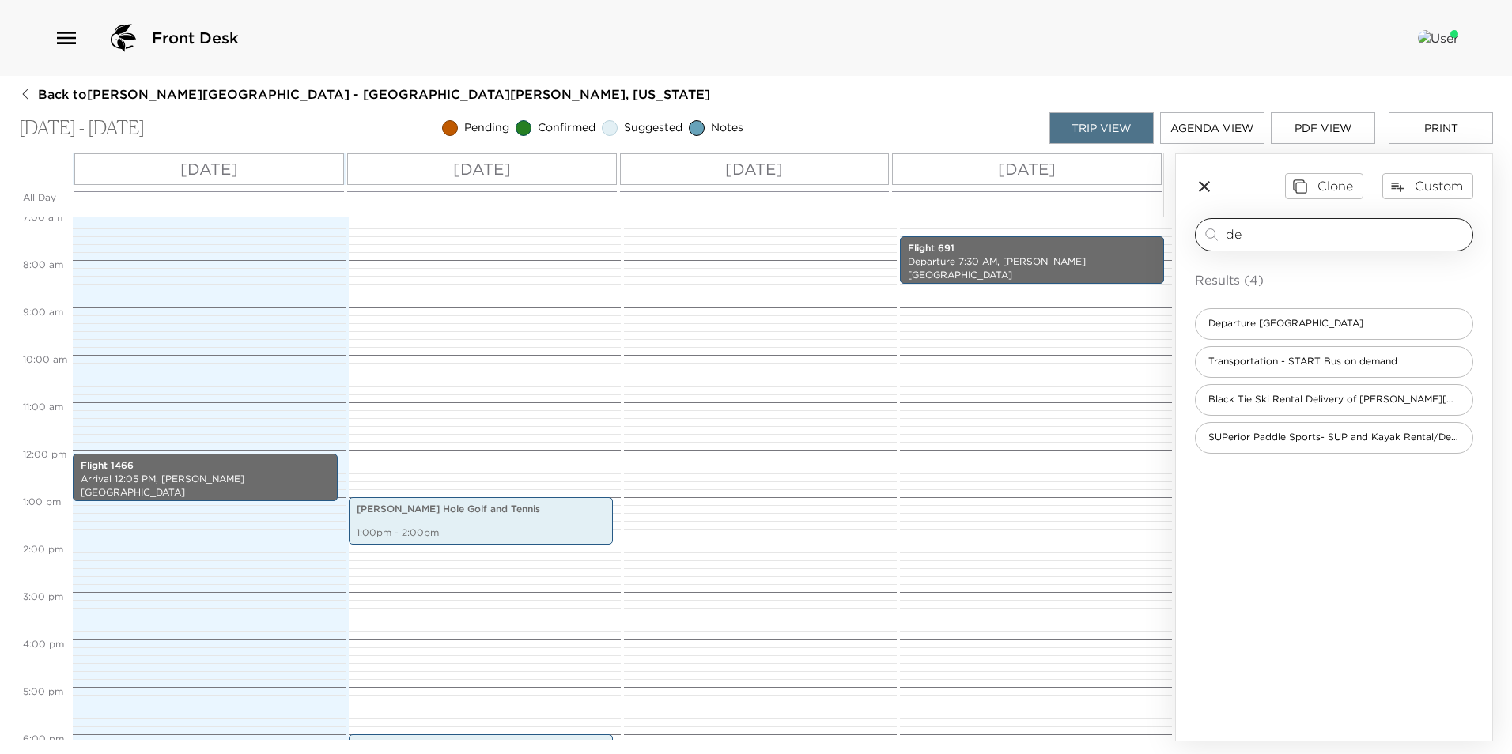
type input "d"
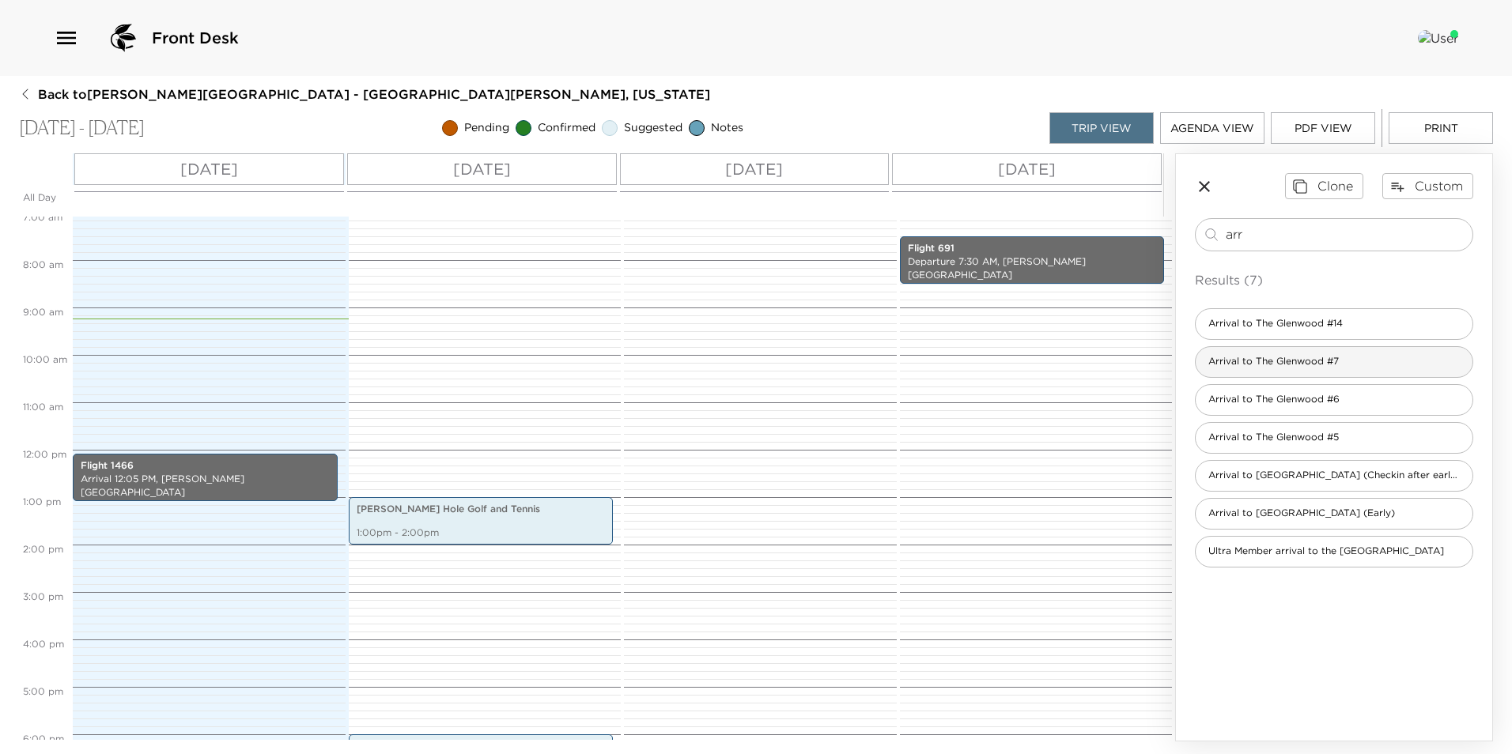
type input "arr"
click at [1282, 363] on span "Arrival to The Glenwood #7" at bounding box center [1273, 361] width 156 height 13
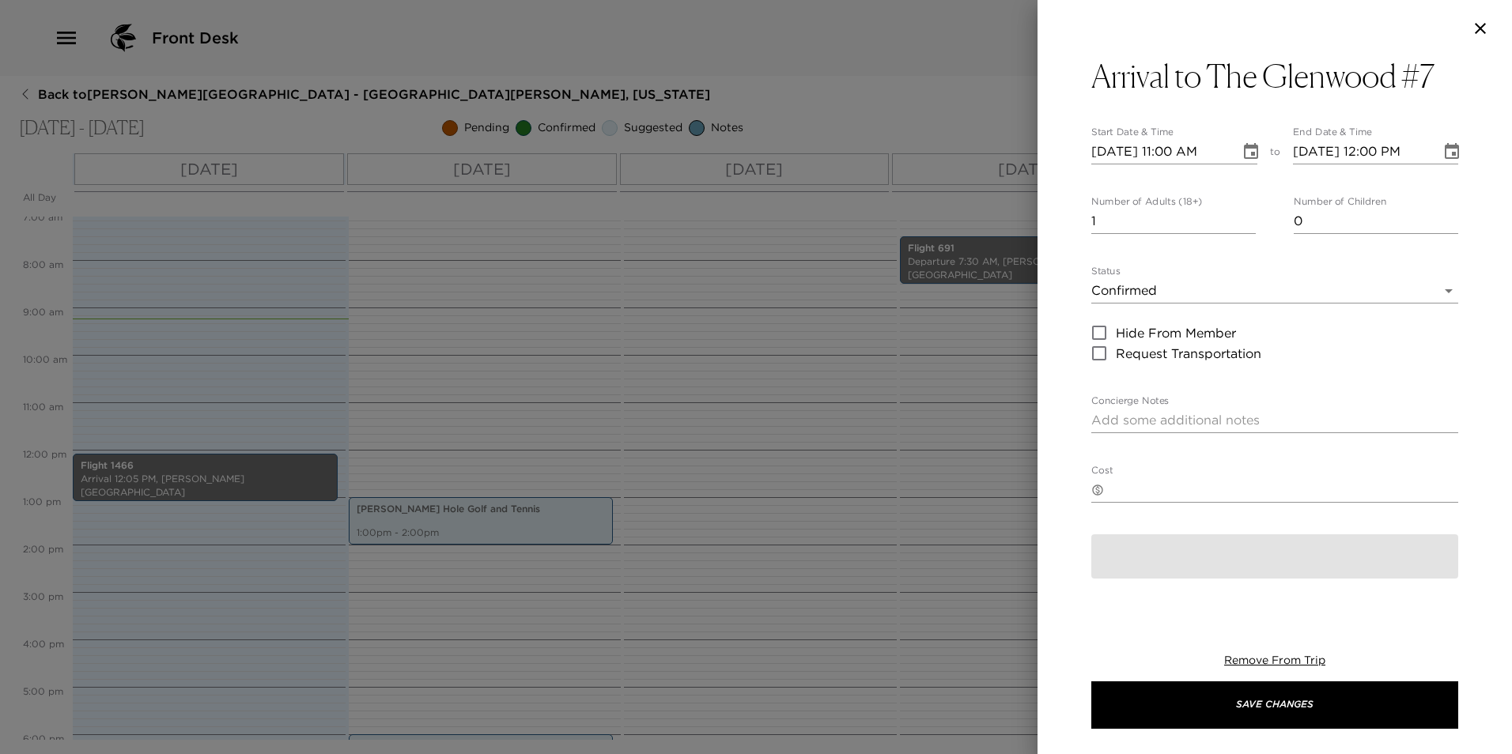
type textarea "We are expecting your arrival [DATE]. Please confirm your arrival time with us.…"
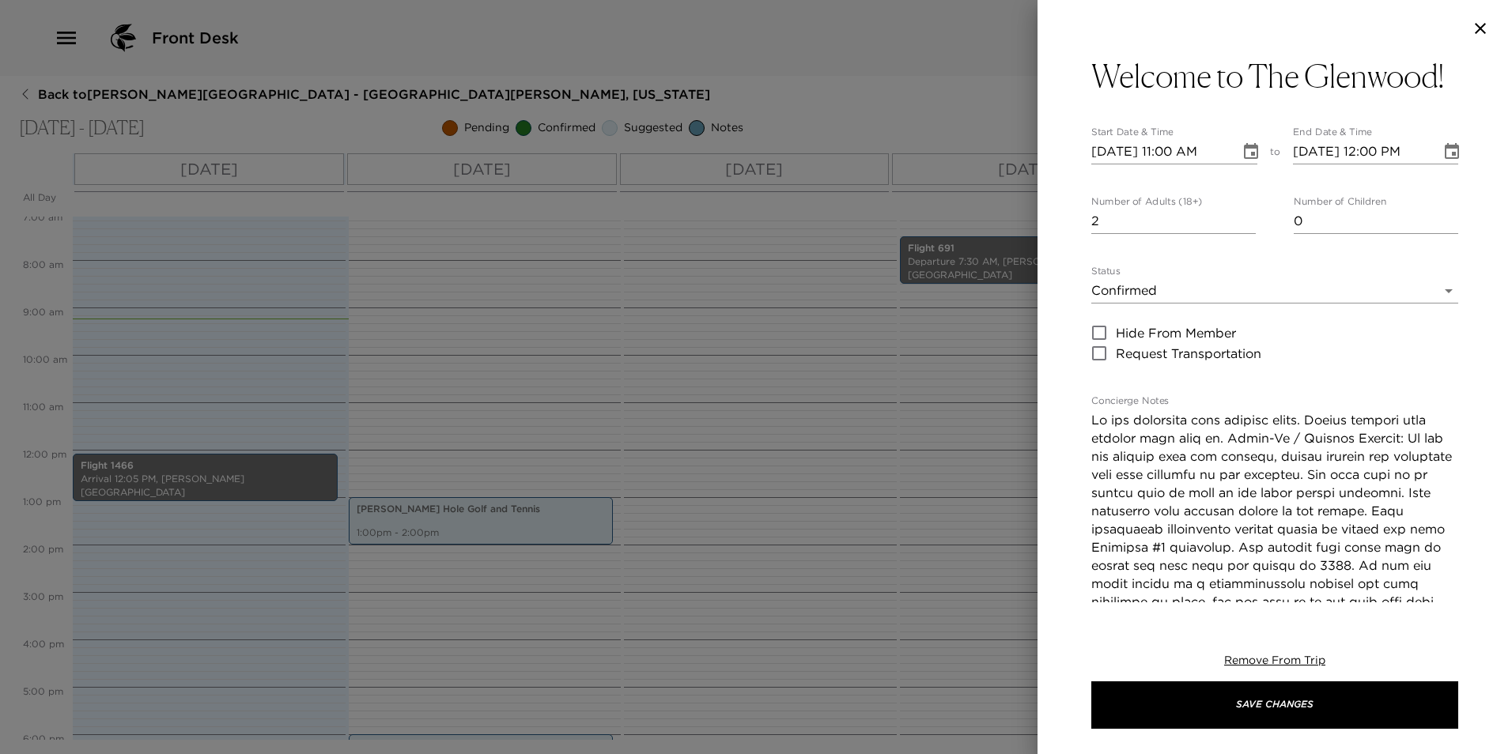
type input "2"
click at [1243, 217] on input "2" at bounding box center [1173, 221] width 164 height 25
click at [1244, 153] on icon "Choose date, selected date is Oct 2, 2025" at bounding box center [1250, 151] width 19 height 19
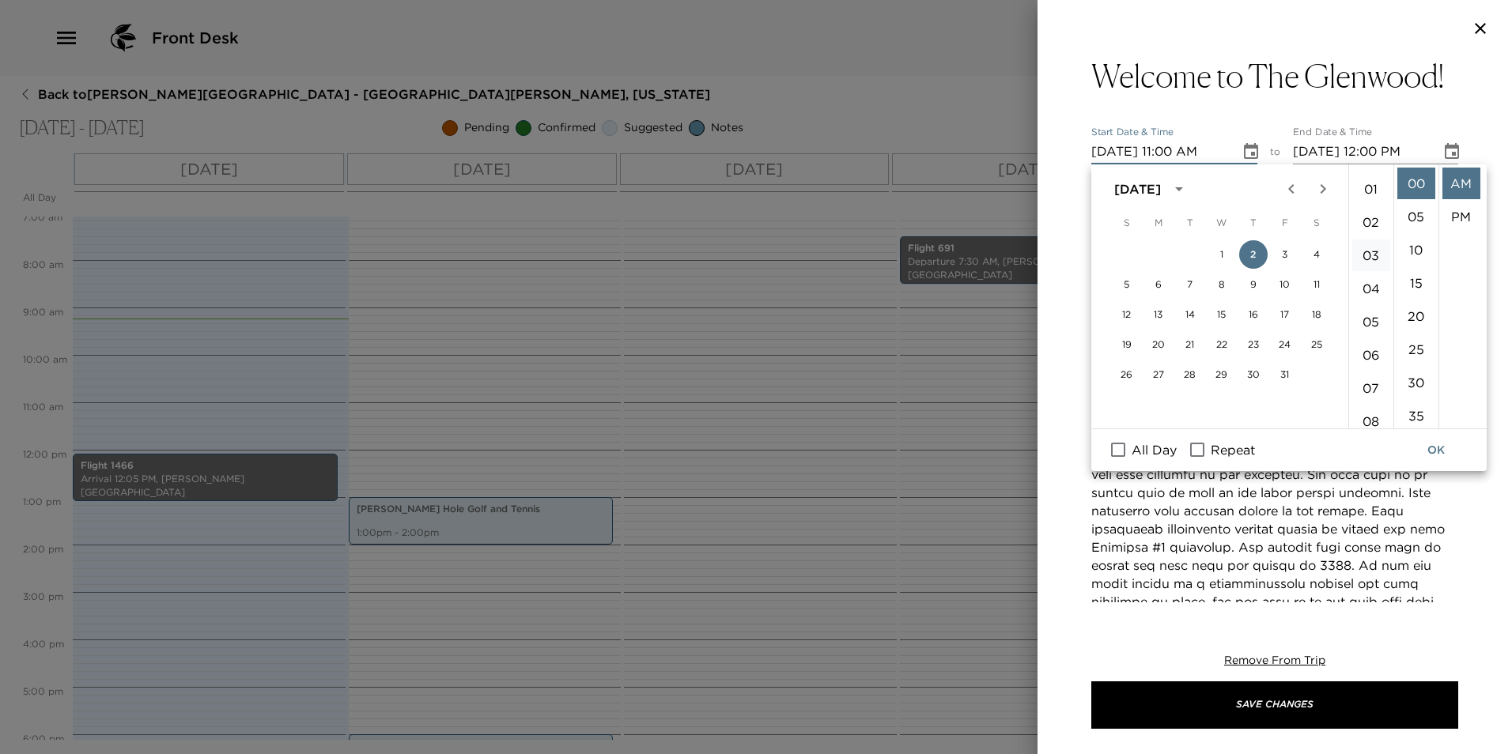
scroll to position [0, 0]
click at [1368, 214] on li "01" at bounding box center [1371, 217] width 38 height 32
click at [1459, 215] on li "PM" at bounding box center [1461, 217] width 38 height 32
type input "[DATE] 01:00 PM"
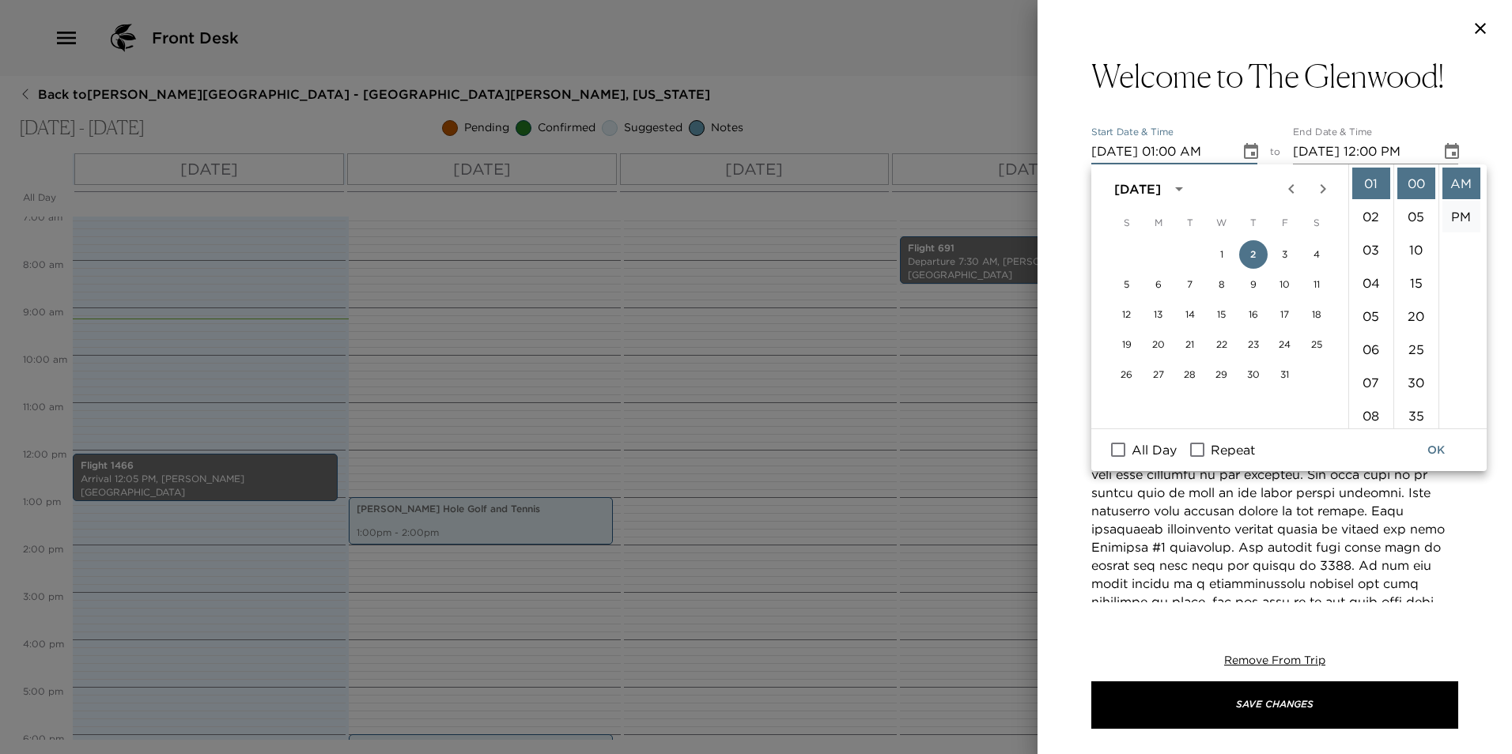
type input "[DATE] 02:00 PM"
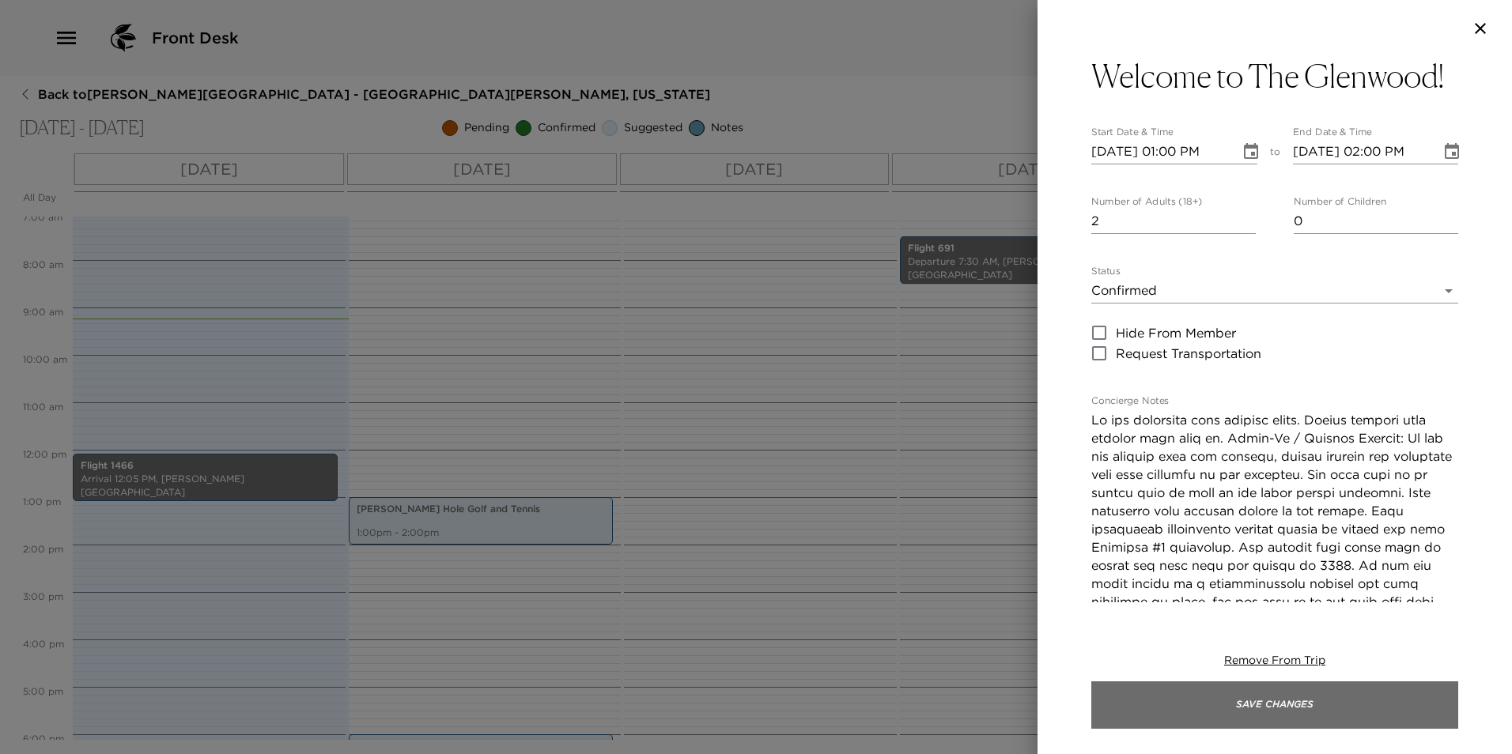
click at [1285, 707] on button "Save Changes" at bounding box center [1274, 704] width 367 height 47
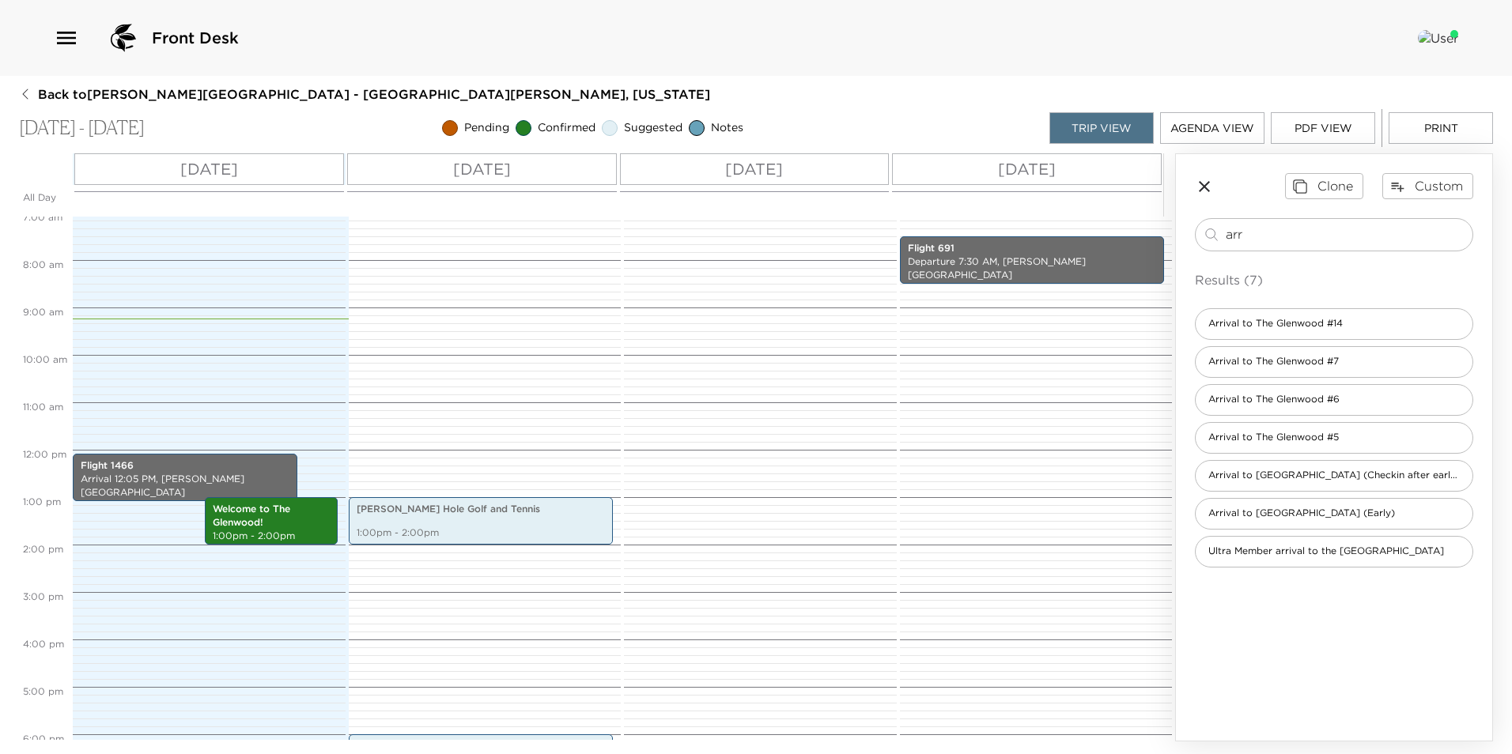
click at [742, 178] on p "[DATE]" at bounding box center [754, 169] width 58 height 24
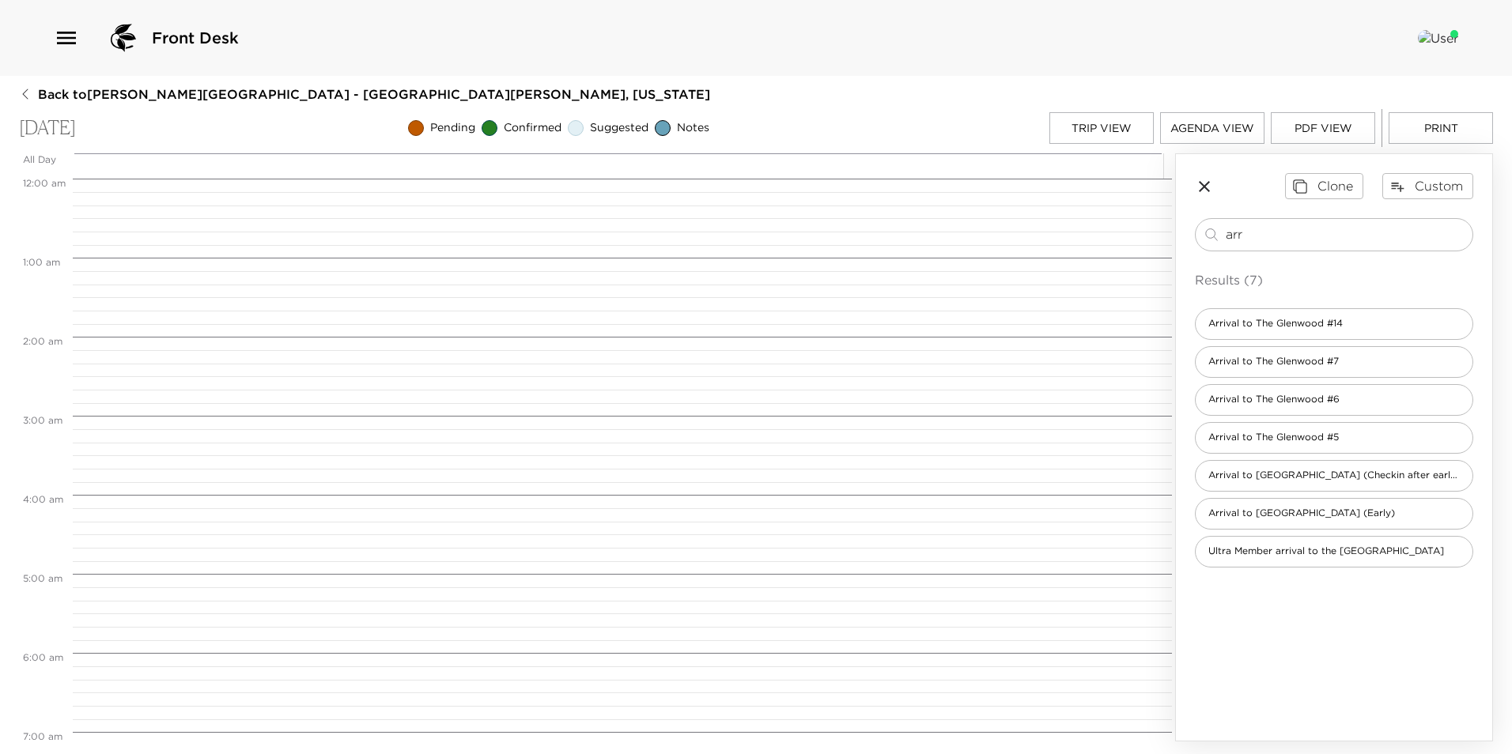
scroll to position [632, 0]
click at [1296, 228] on input "arr" at bounding box center [1345, 234] width 240 height 18
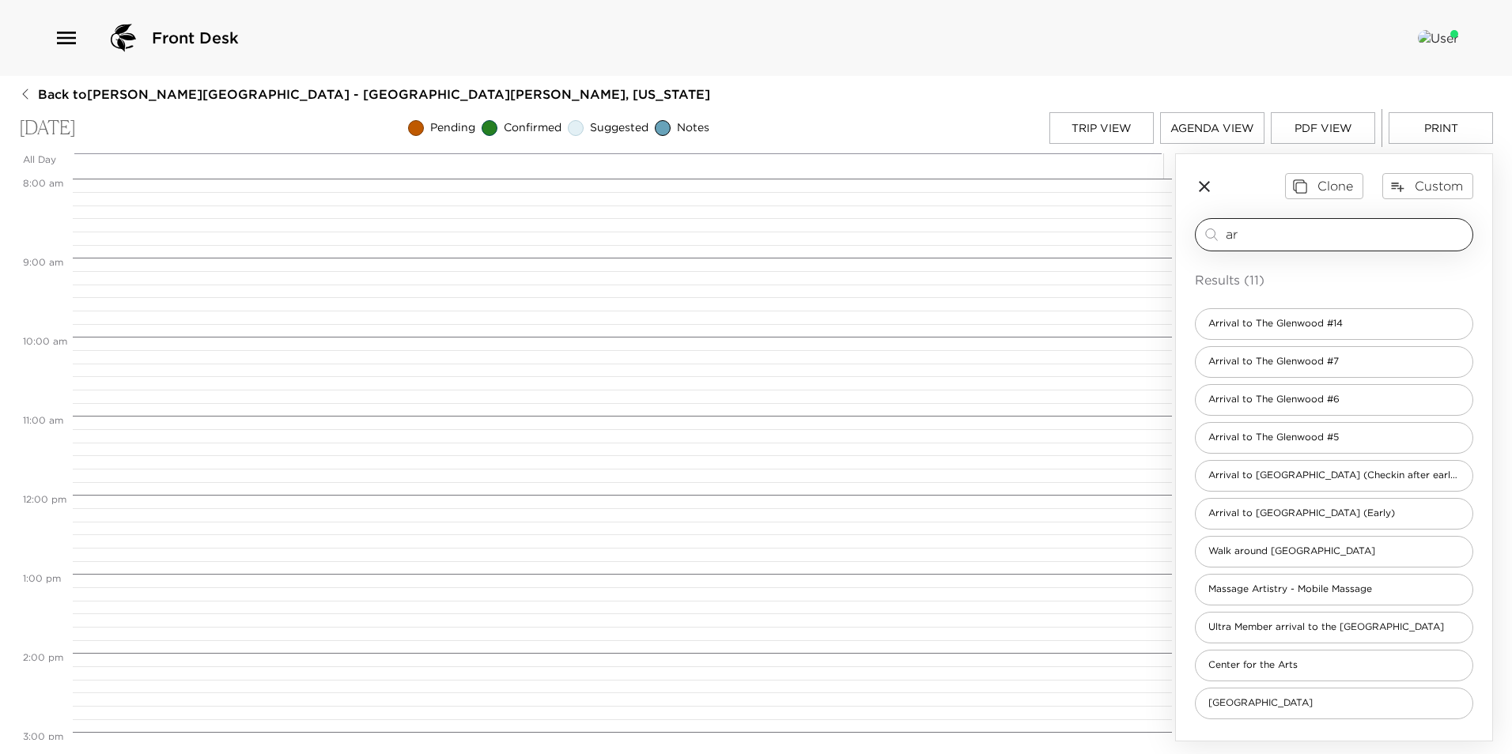
type input "a"
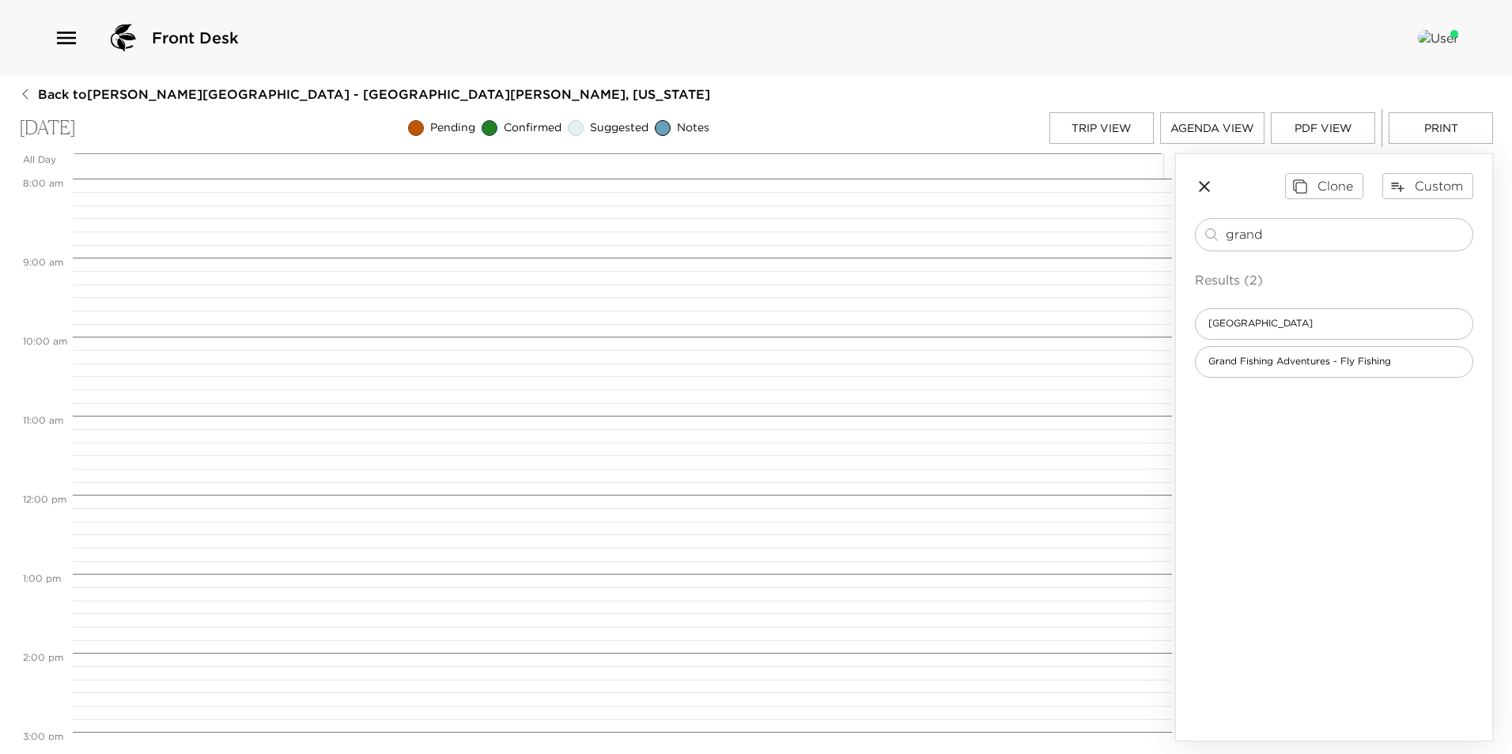
type input "grand"
click at [1315, 307] on div "Results (2) [GEOGRAPHIC_DATA] Grand Fishing Adventures - Fly Fishing" at bounding box center [1334, 324] width 278 height 108
click at [1351, 325] on div "[GEOGRAPHIC_DATA]" at bounding box center [1334, 324] width 278 height 32
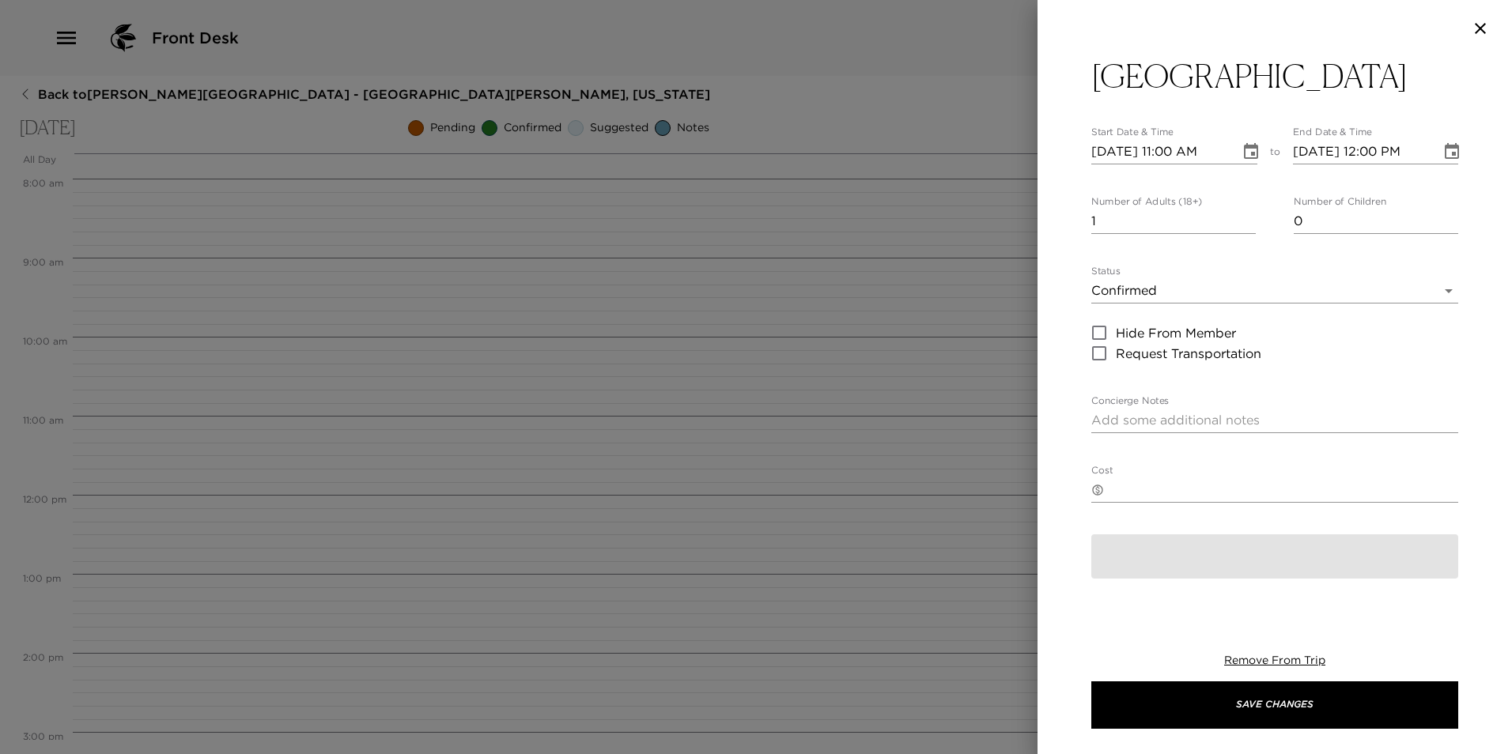
type textarea "Soaring over a landscape rich with wildlife, pristine lakes, and majestic alpin…"
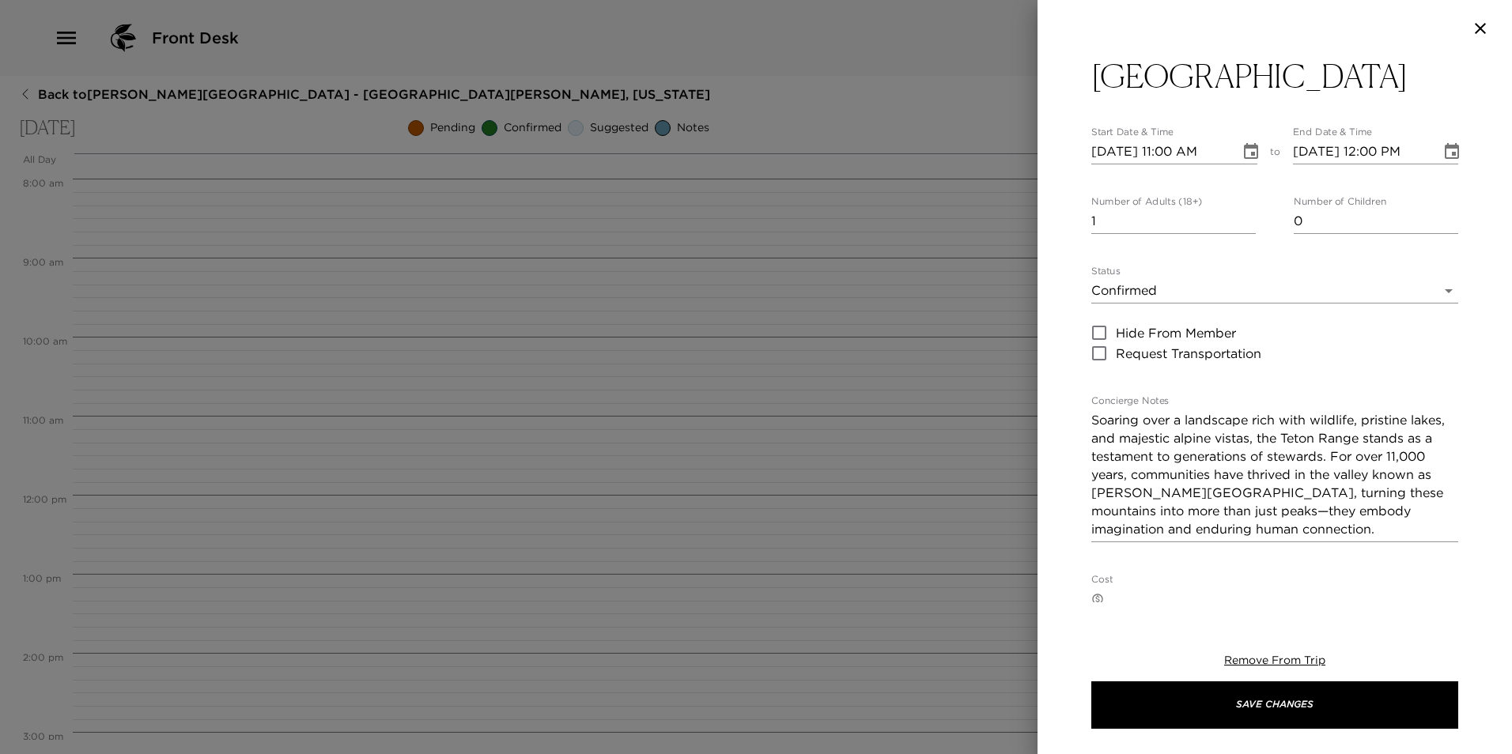
click at [1246, 152] on icon "Choose date, selected date is Oct 4, 2025" at bounding box center [1251, 151] width 14 height 16
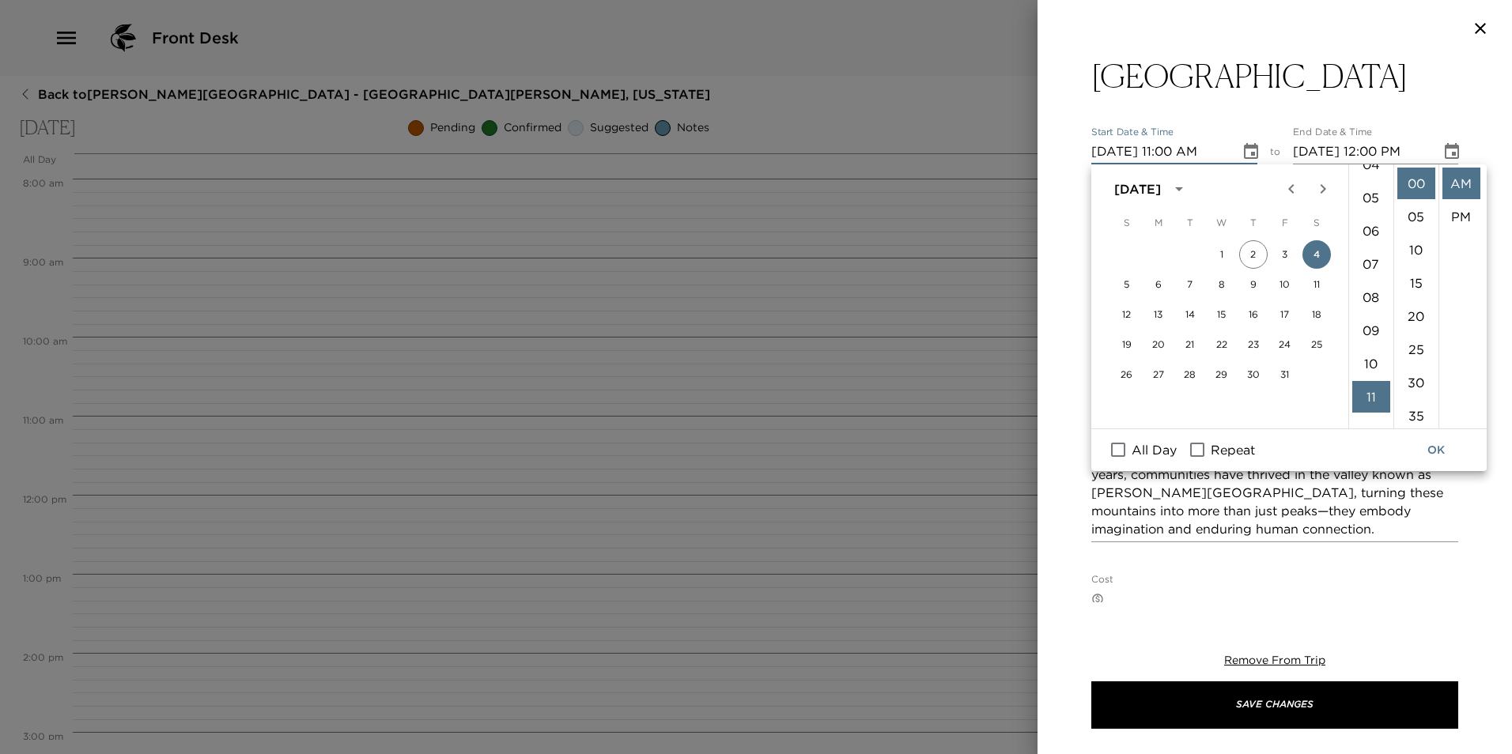
scroll to position [158, 0]
click at [1375, 316] on li "09" at bounding box center [1371, 324] width 38 height 32
type input "[DATE] 09:00 AM"
click at [1442, 451] on button "OK" at bounding box center [1435, 450] width 51 height 29
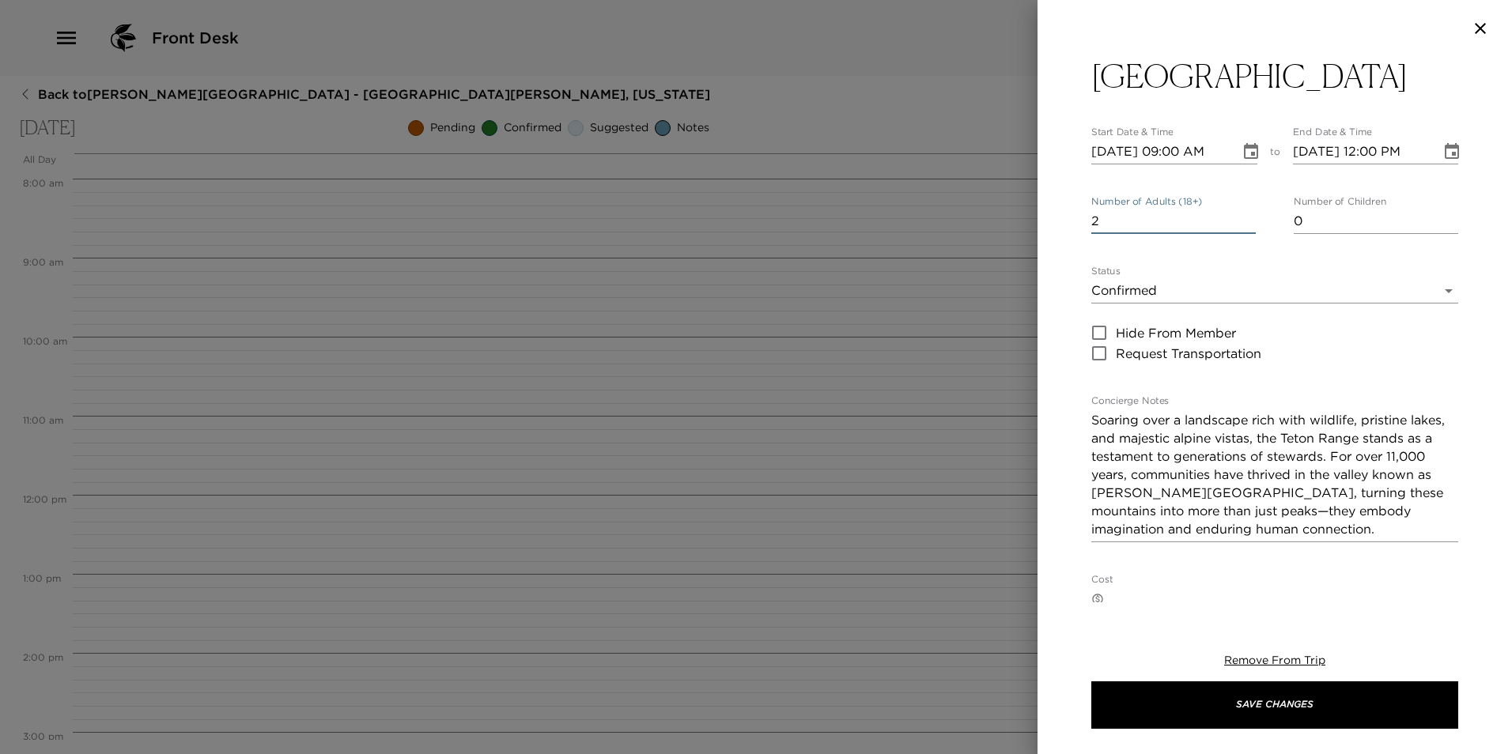
type input "2"
click at [1242, 213] on input "2" at bounding box center [1173, 221] width 164 height 25
click at [1127, 298] on body "Front Desk Back to [PERSON_NAME][GEOGRAPHIC_DATA] - [GEOGRAPHIC_DATA][PERSON_NA…" at bounding box center [756, 377] width 1512 height 754
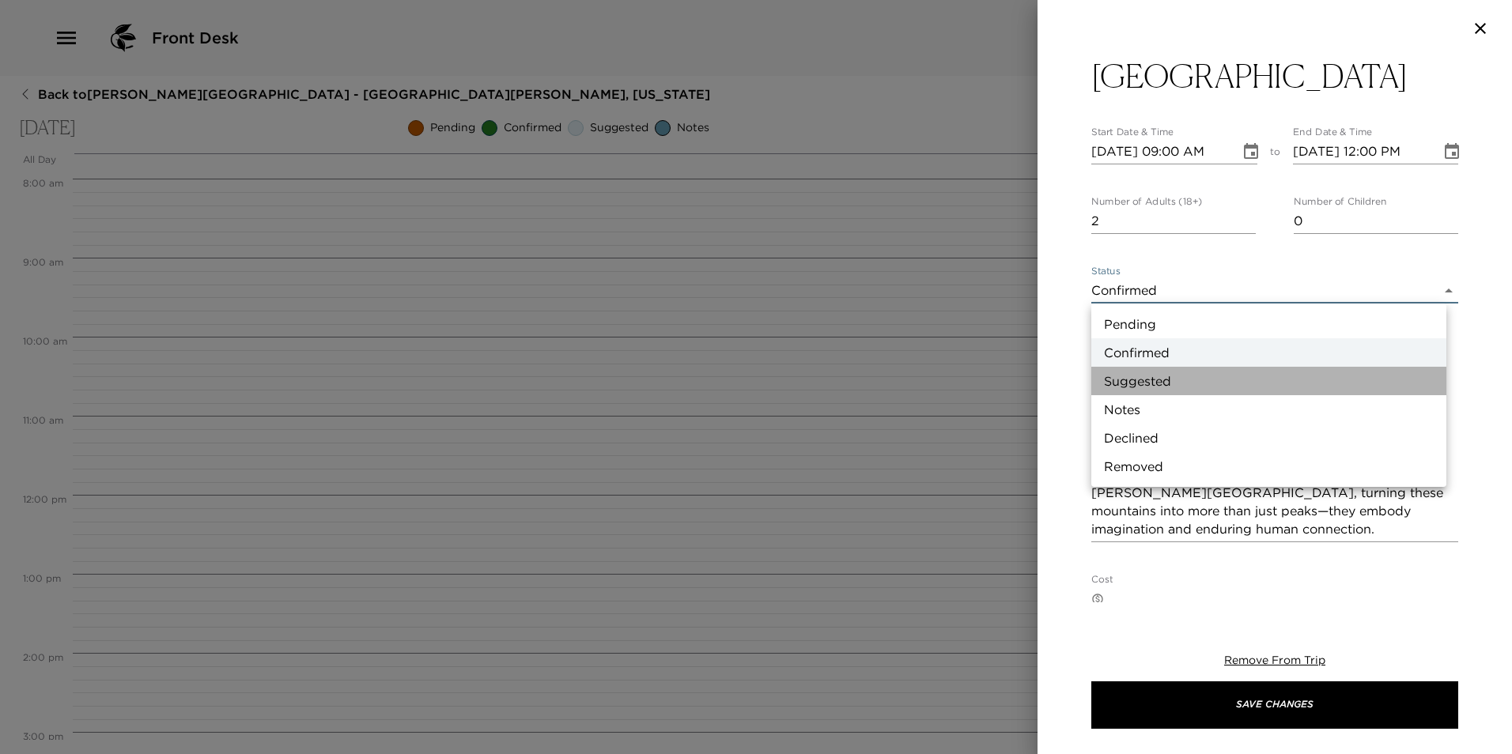
click at [1146, 383] on li "Suggested" at bounding box center [1268, 381] width 355 height 28
type input "Suggestion"
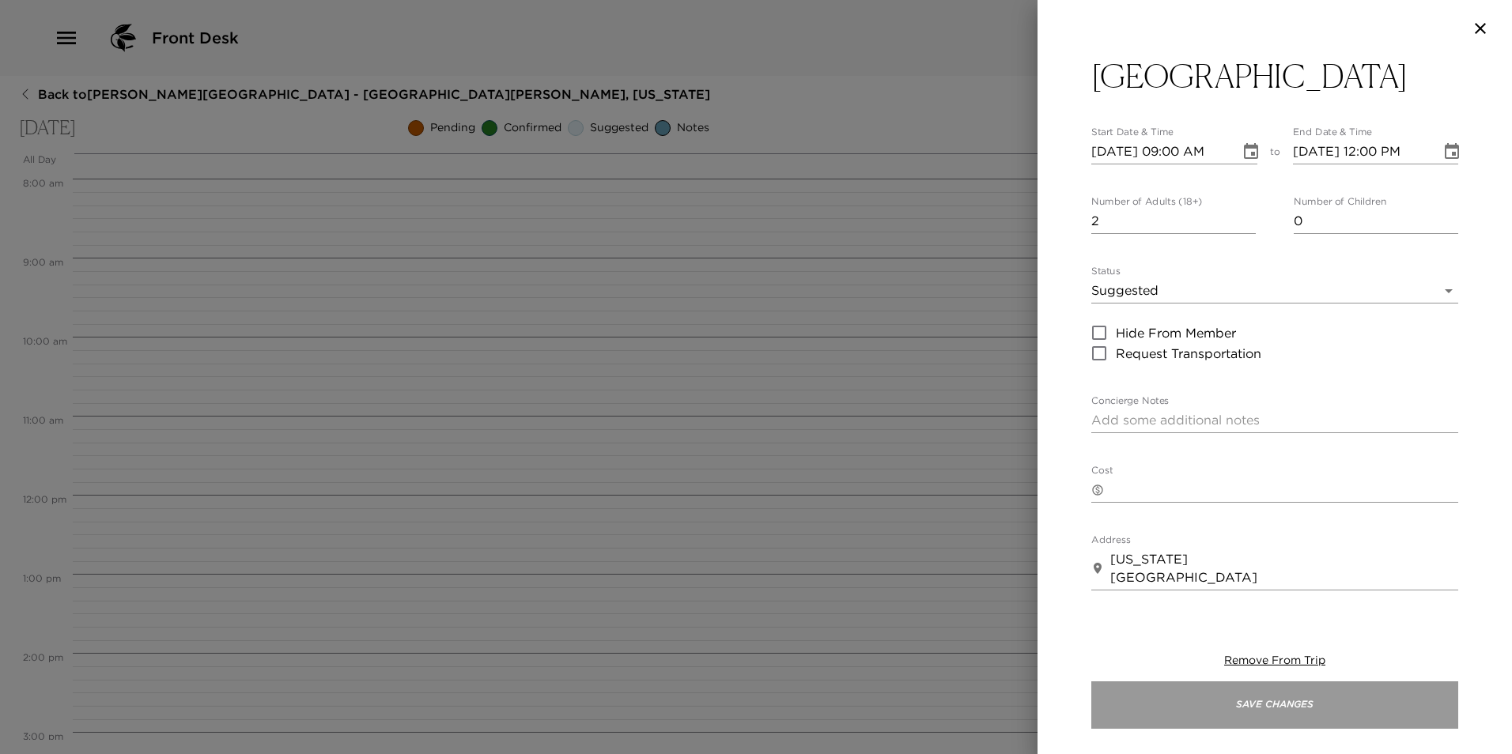
click at [1270, 706] on button "Save Changes" at bounding box center [1274, 704] width 367 height 47
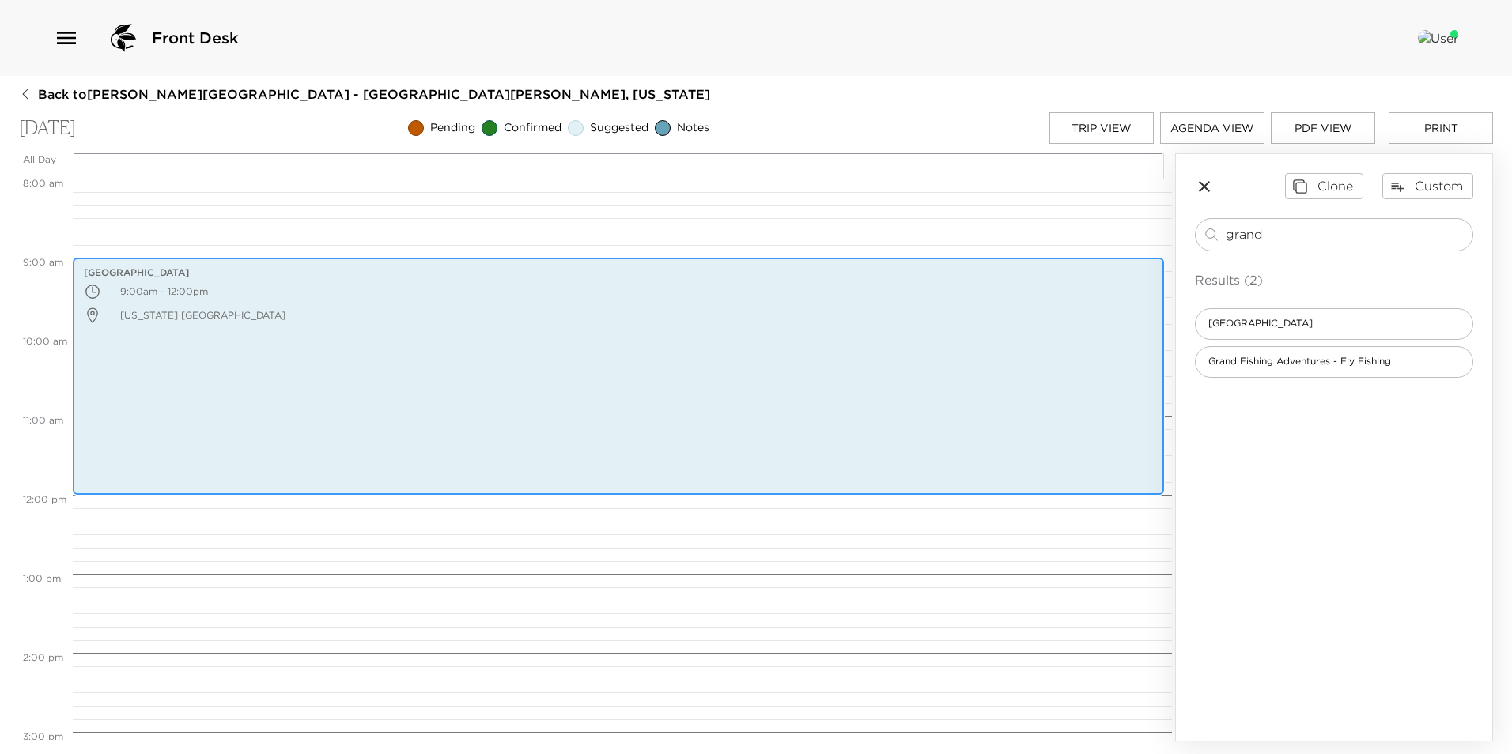
click at [311, 372] on div "[GEOGRAPHIC_DATA] 9:00am - 12:00pm [US_STATE] [GEOGRAPHIC_DATA]" at bounding box center [617, 376] width 1081 height 232
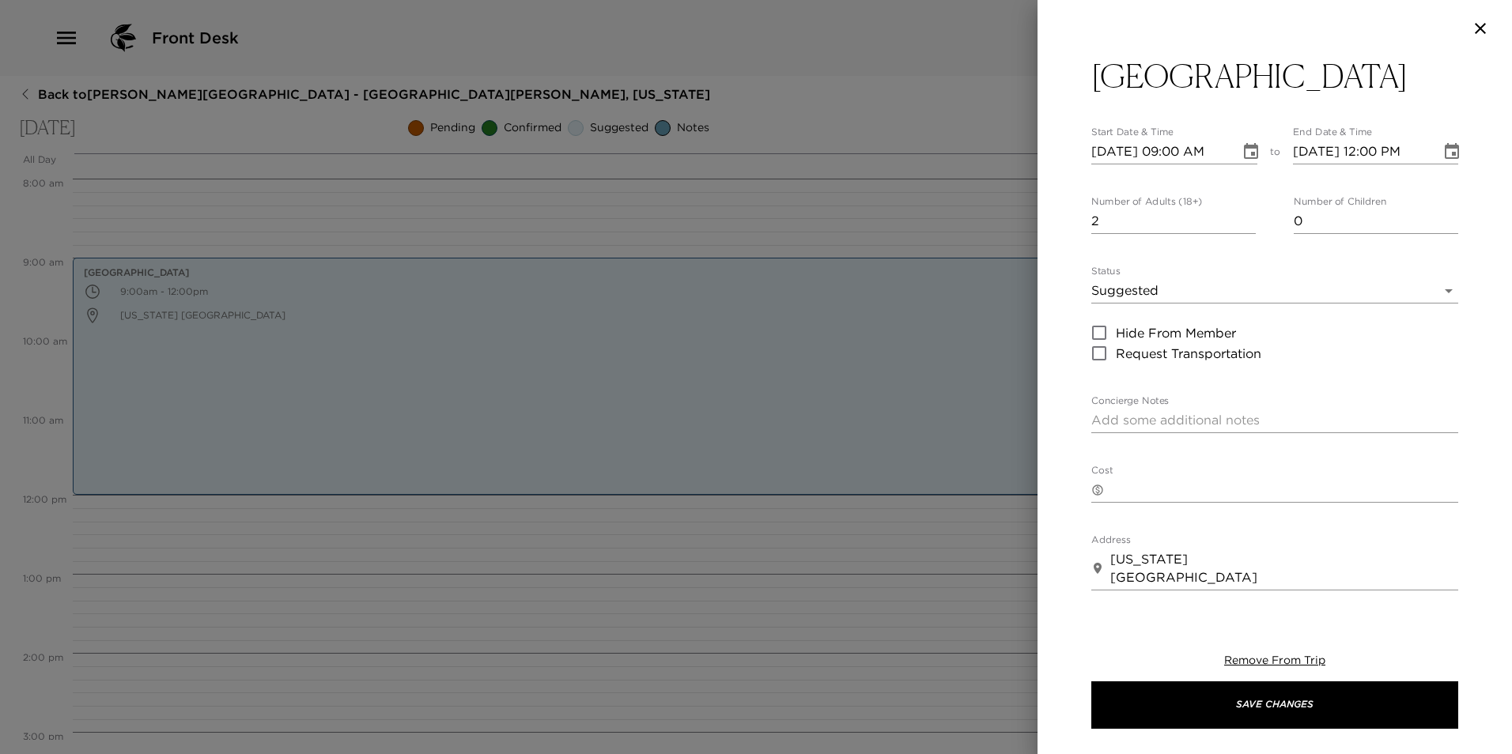
click at [1442, 157] on icon "Choose date, selected date is Oct 4, 2025" at bounding box center [1451, 151] width 19 height 19
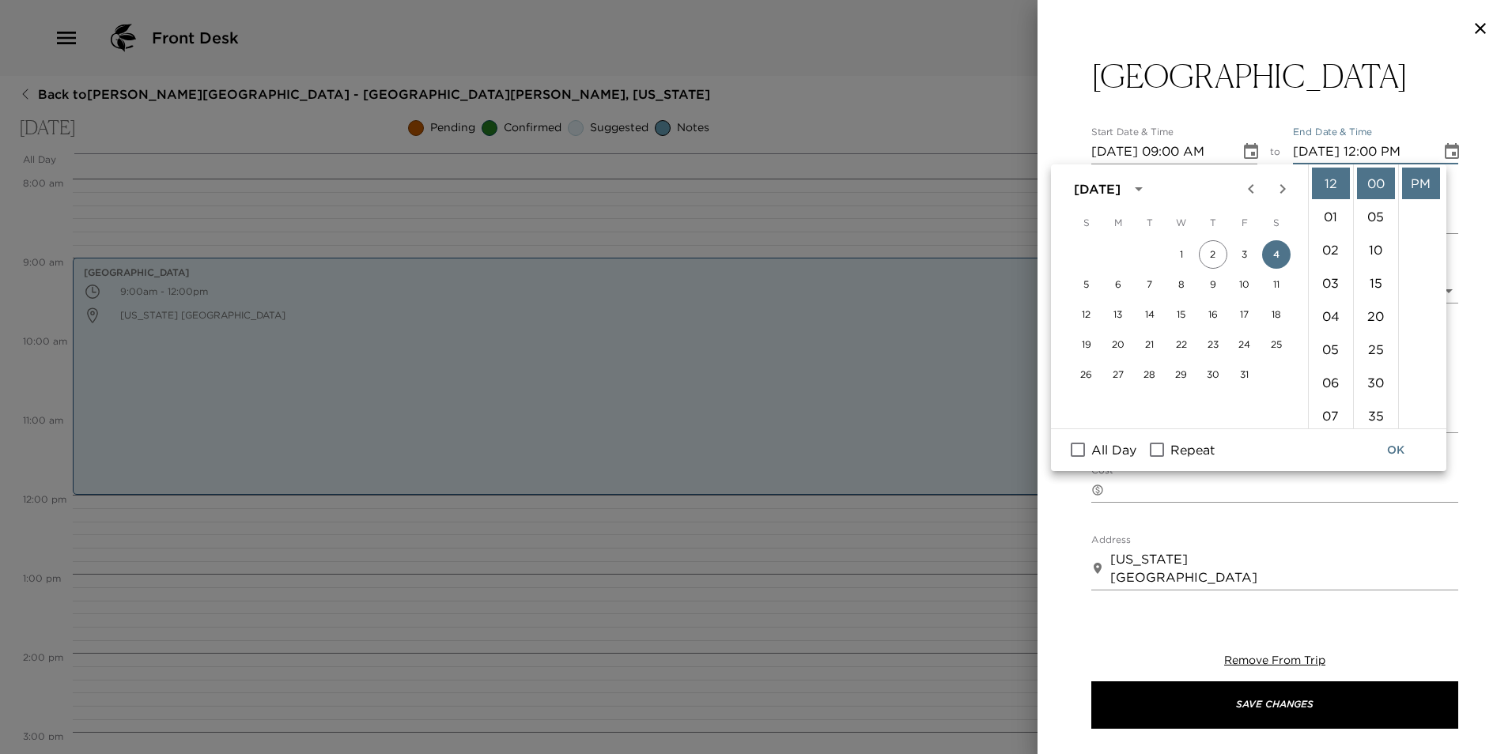
scroll to position [158, 0]
click at [1325, 356] on li "10" at bounding box center [1331, 358] width 38 height 32
click at [1425, 183] on li "AM" at bounding box center [1421, 184] width 38 height 32
type input "[DATE] 10:00 AM"
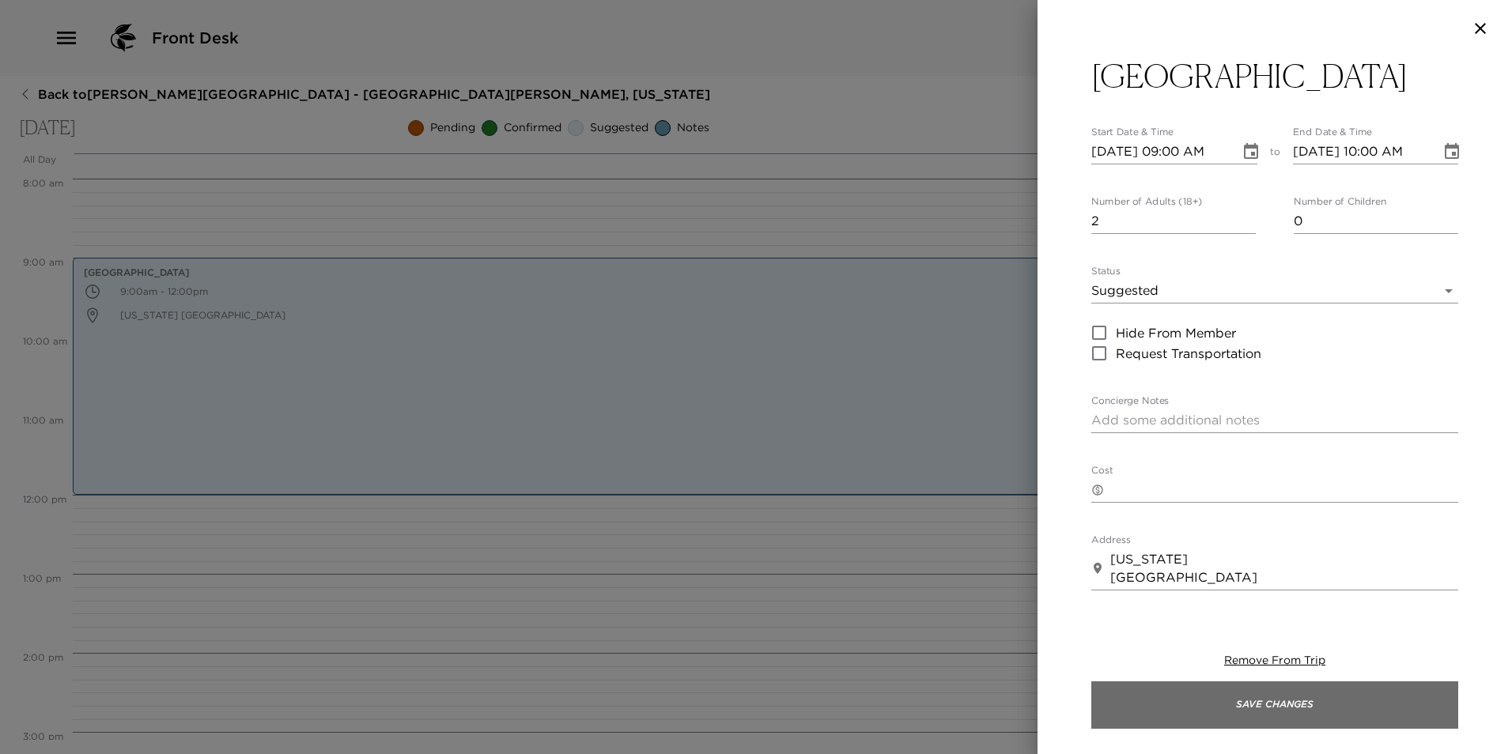
click at [1265, 693] on button "Save Changes" at bounding box center [1274, 704] width 367 height 47
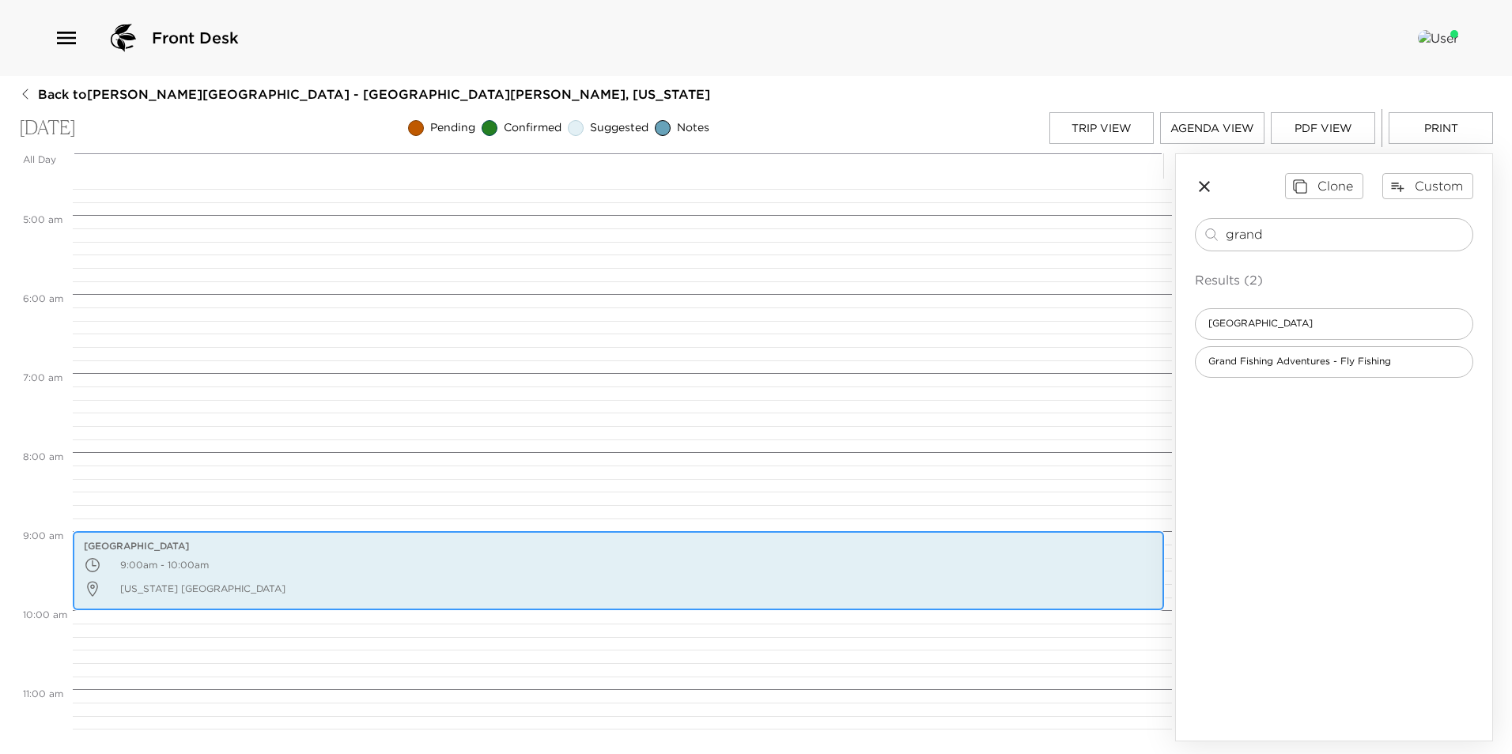
scroll to position [316, 0]
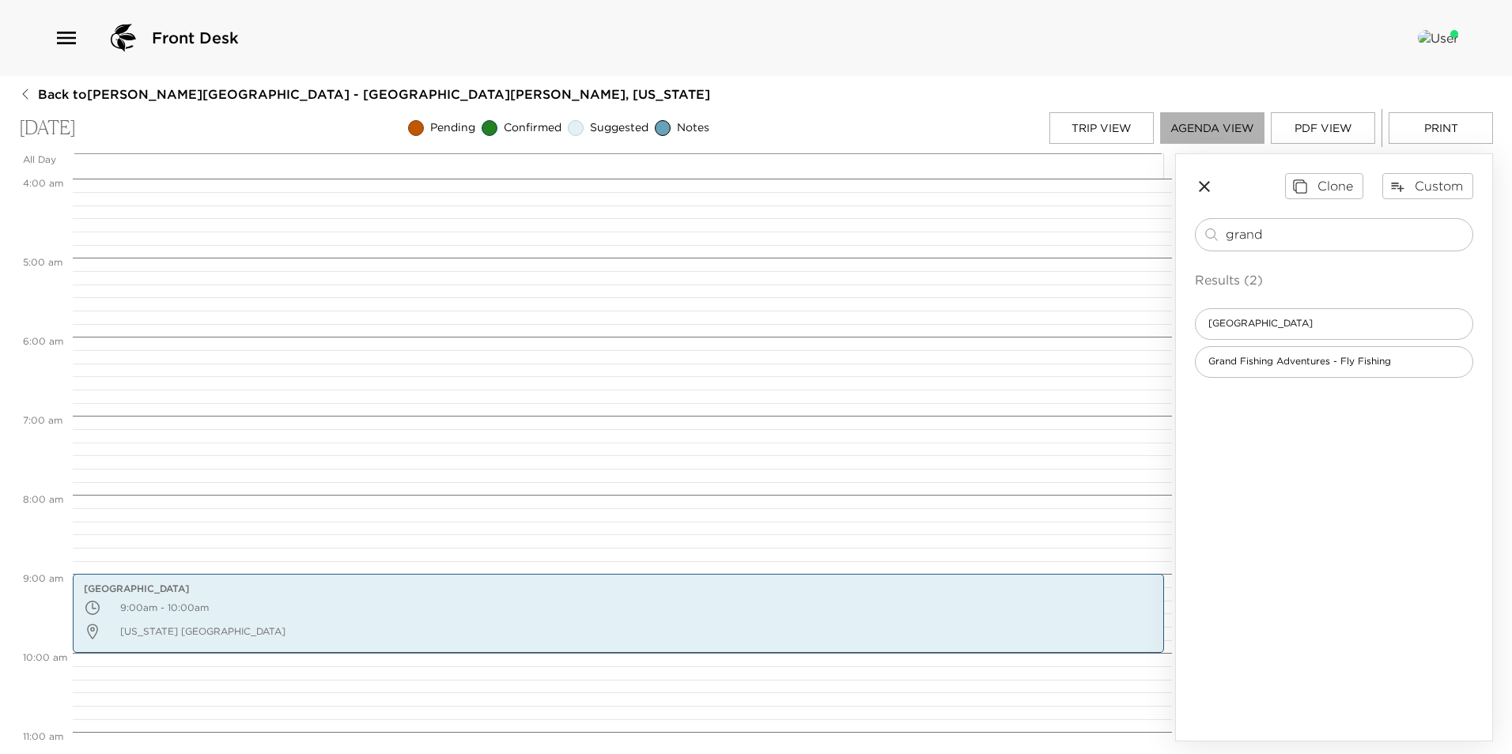
click at [1221, 126] on button "Agenda View" at bounding box center [1212, 128] width 104 height 32
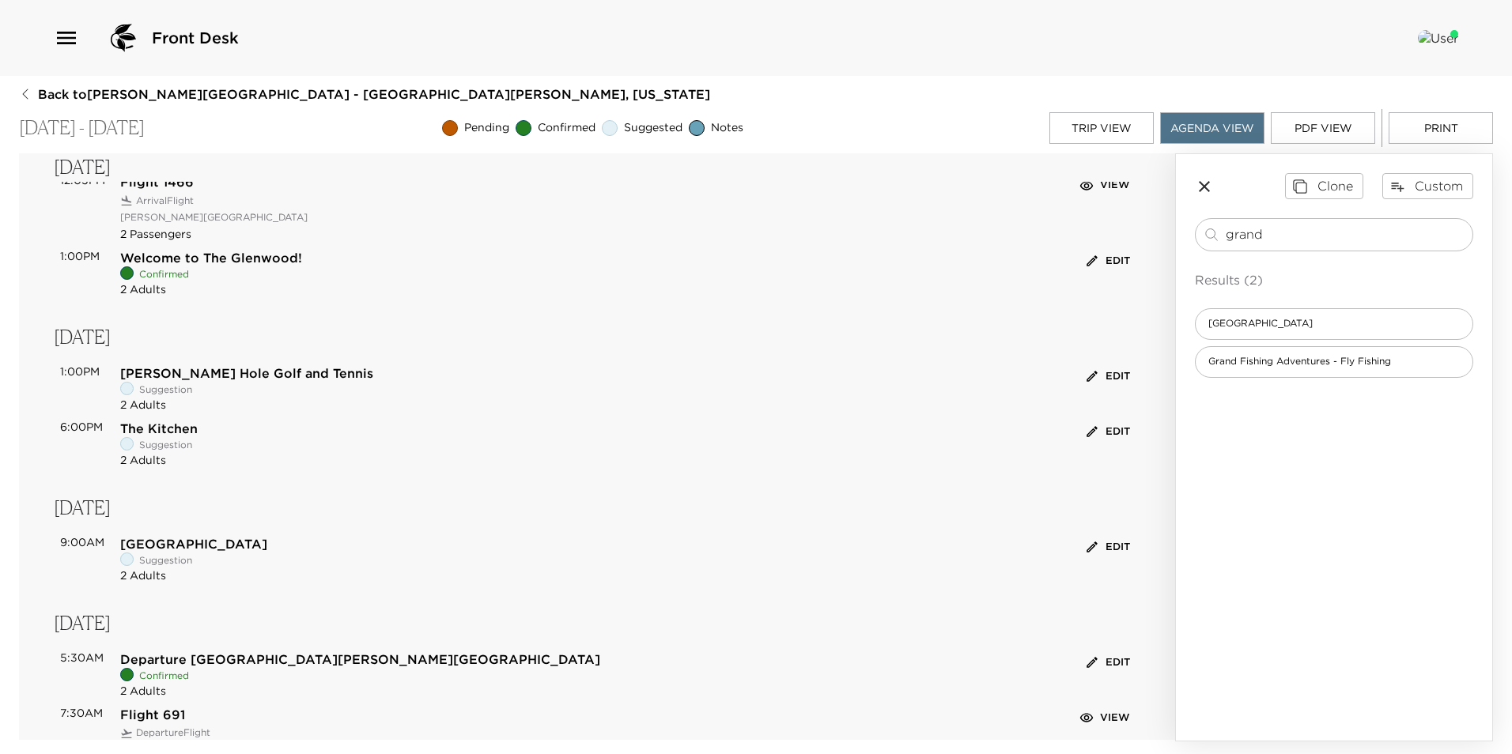
scroll to position [0, 0]
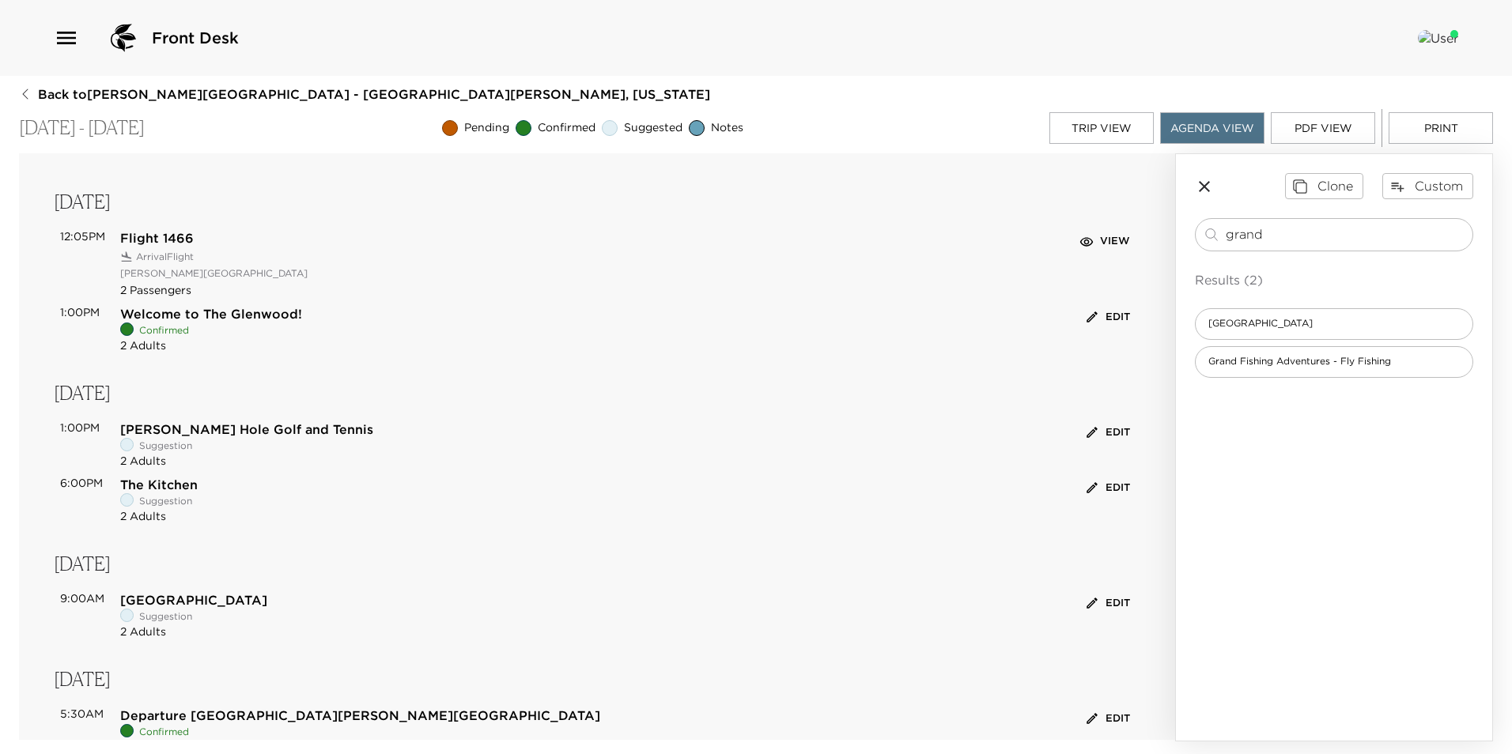
click at [1081, 132] on button "Trip View" at bounding box center [1101, 128] width 104 height 32
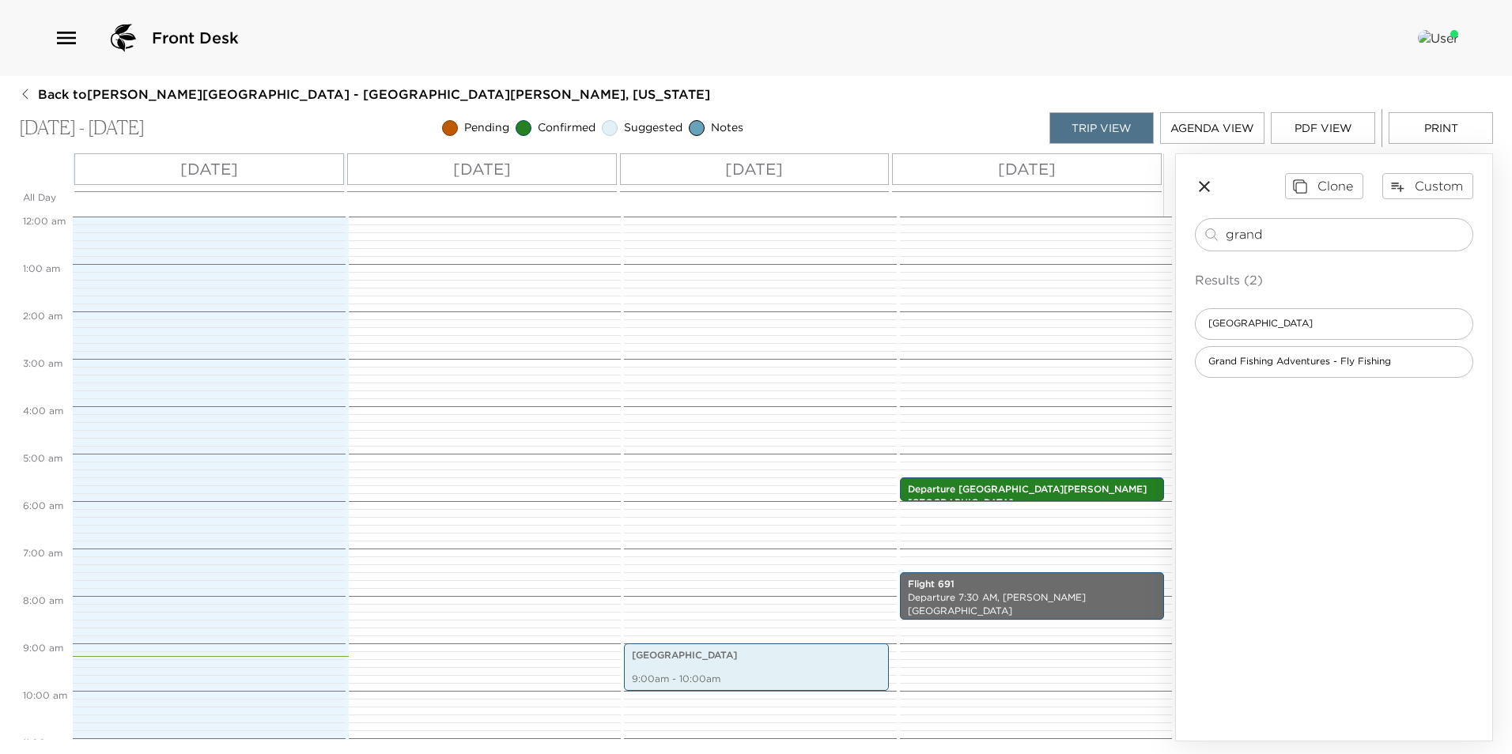
scroll to position [427, 0]
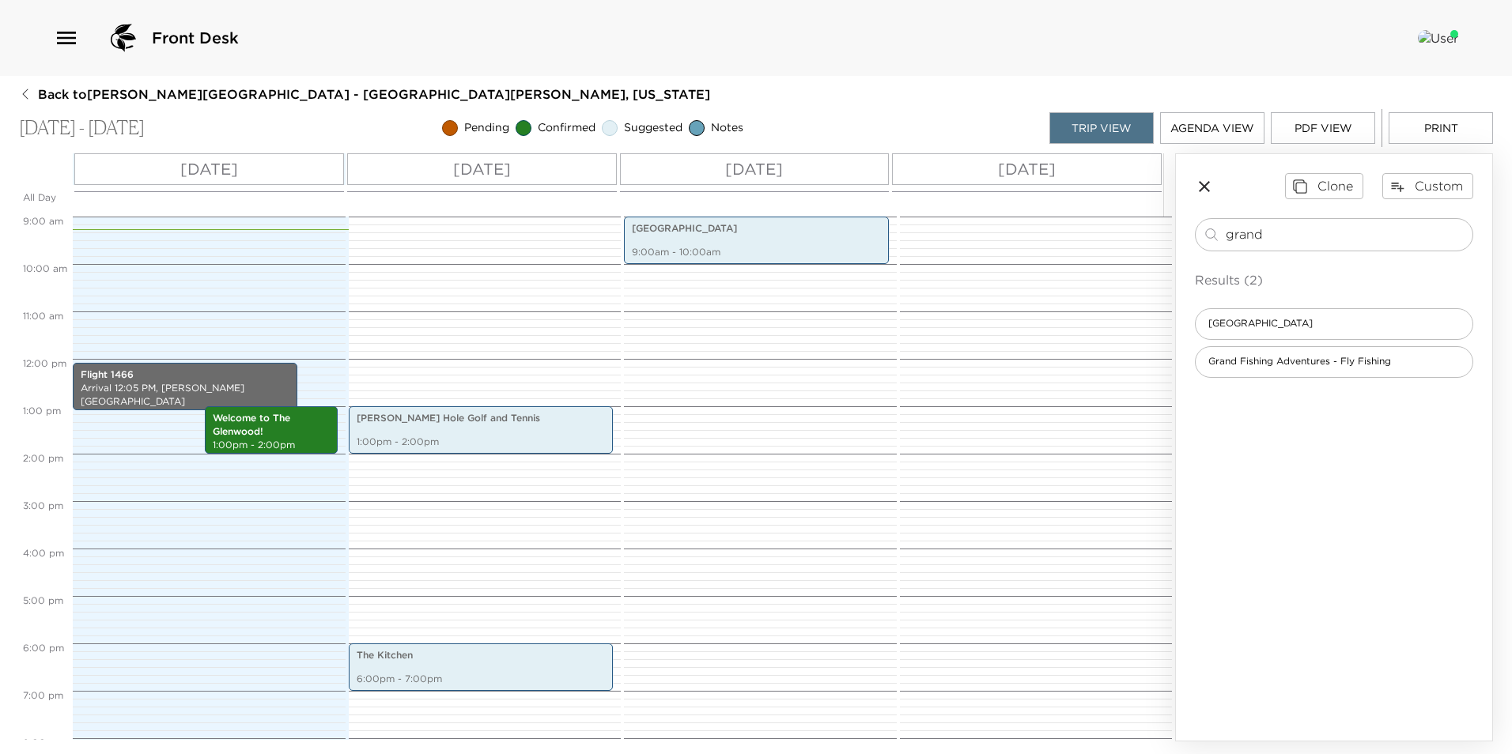
click at [456, 168] on p "[DATE]" at bounding box center [482, 169] width 58 height 24
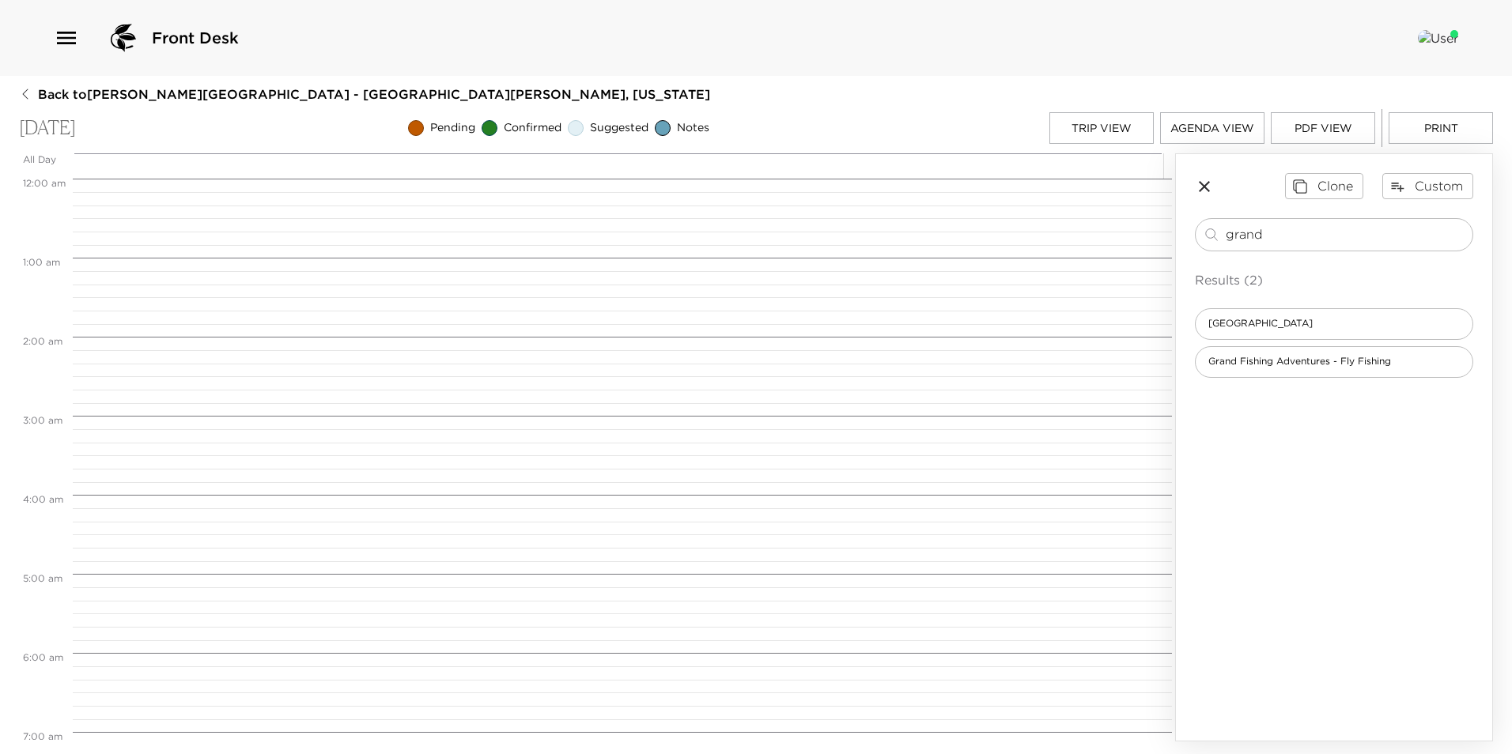
scroll to position [1028, 0]
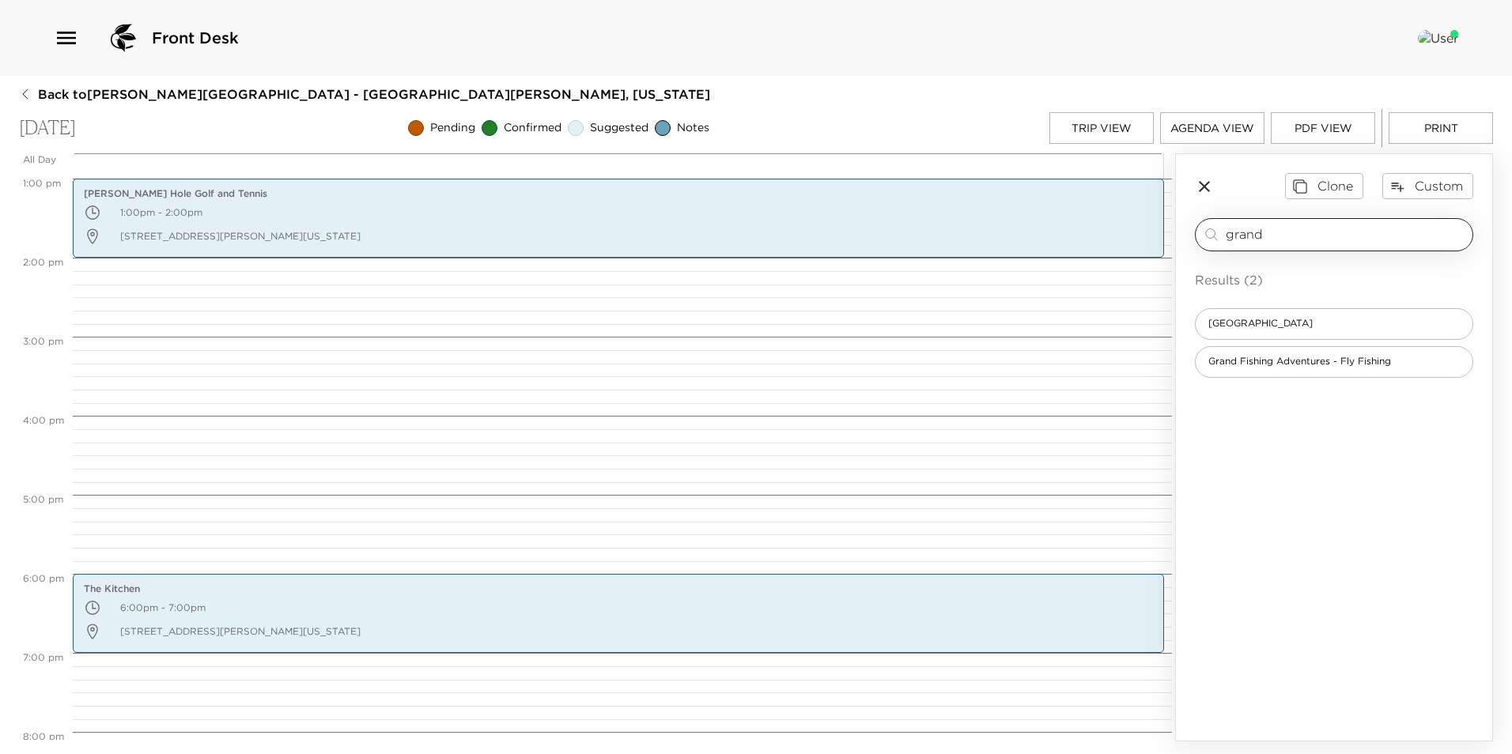
click at [1279, 234] on input "grand" at bounding box center [1345, 234] width 240 height 18
type input "g"
type input "juicery"
click at [1323, 126] on button "PDF View" at bounding box center [1322, 128] width 104 height 32
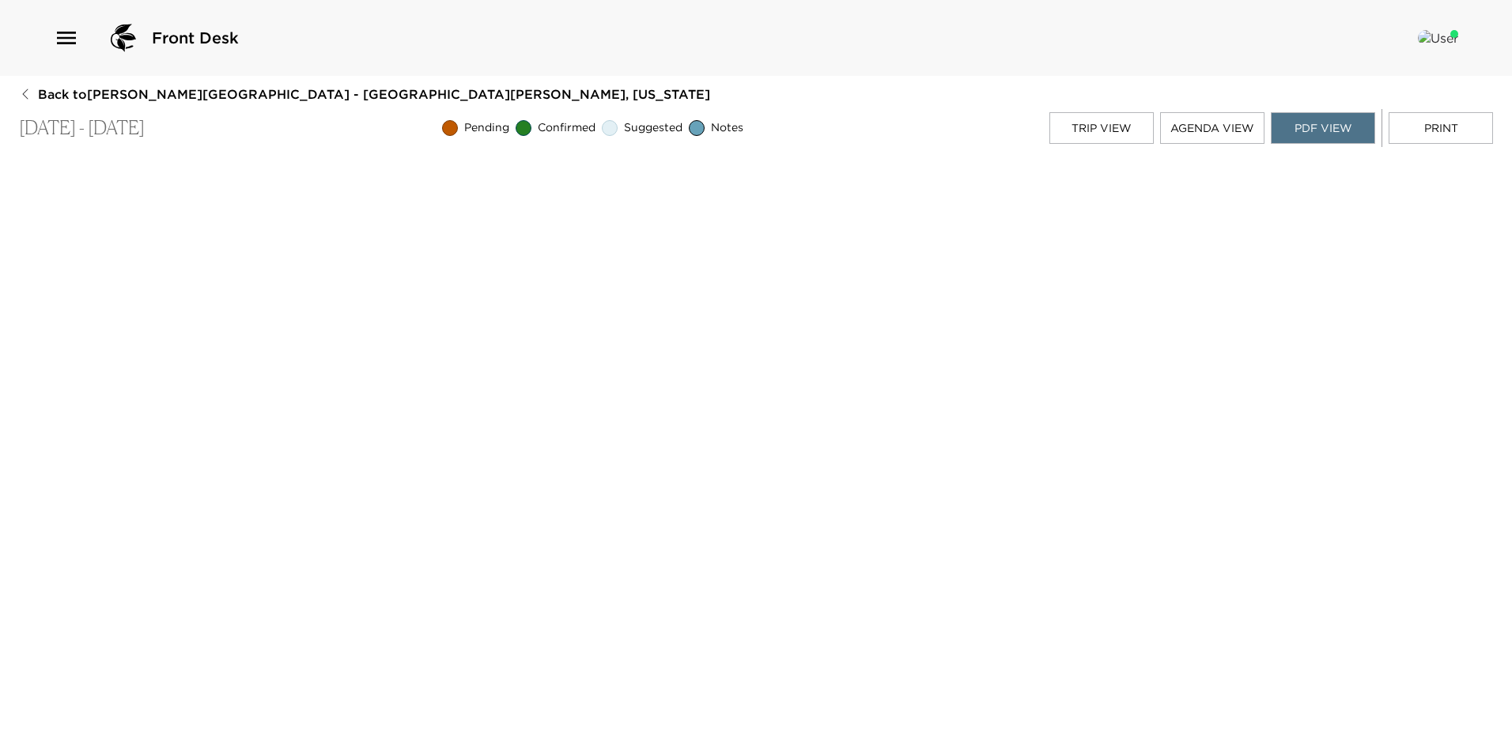
click at [1421, 123] on button "Print" at bounding box center [1440, 128] width 104 height 32
